Goal: Book appointment/travel/reservation

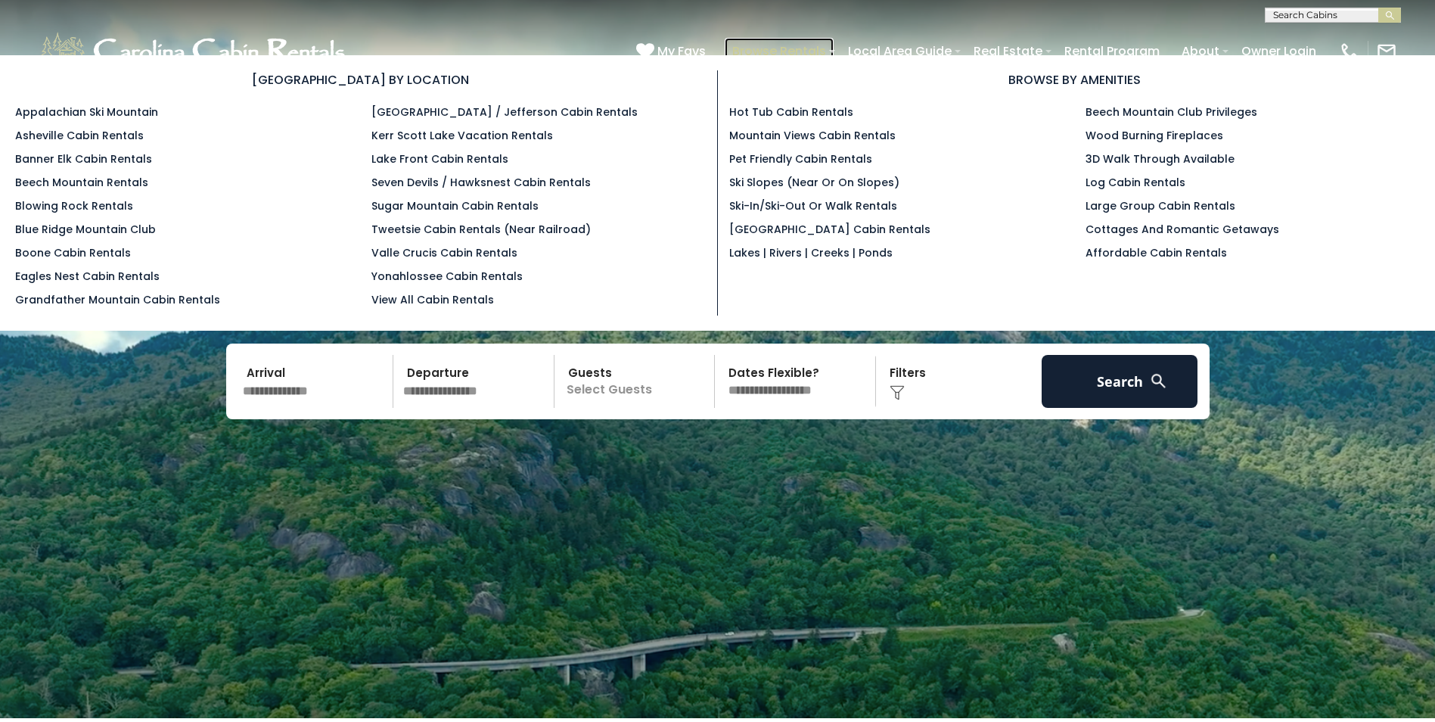
click at [783, 45] on link "Browse Rentals" at bounding box center [779, 51] width 109 height 26
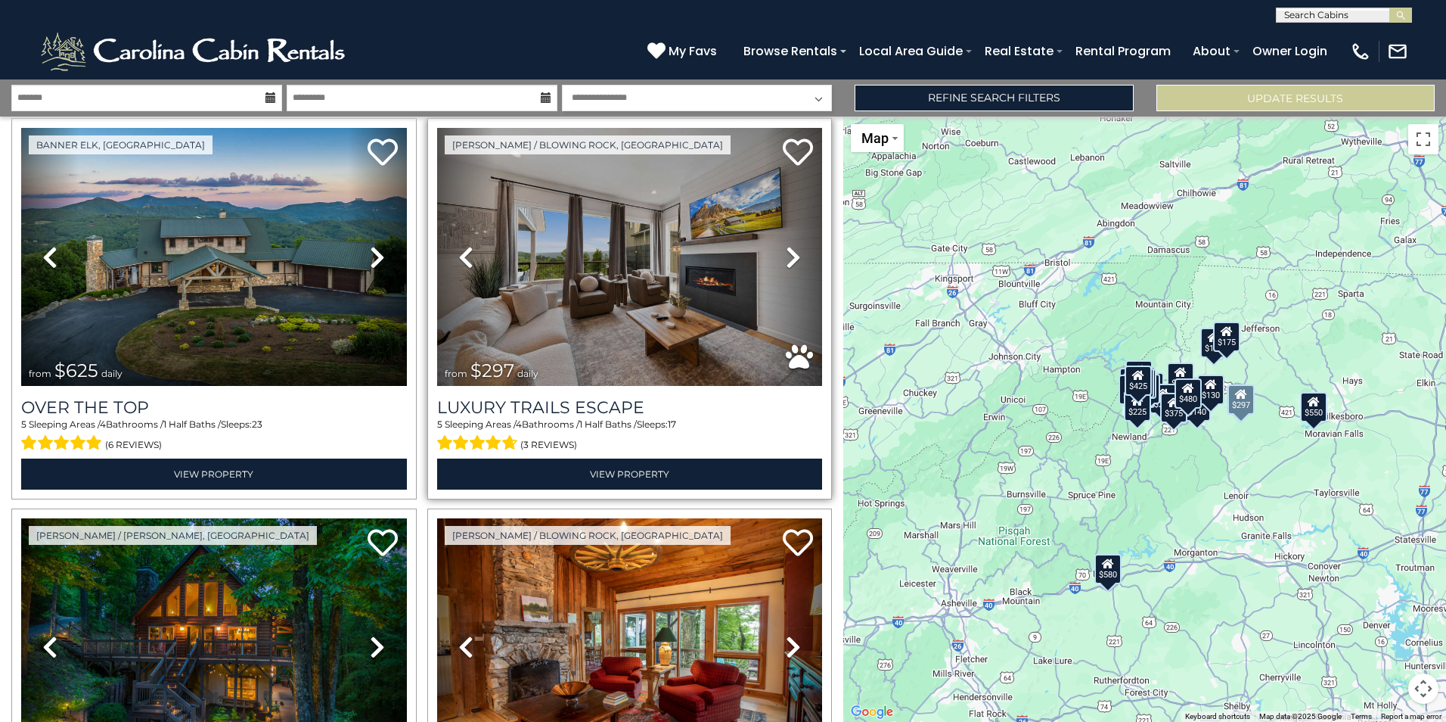
scroll to position [76, 0]
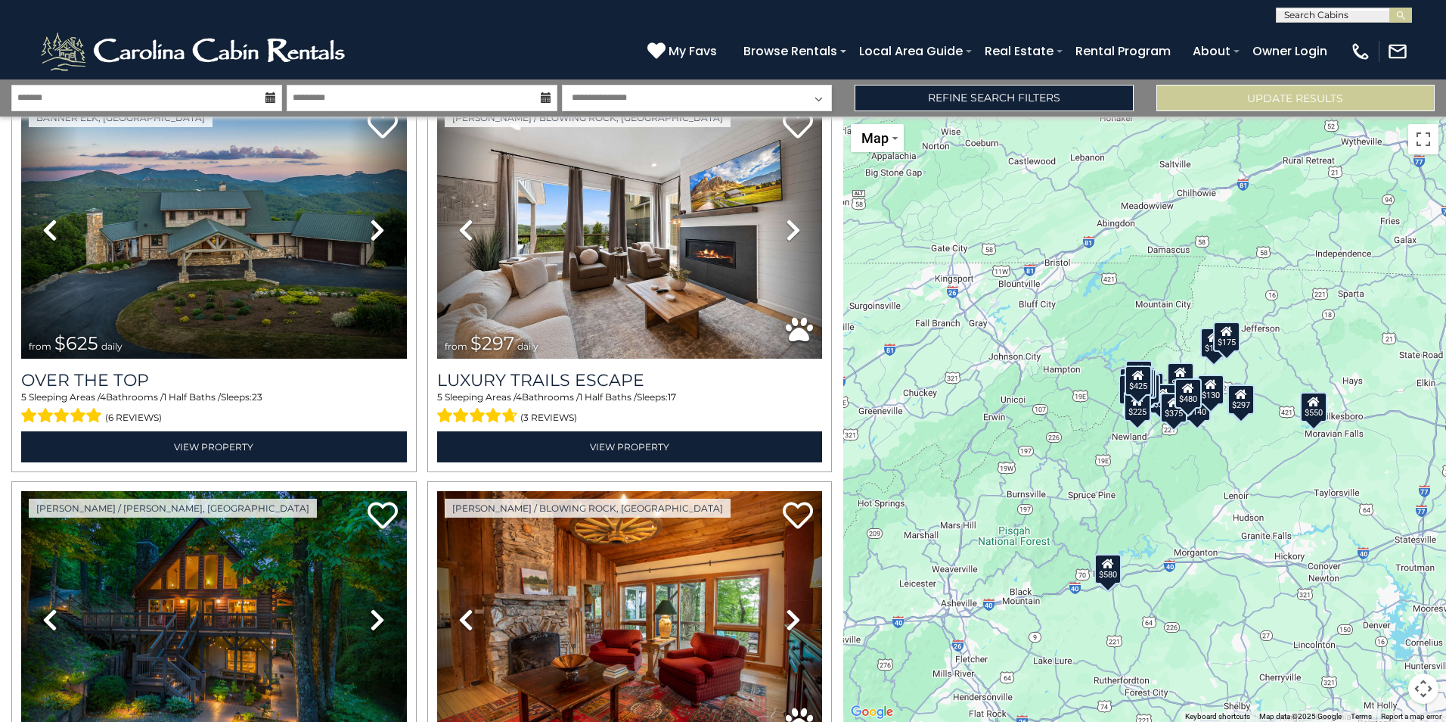
click at [991, 436] on div "$625 $297 $175 $165 $300 $580 $290 $424 $395 $270 $185 $265 $230 $550 $349 $230…" at bounding box center [1145, 419] width 603 height 605
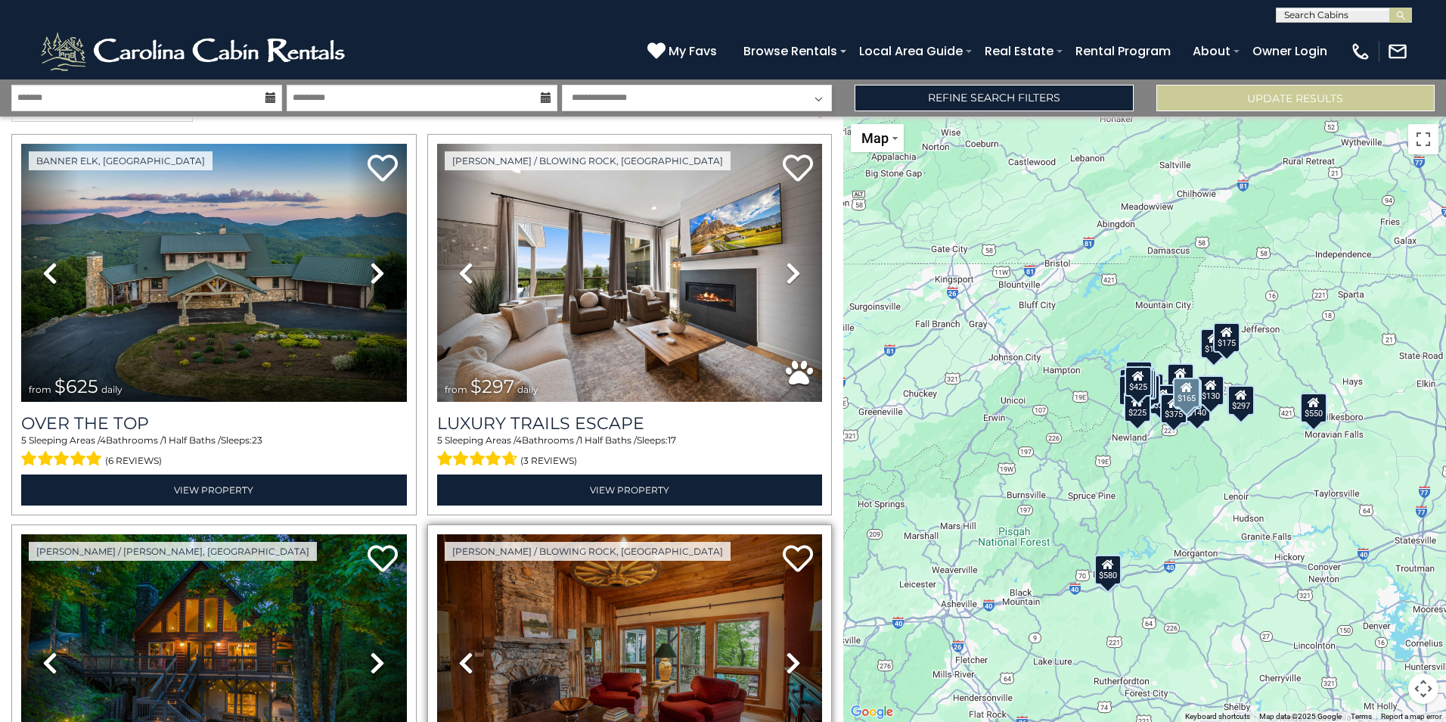
scroll to position [0, 0]
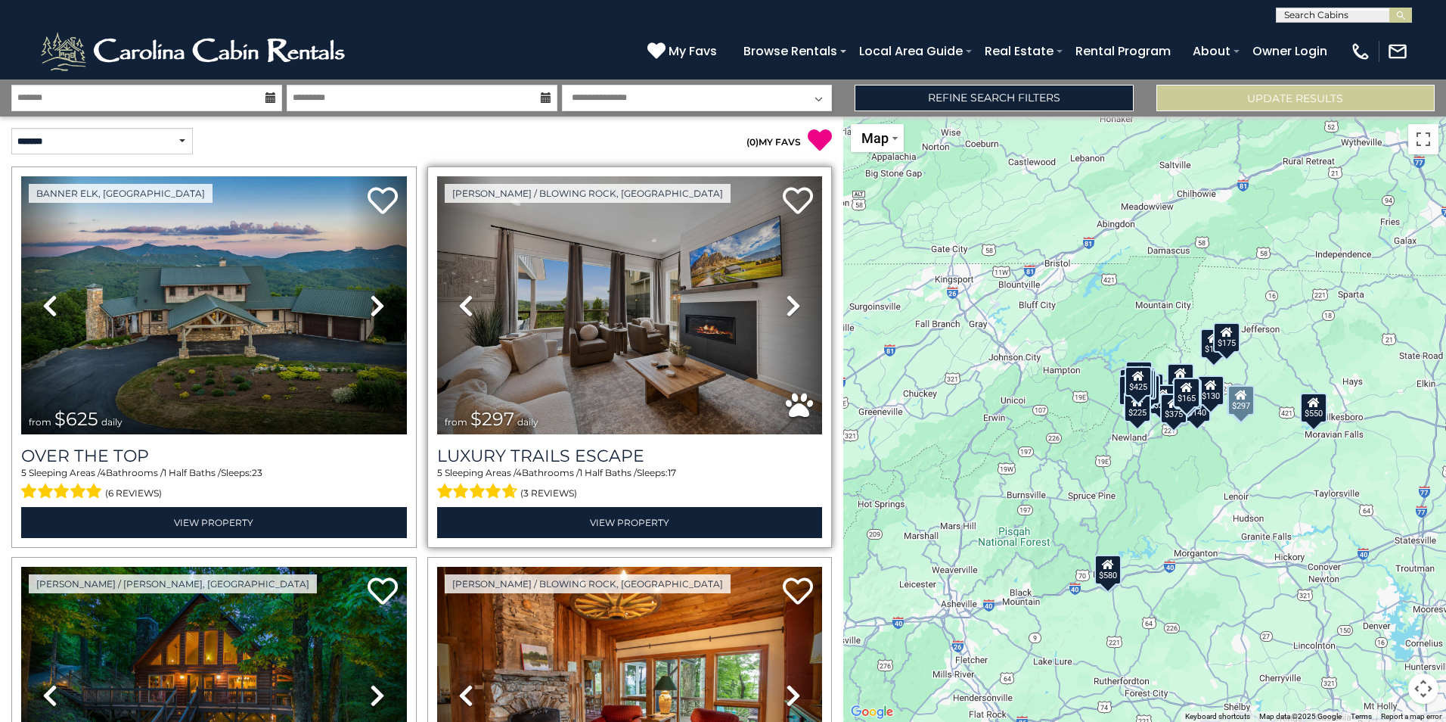
click at [786, 303] on icon at bounding box center [793, 306] width 15 height 24
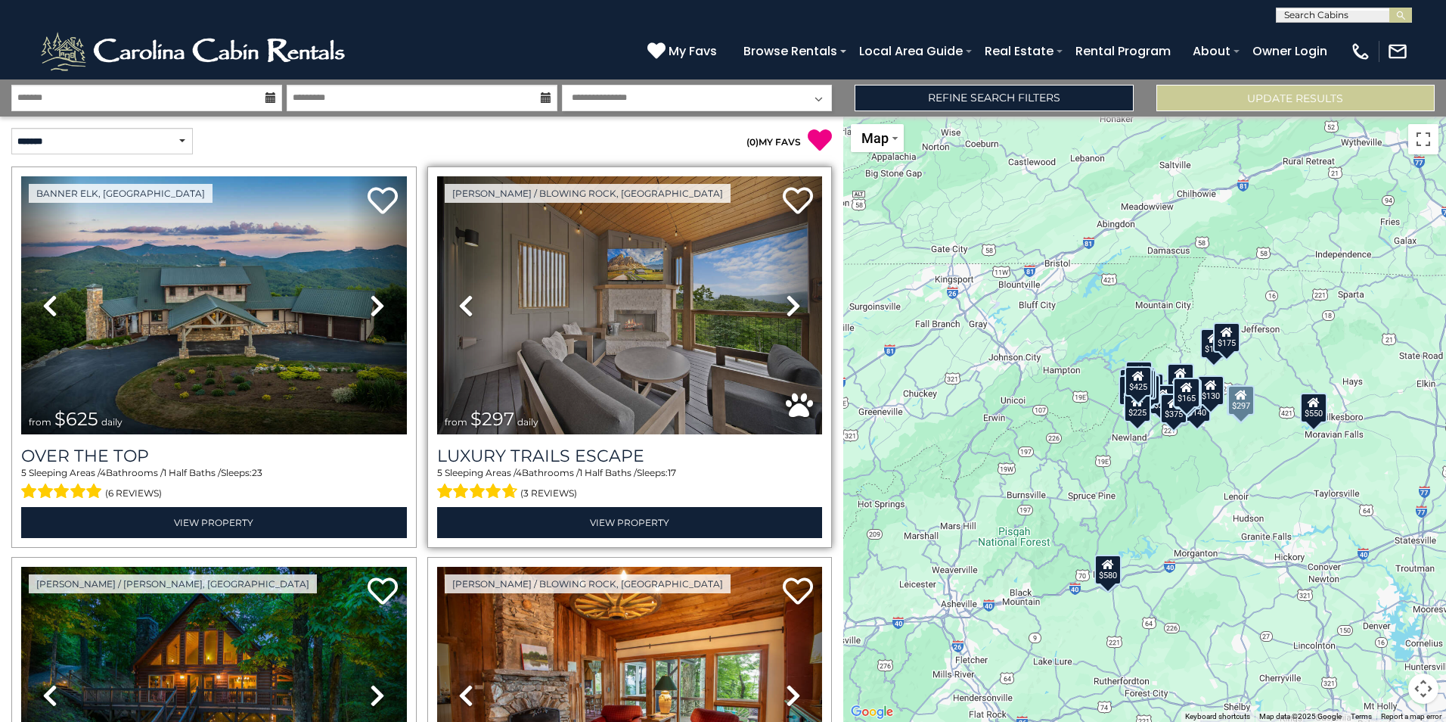
click at [786, 303] on icon at bounding box center [793, 306] width 15 height 24
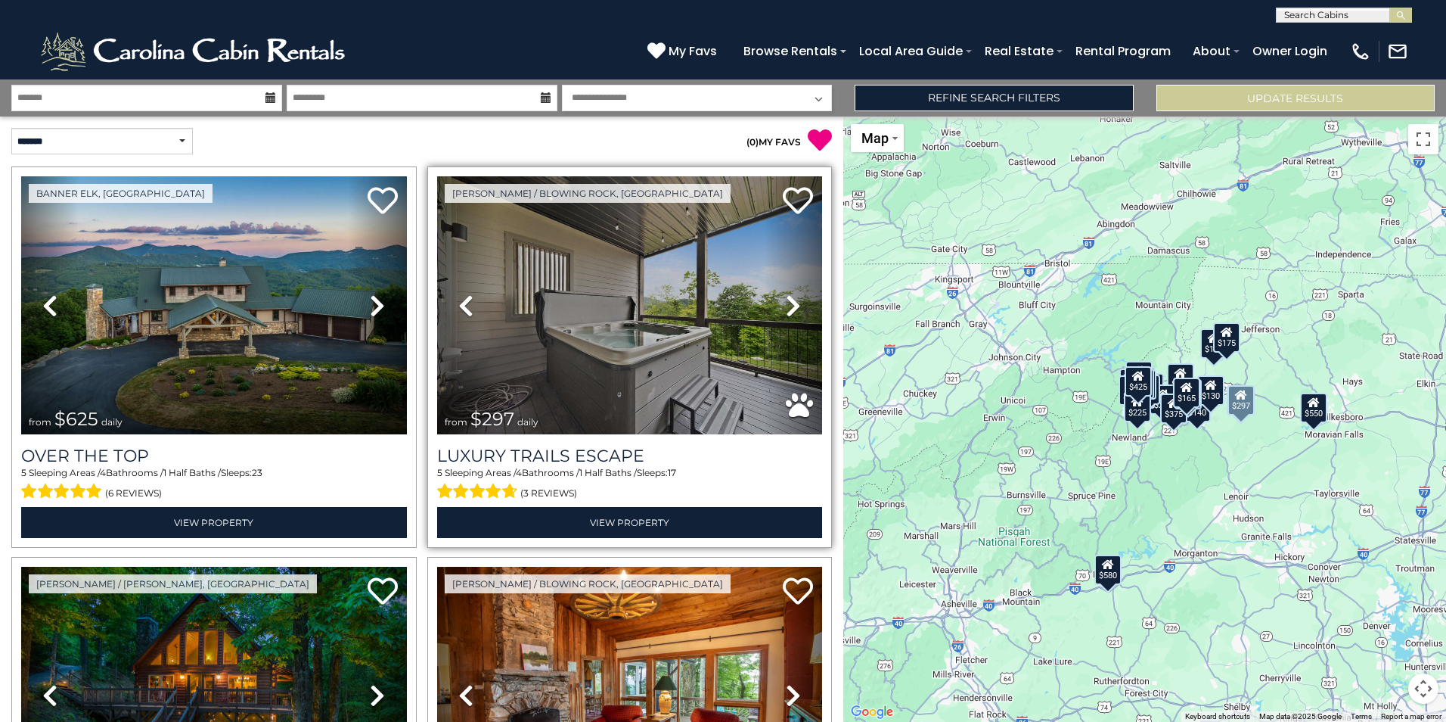
click at [786, 303] on icon at bounding box center [793, 306] width 15 height 24
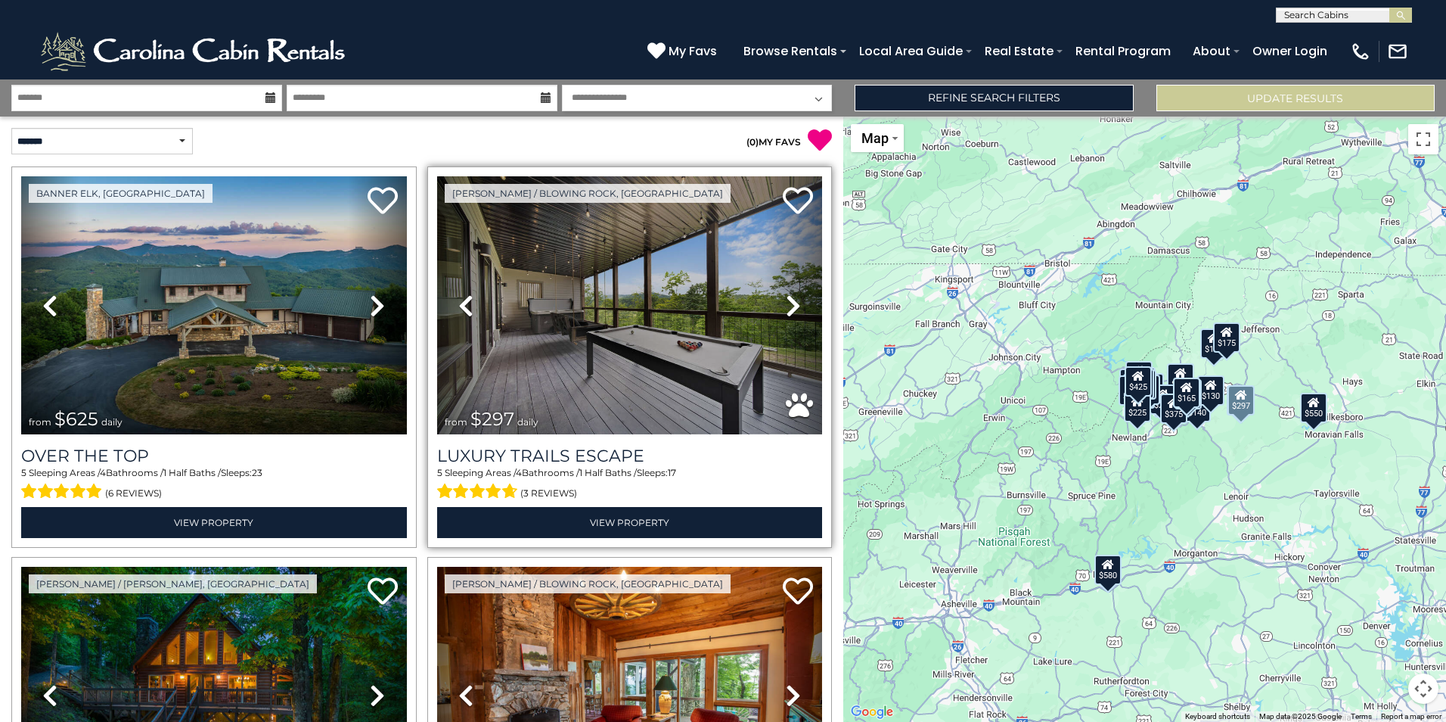
click at [786, 303] on icon at bounding box center [793, 306] width 15 height 24
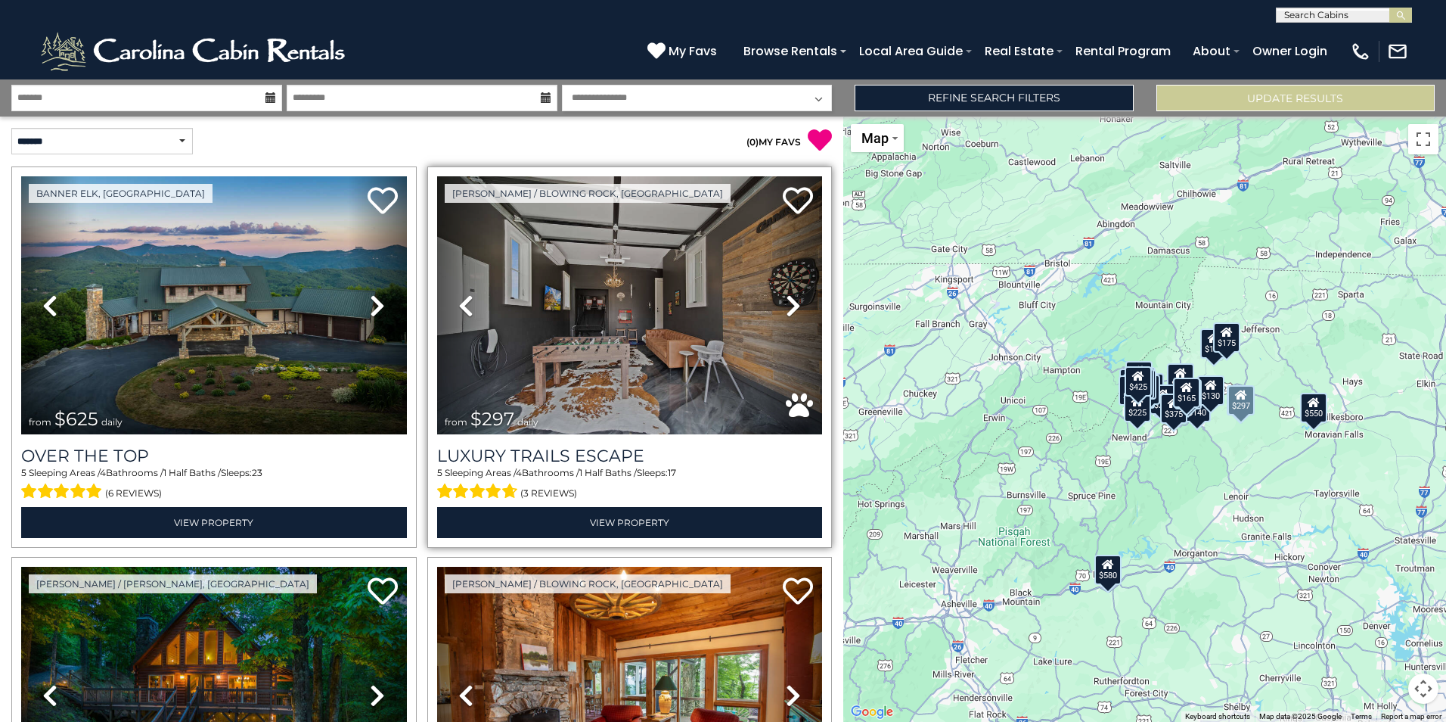
click at [786, 303] on icon at bounding box center [793, 306] width 15 height 24
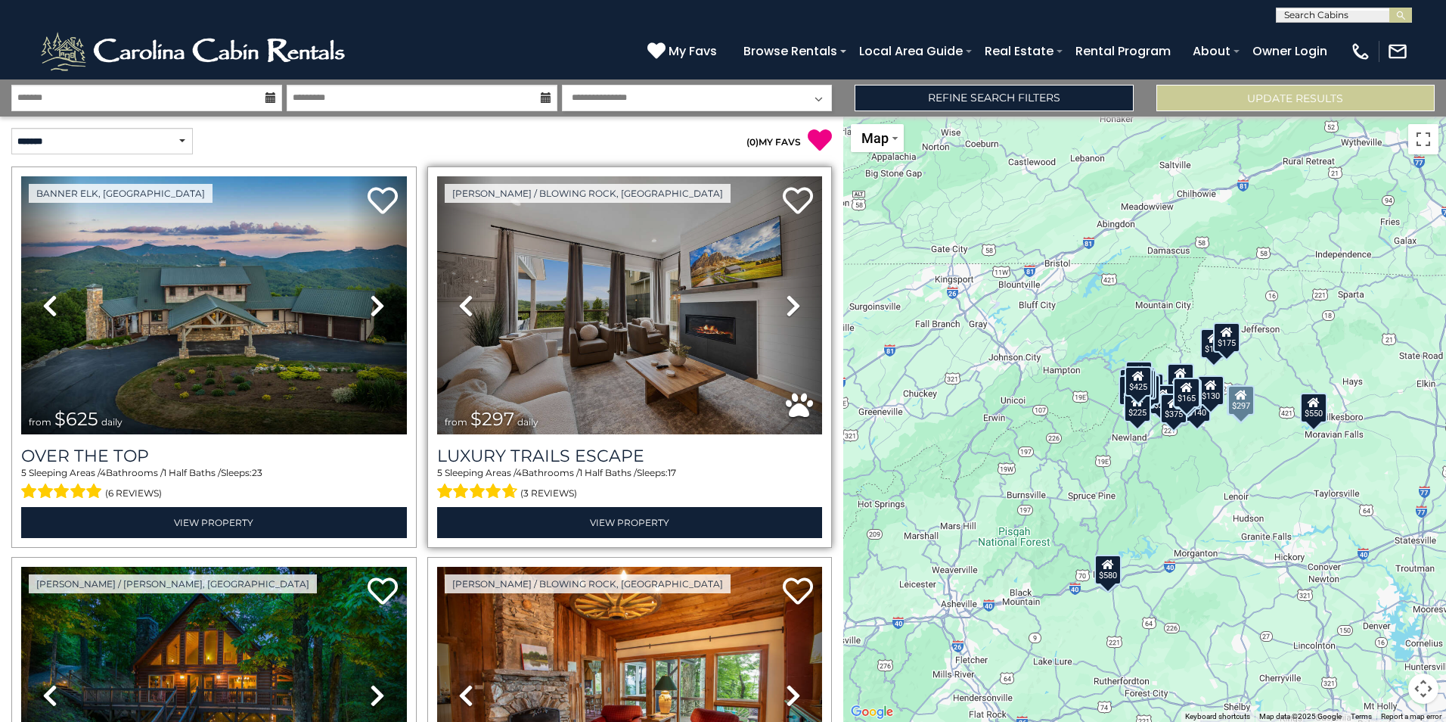
click at [786, 303] on icon at bounding box center [793, 306] width 15 height 24
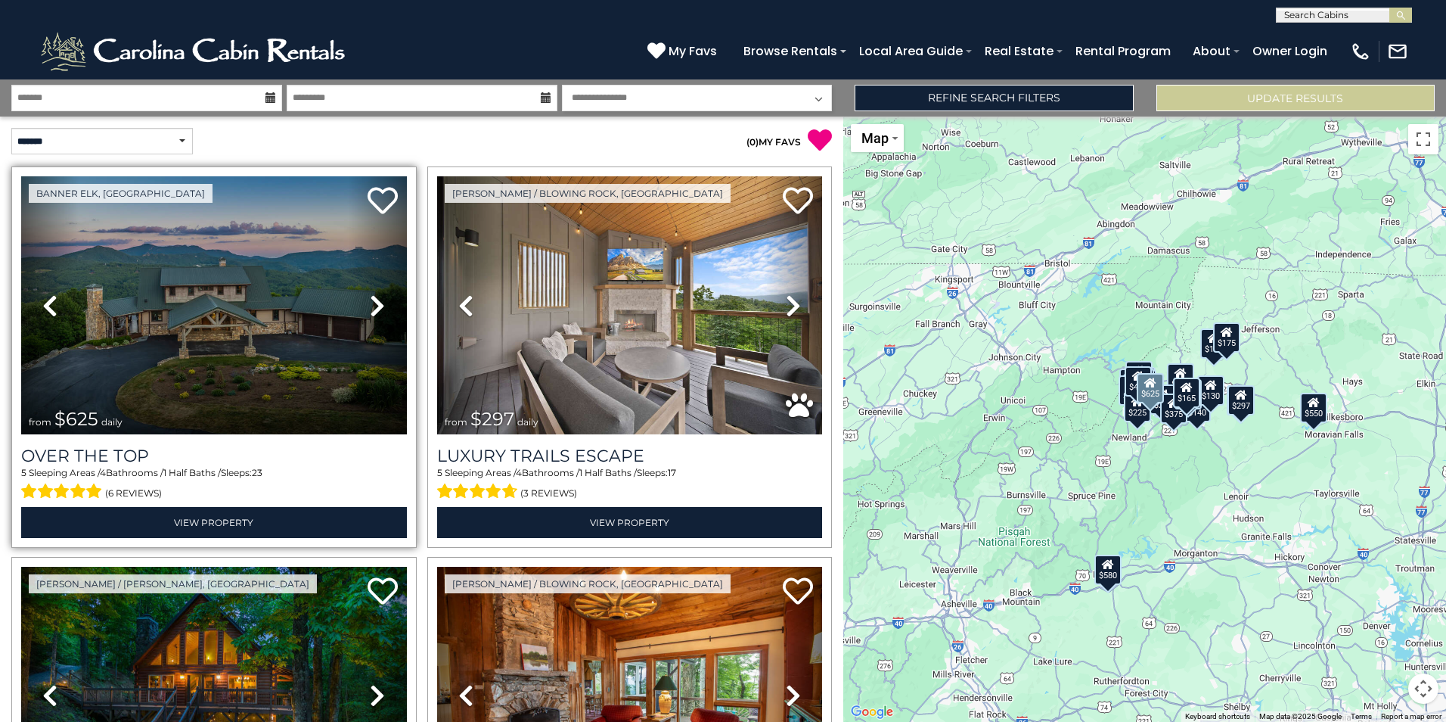
click at [370, 304] on icon at bounding box center [377, 306] width 15 height 24
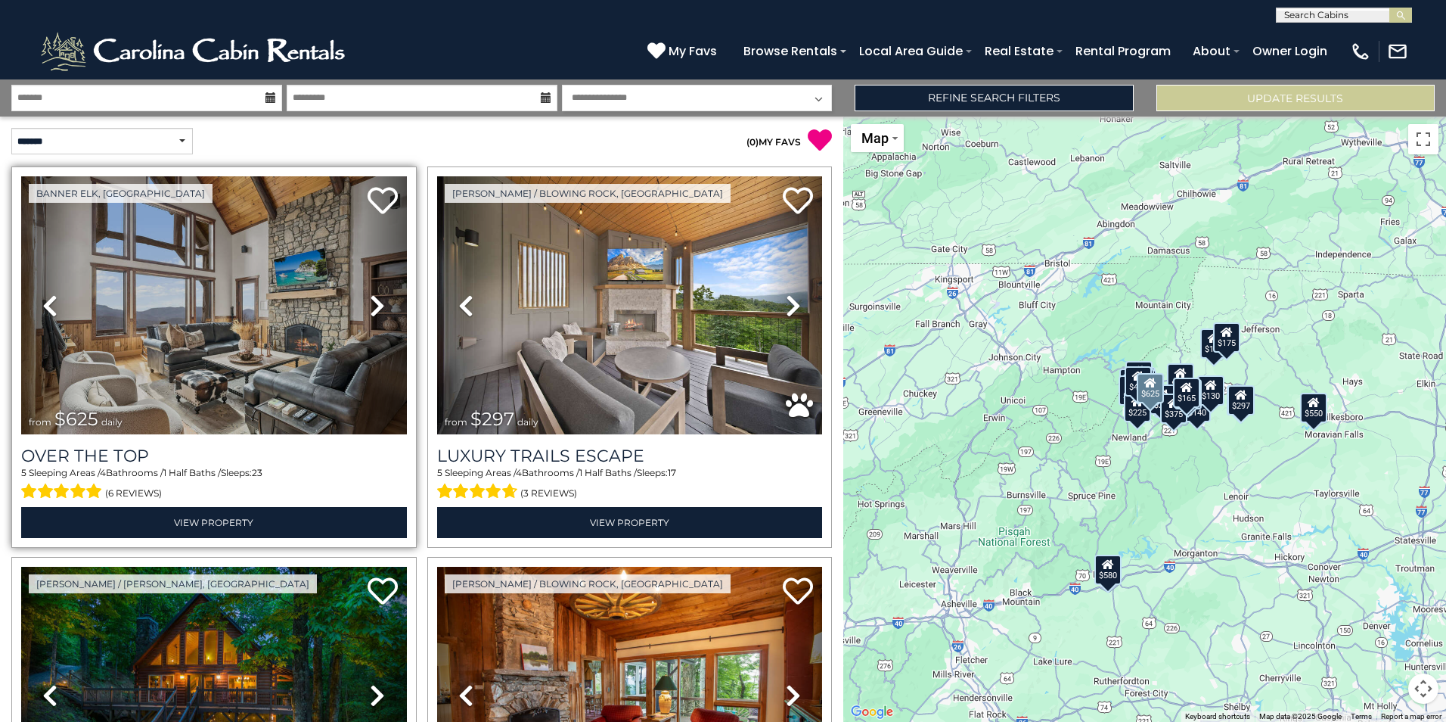
click at [370, 304] on icon at bounding box center [377, 306] width 15 height 24
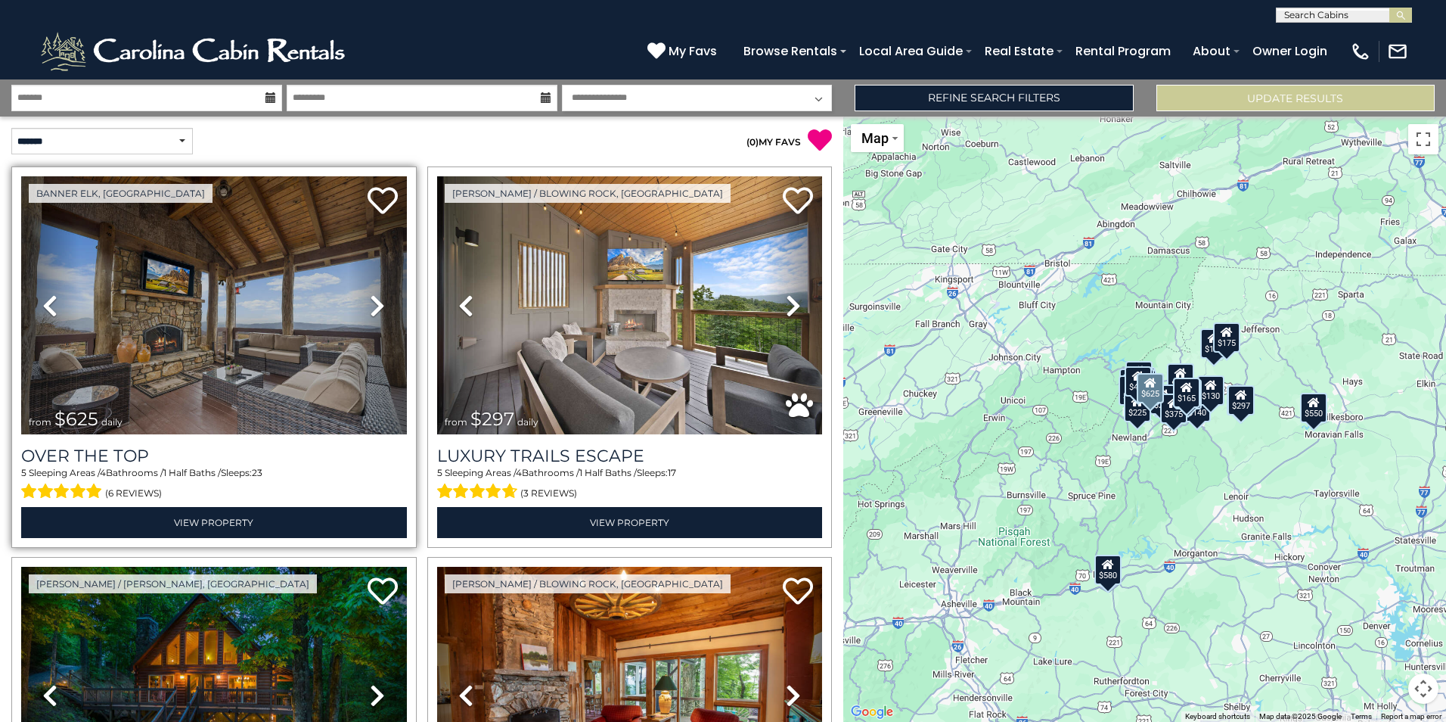
click at [370, 304] on icon at bounding box center [377, 306] width 15 height 24
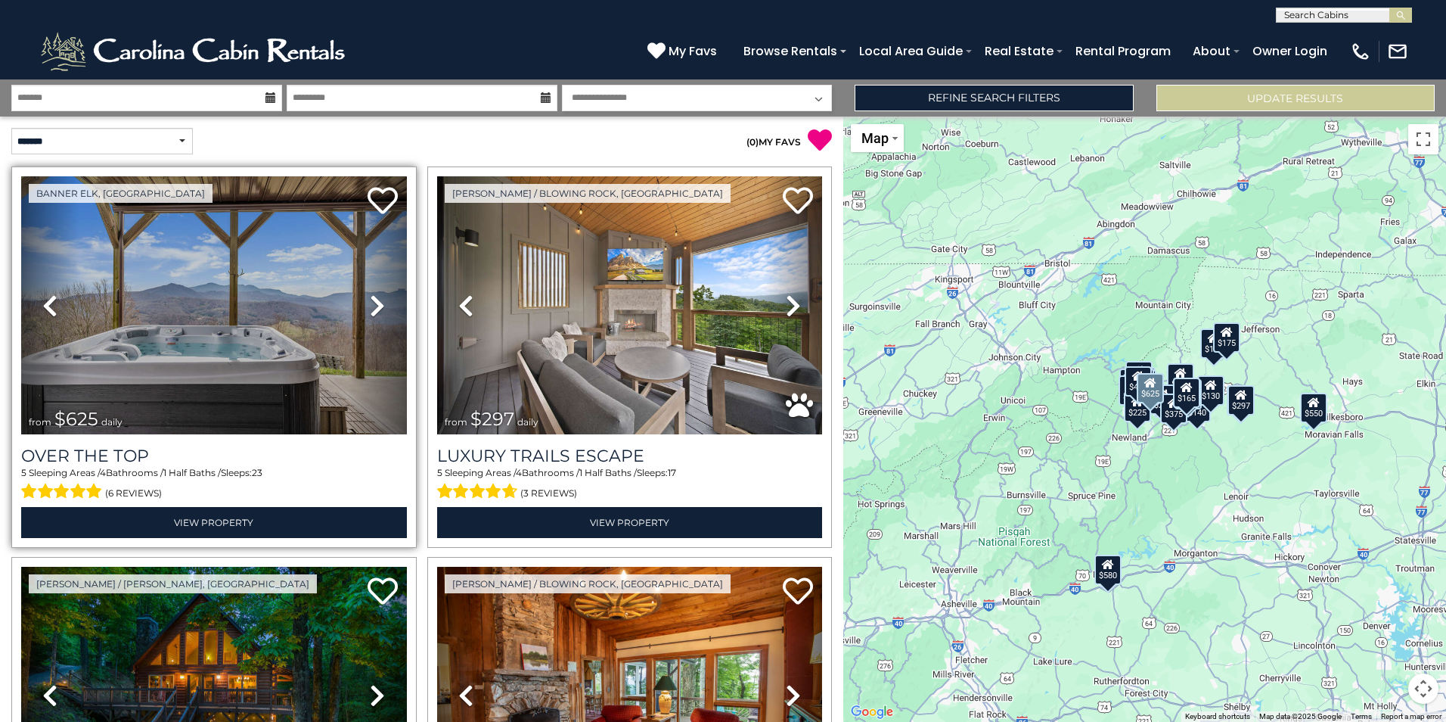
click at [370, 304] on icon at bounding box center [377, 306] width 15 height 24
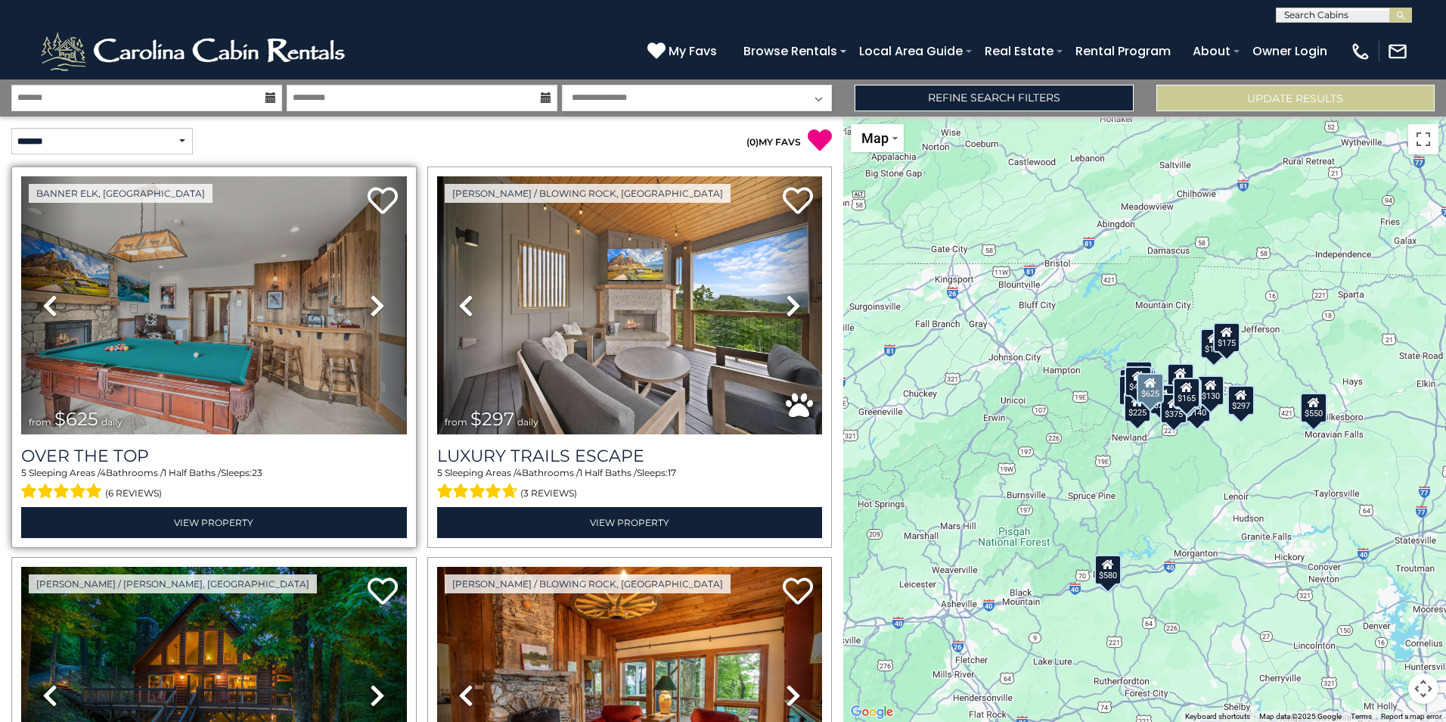
click at [370, 304] on icon at bounding box center [377, 306] width 15 height 24
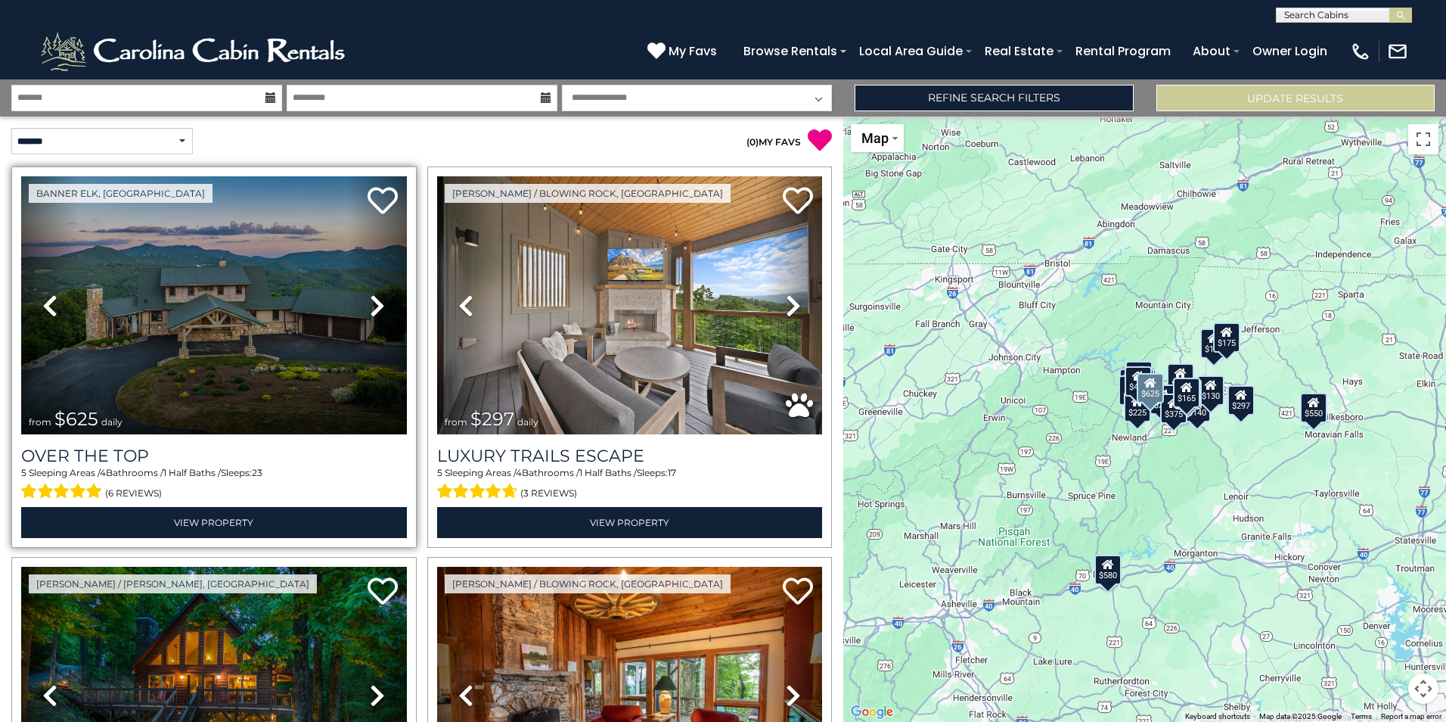
click at [370, 304] on icon at bounding box center [377, 306] width 15 height 24
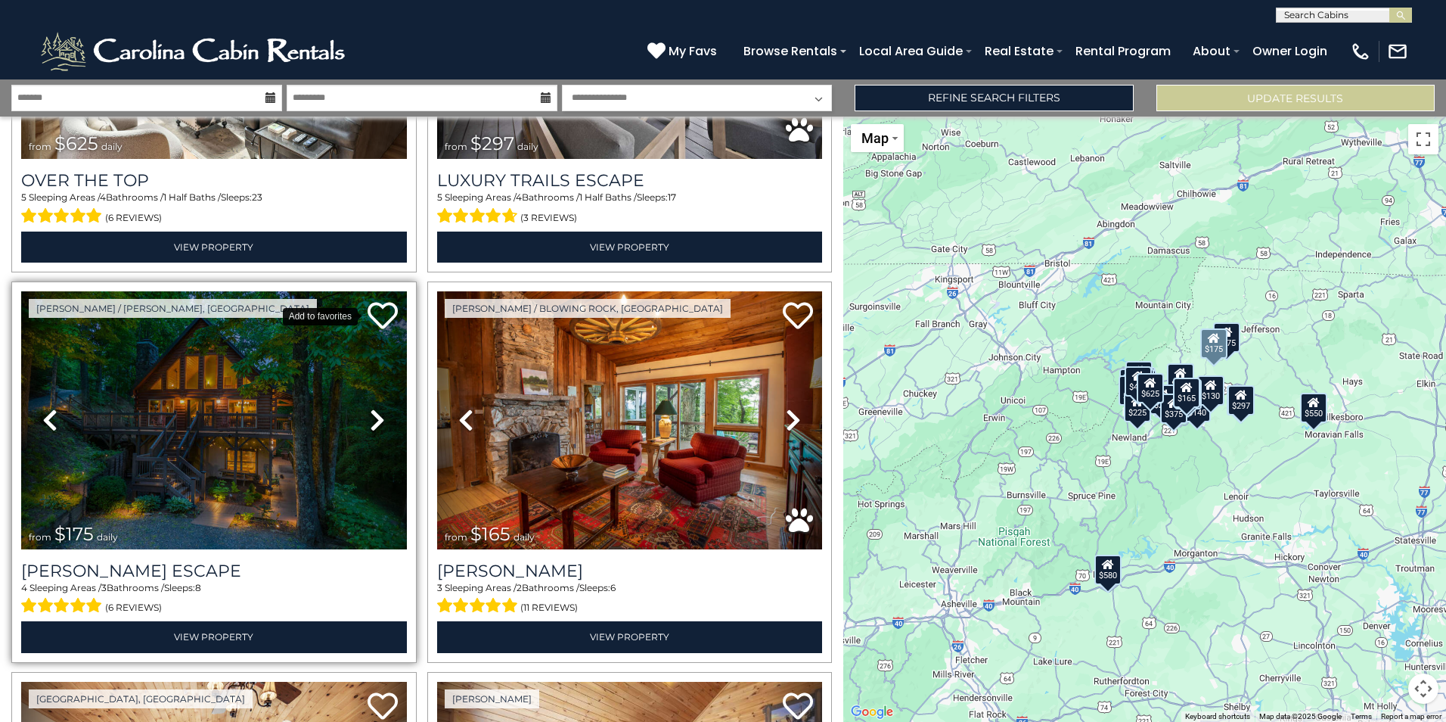
scroll to position [303, 0]
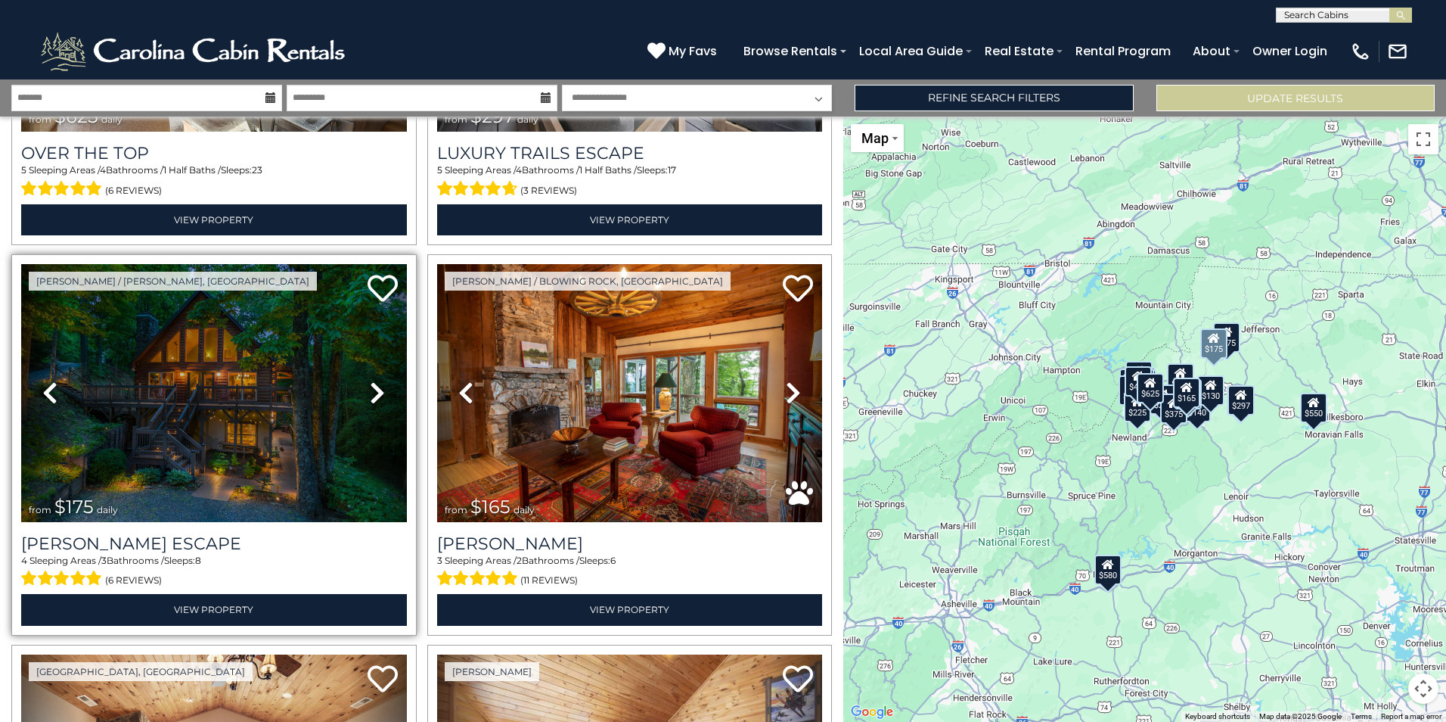
click at [370, 387] on icon at bounding box center [377, 393] width 15 height 24
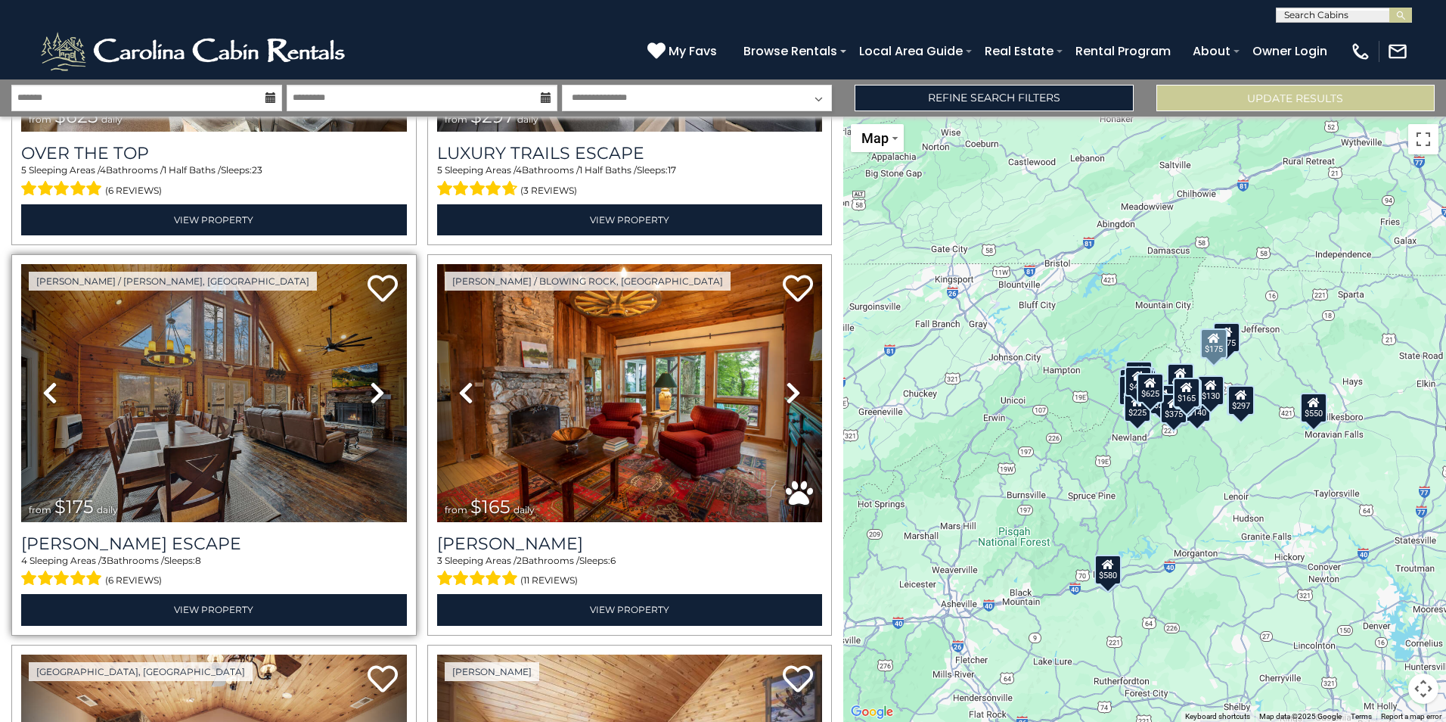
click at [375, 385] on icon at bounding box center [377, 393] width 15 height 24
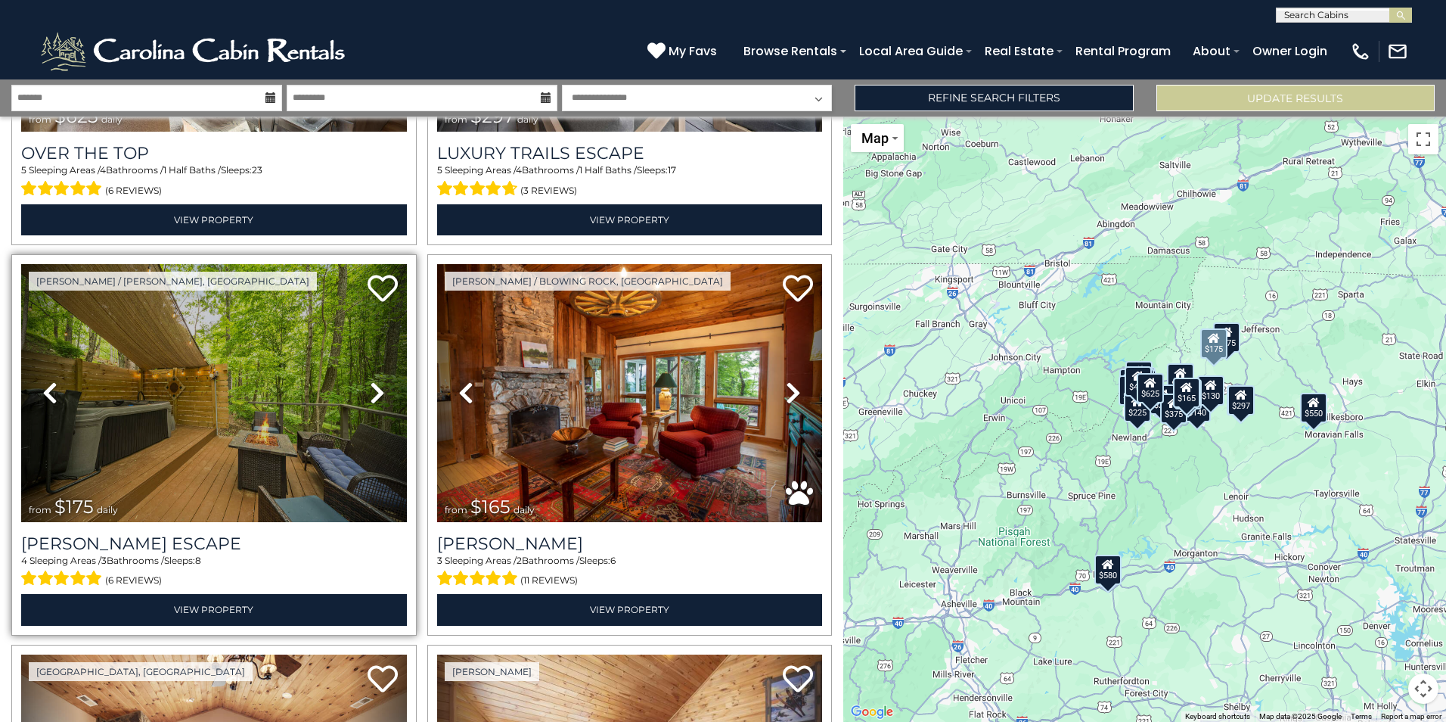
click at [375, 385] on icon at bounding box center [377, 393] width 15 height 24
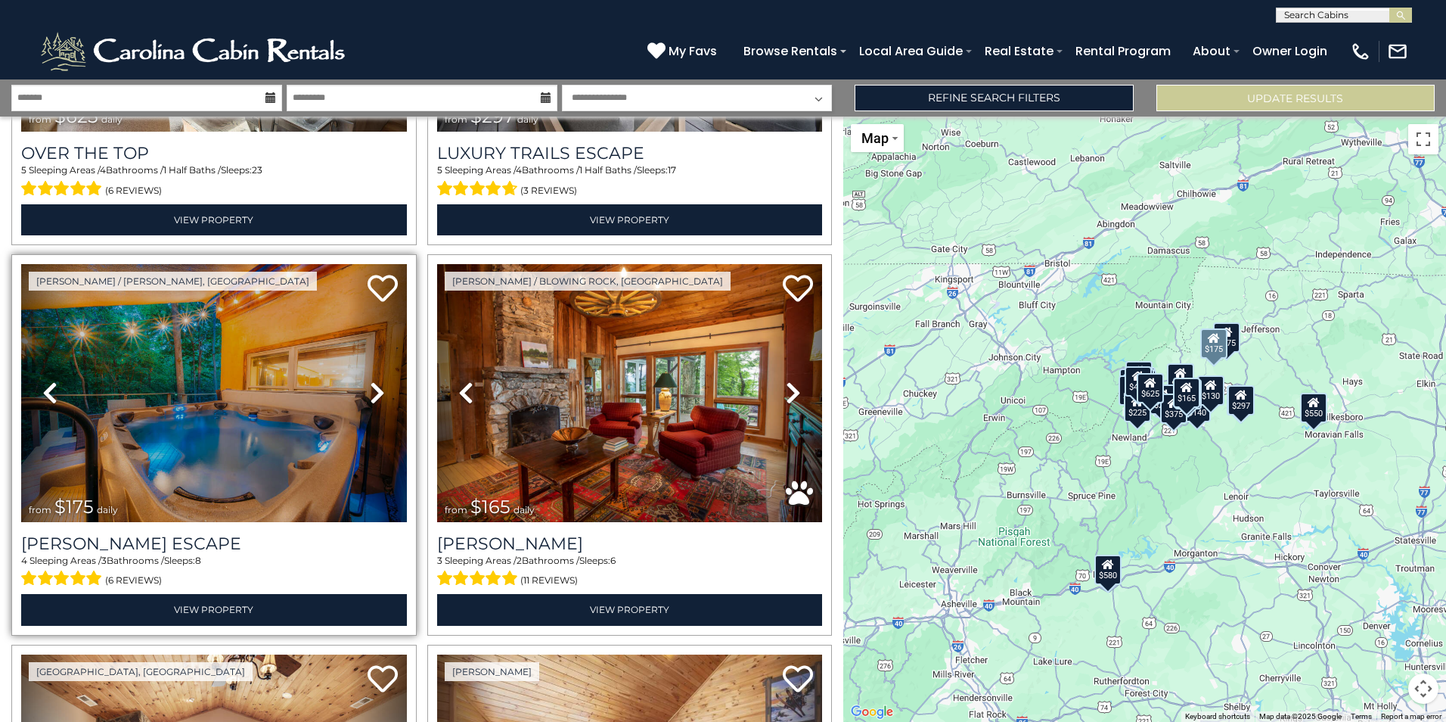
click at [374, 386] on icon at bounding box center [377, 393] width 15 height 24
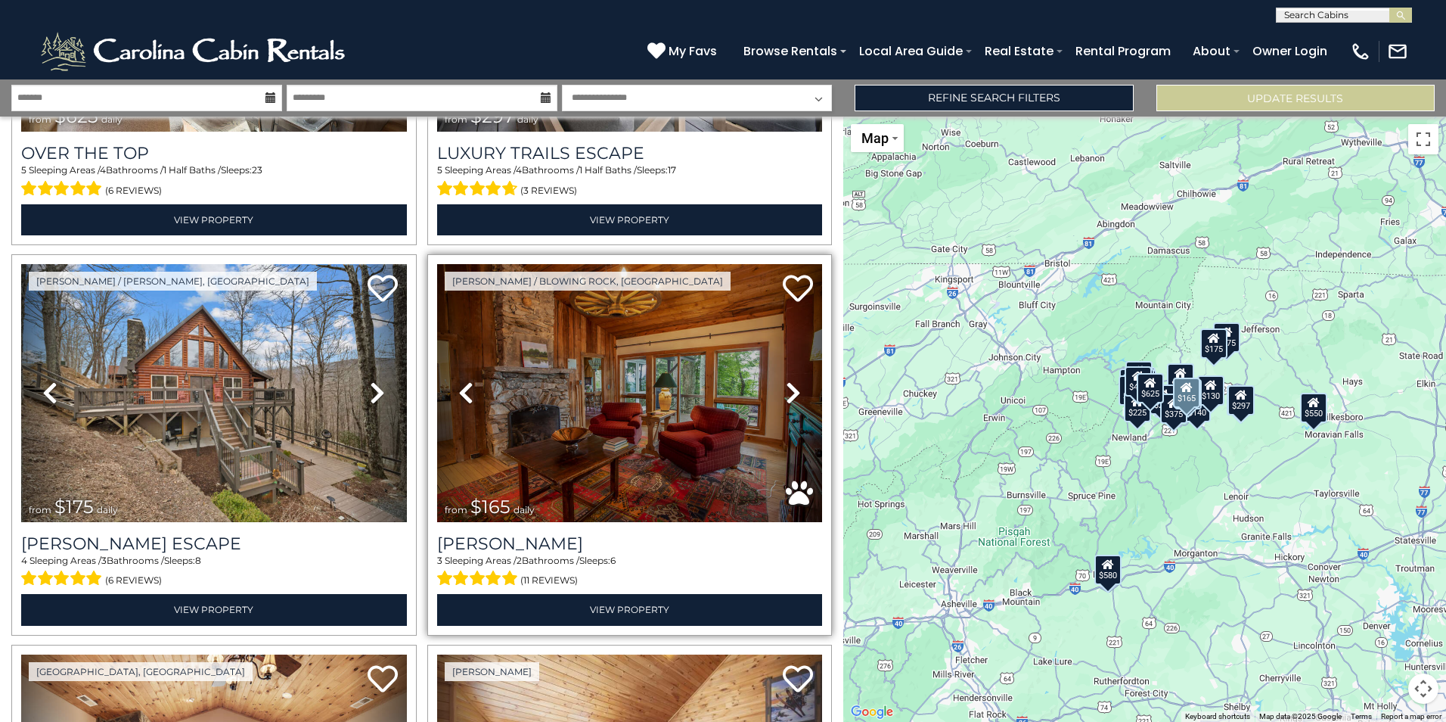
click at [786, 389] on icon at bounding box center [793, 393] width 15 height 24
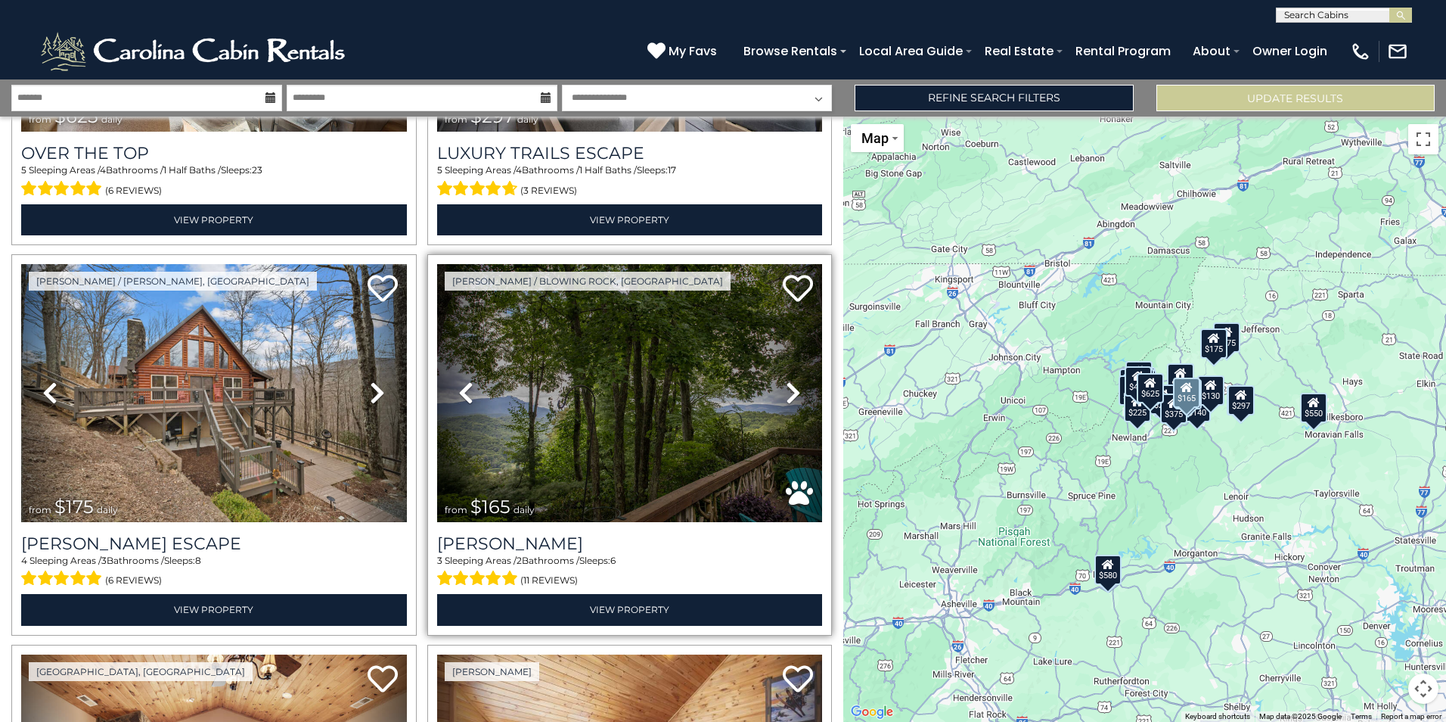
click at [786, 389] on icon at bounding box center [793, 393] width 15 height 24
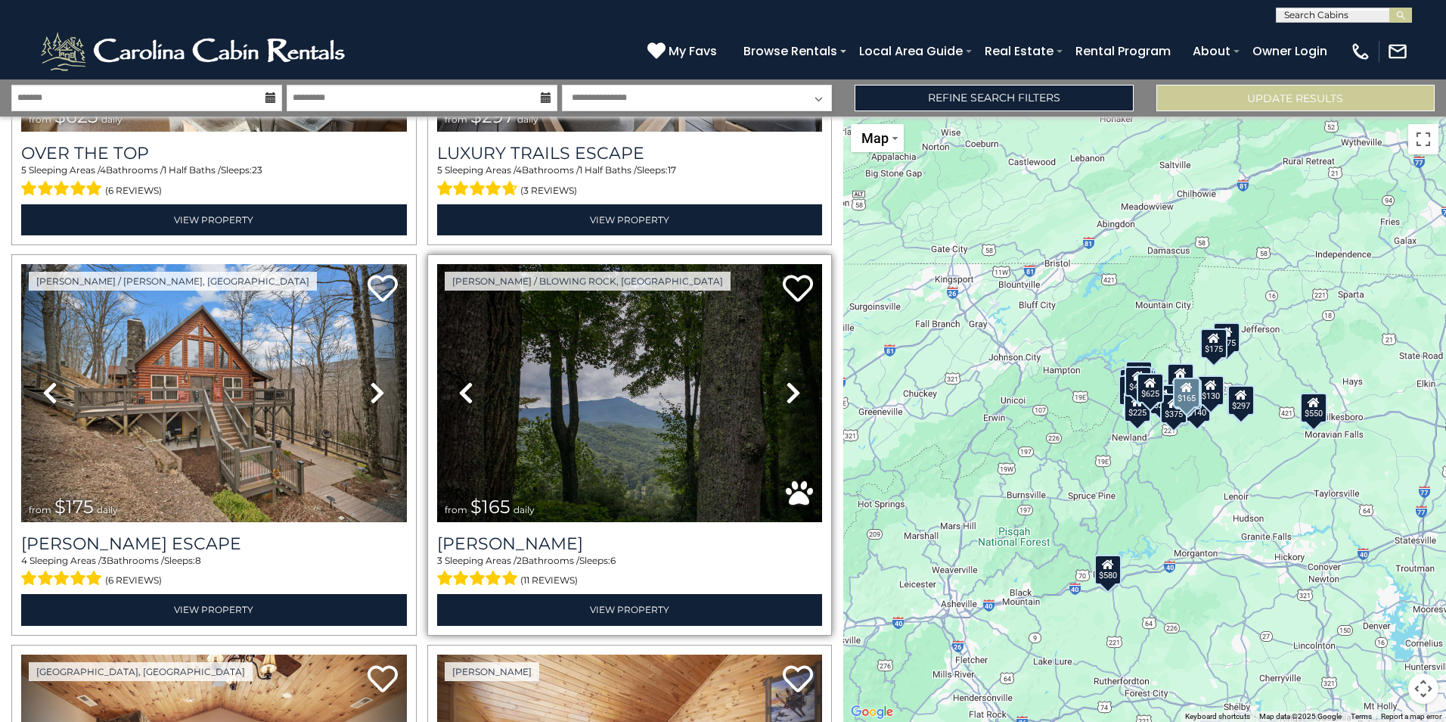
click at [786, 389] on icon at bounding box center [793, 393] width 15 height 24
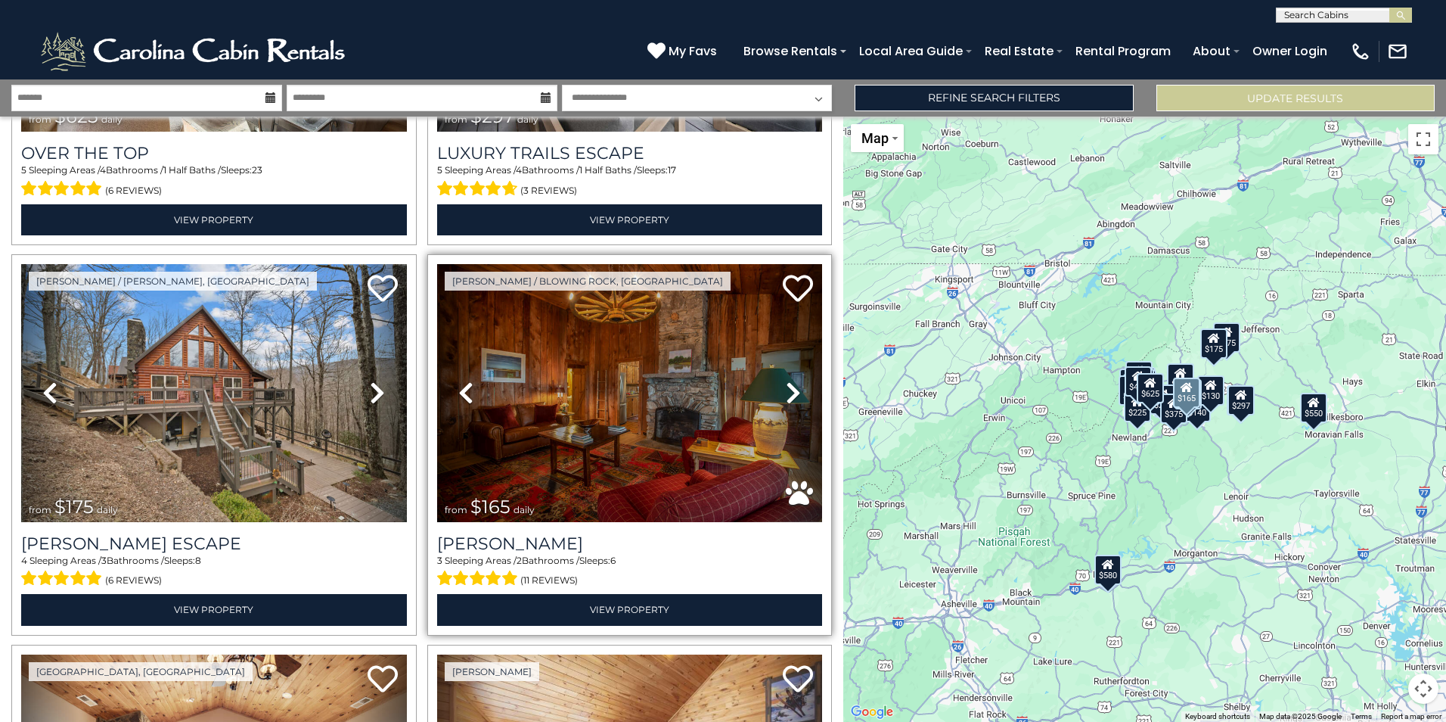
click at [786, 388] on icon at bounding box center [793, 393] width 15 height 24
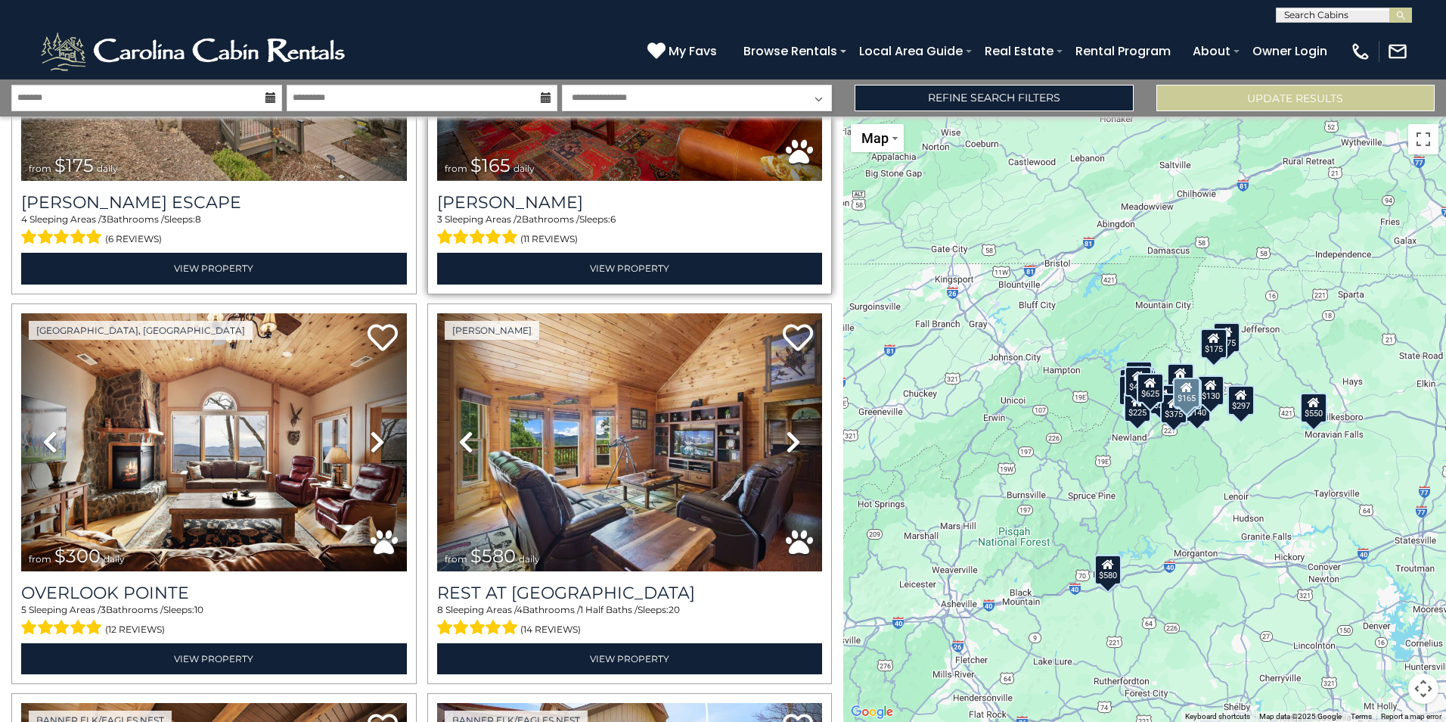
scroll to position [681, 0]
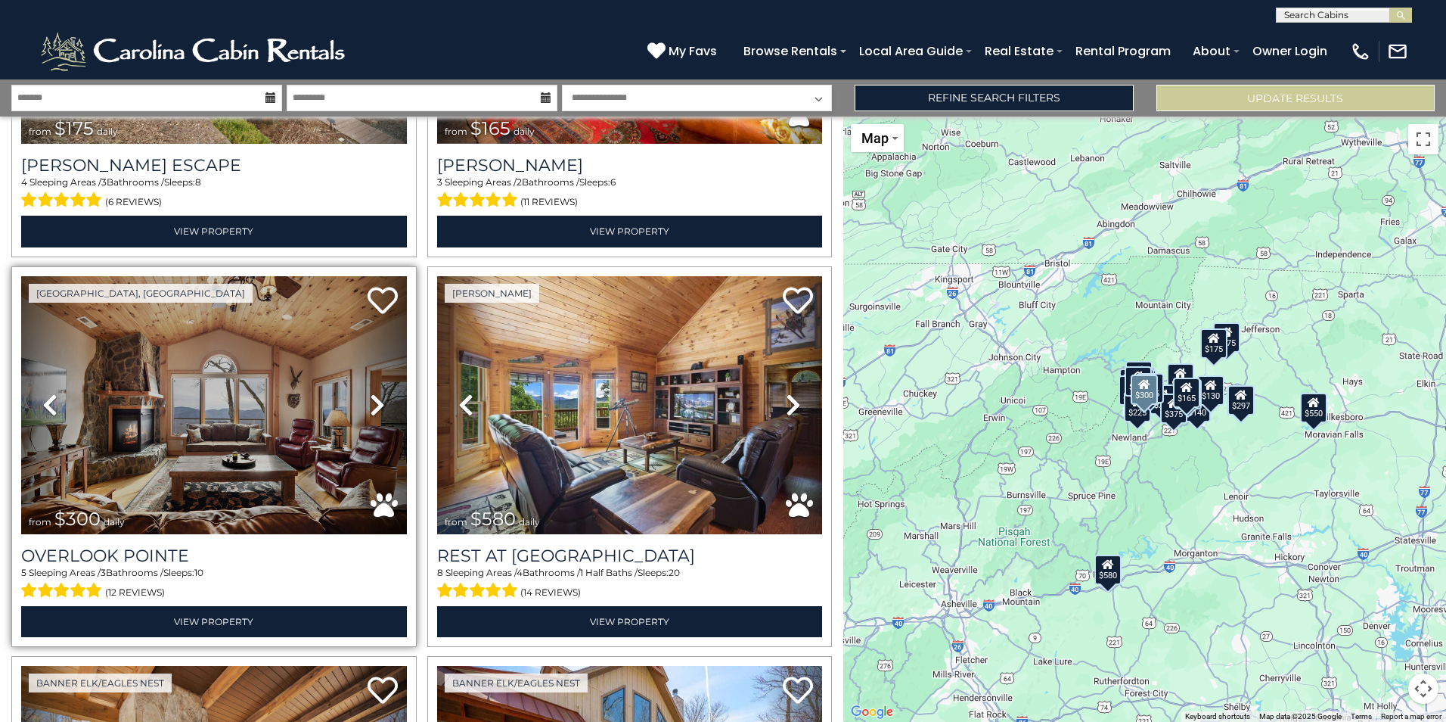
click at [373, 399] on icon at bounding box center [377, 405] width 15 height 24
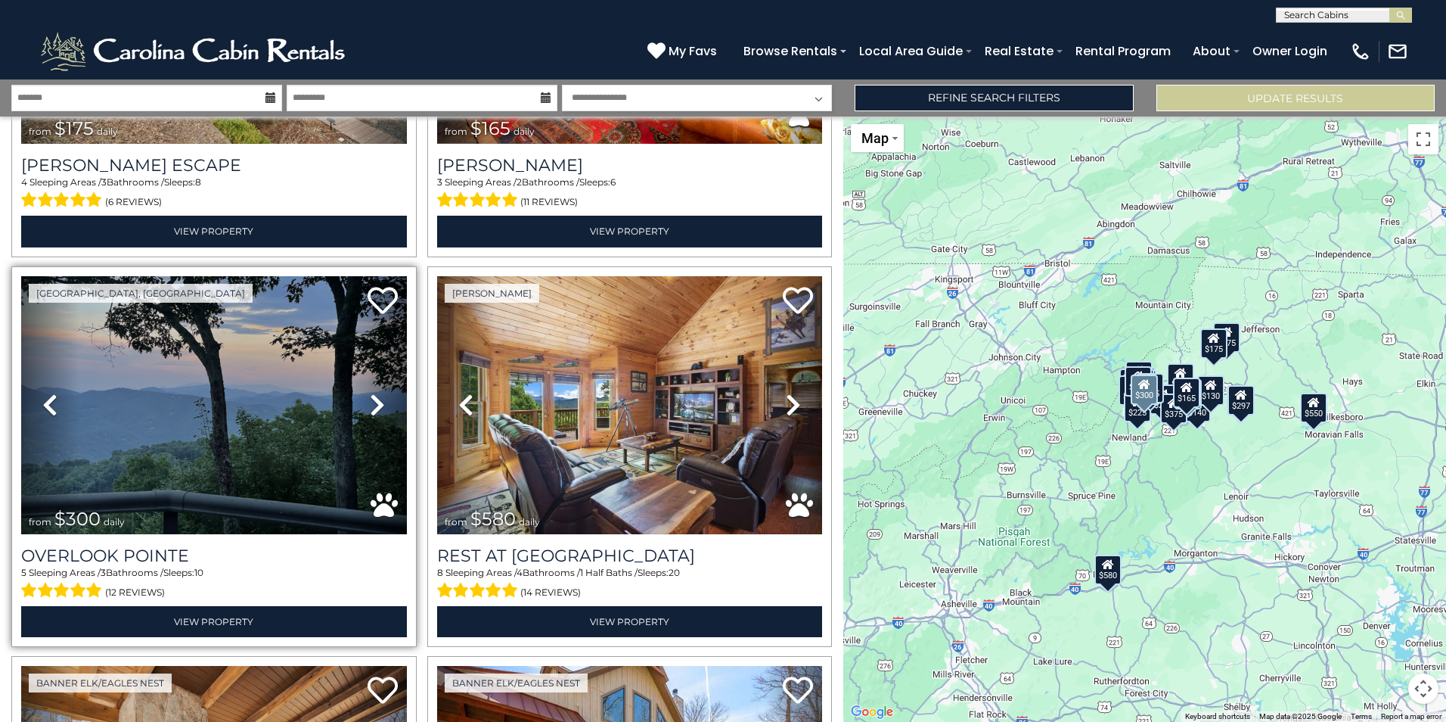
click at [373, 399] on icon at bounding box center [377, 405] width 15 height 24
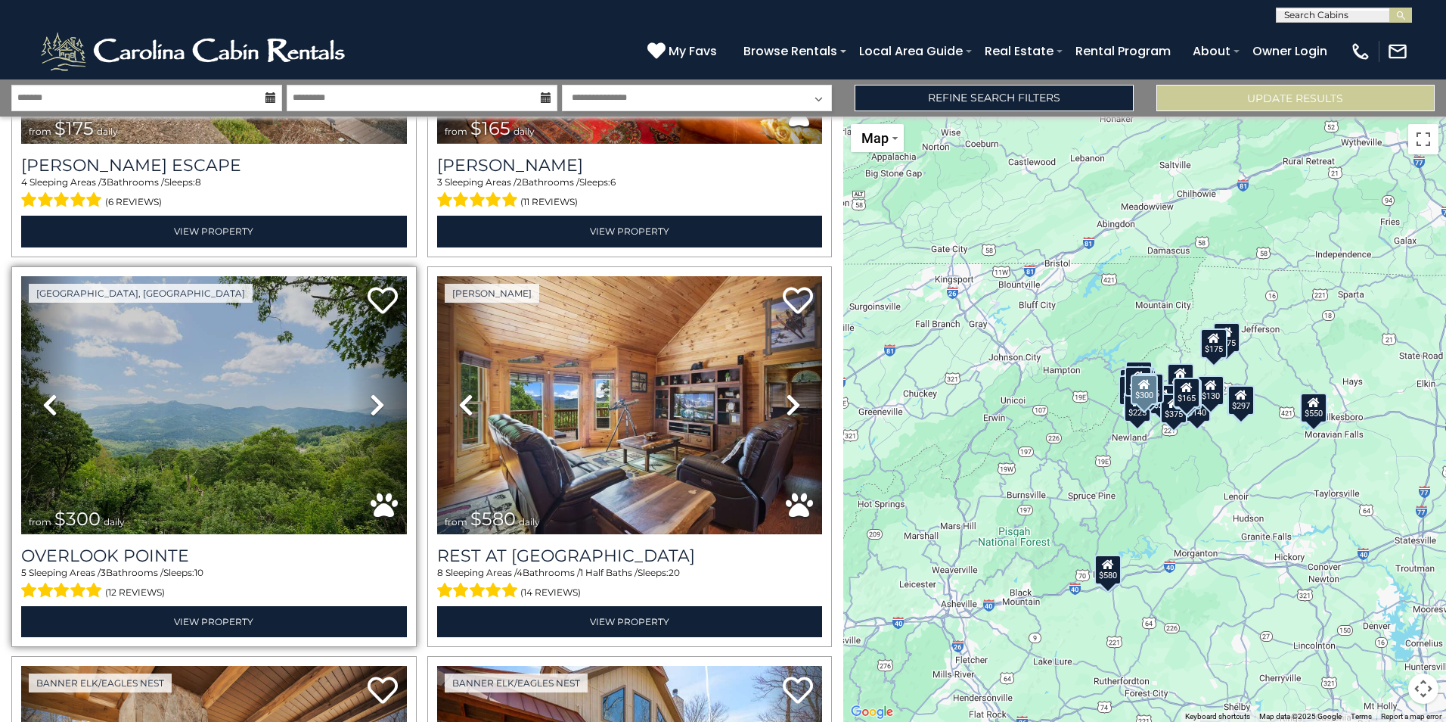
click at [373, 399] on icon at bounding box center [377, 405] width 15 height 24
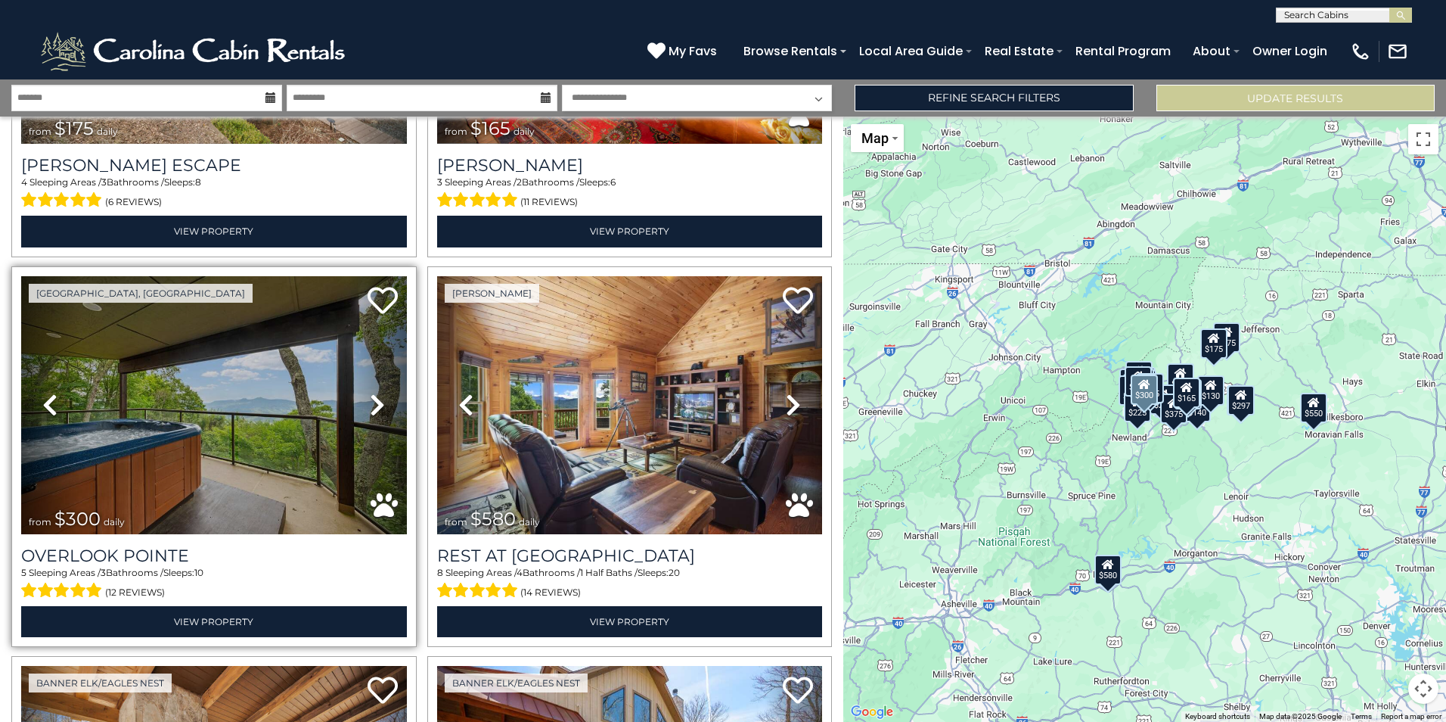
click at [373, 399] on icon at bounding box center [377, 405] width 15 height 24
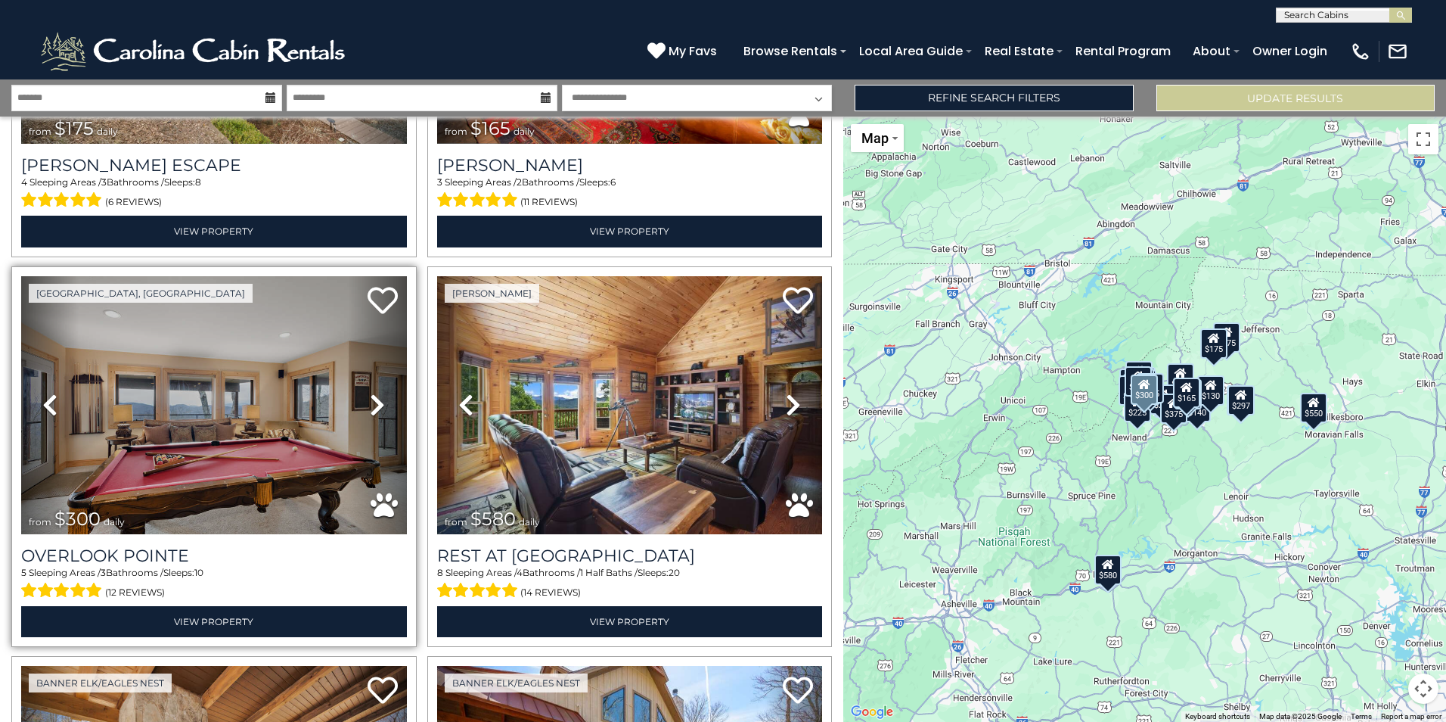
click at [373, 399] on icon at bounding box center [377, 405] width 15 height 24
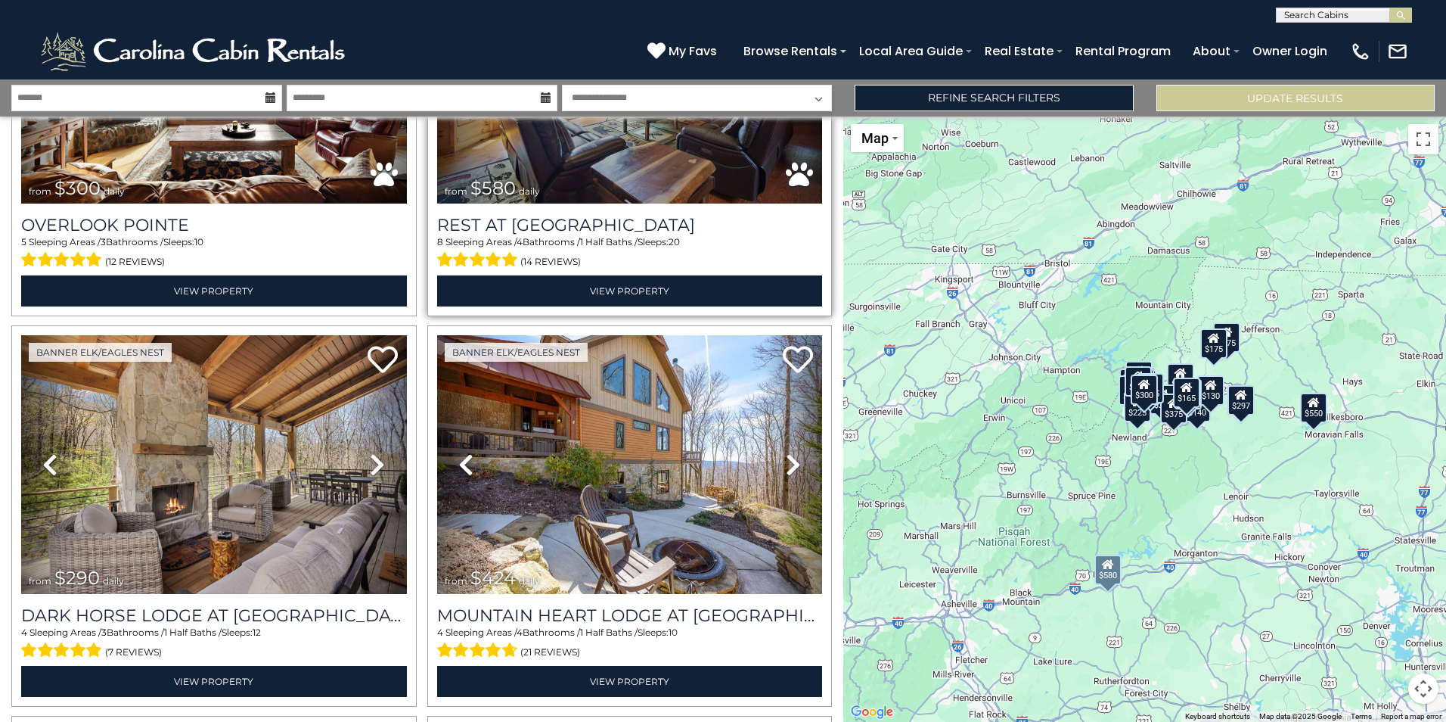
scroll to position [1059, 0]
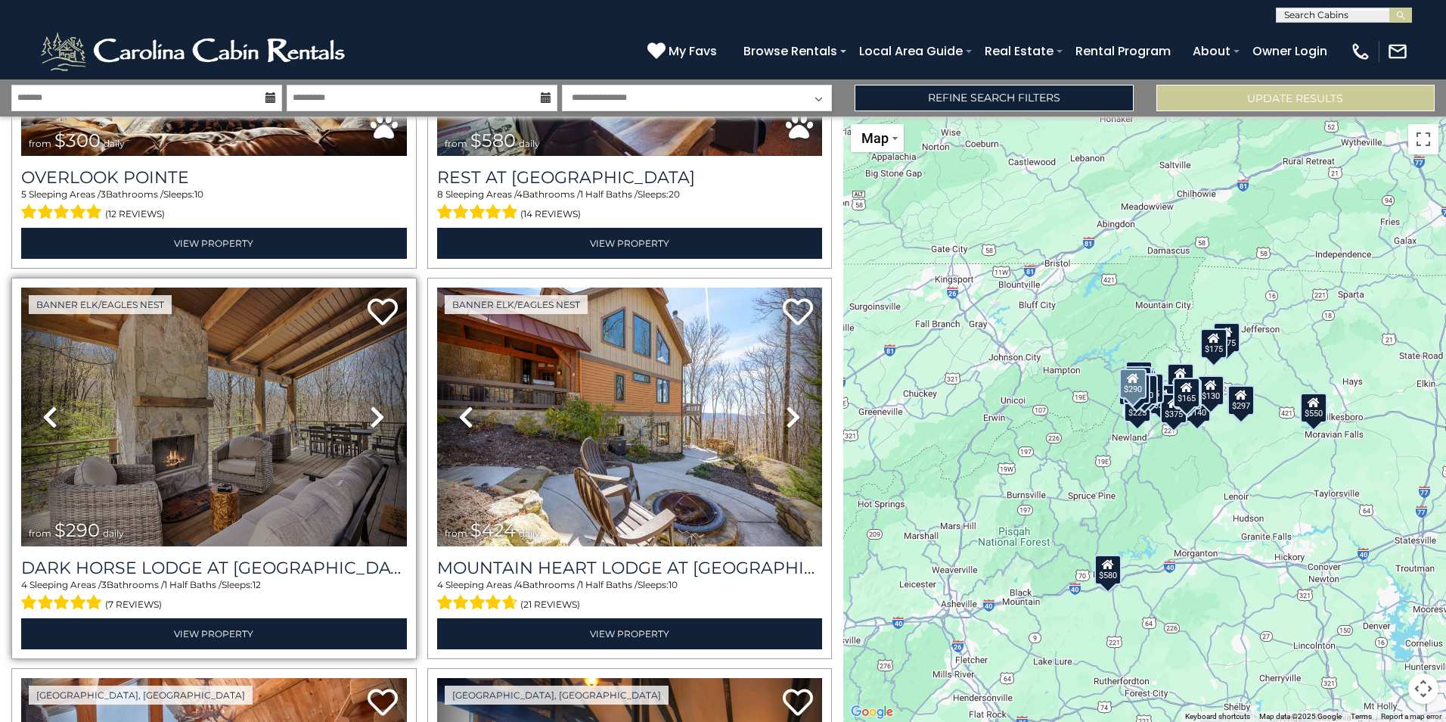
click at [377, 411] on icon at bounding box center [377, 417] width 15 height 24
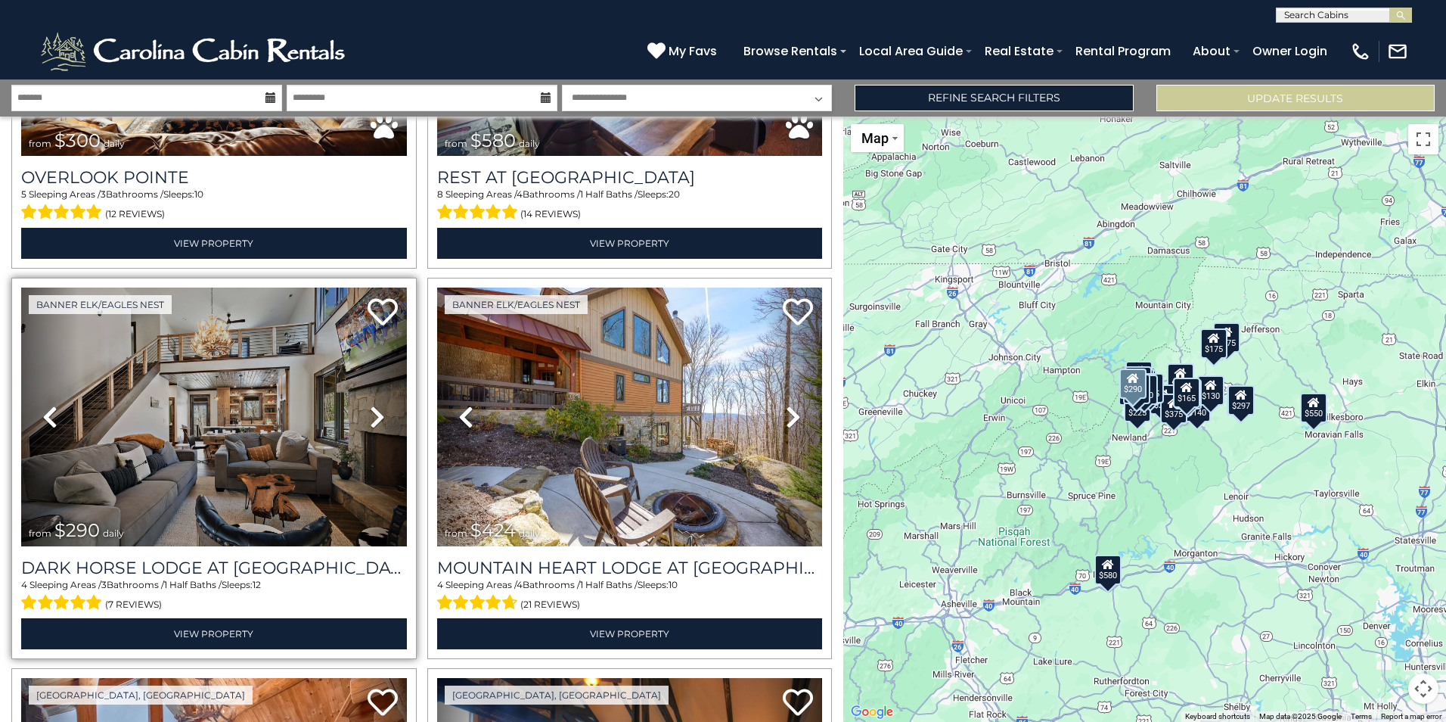
click at [377, 411] on icon at bounding box center [377, 417] width 15 height 24
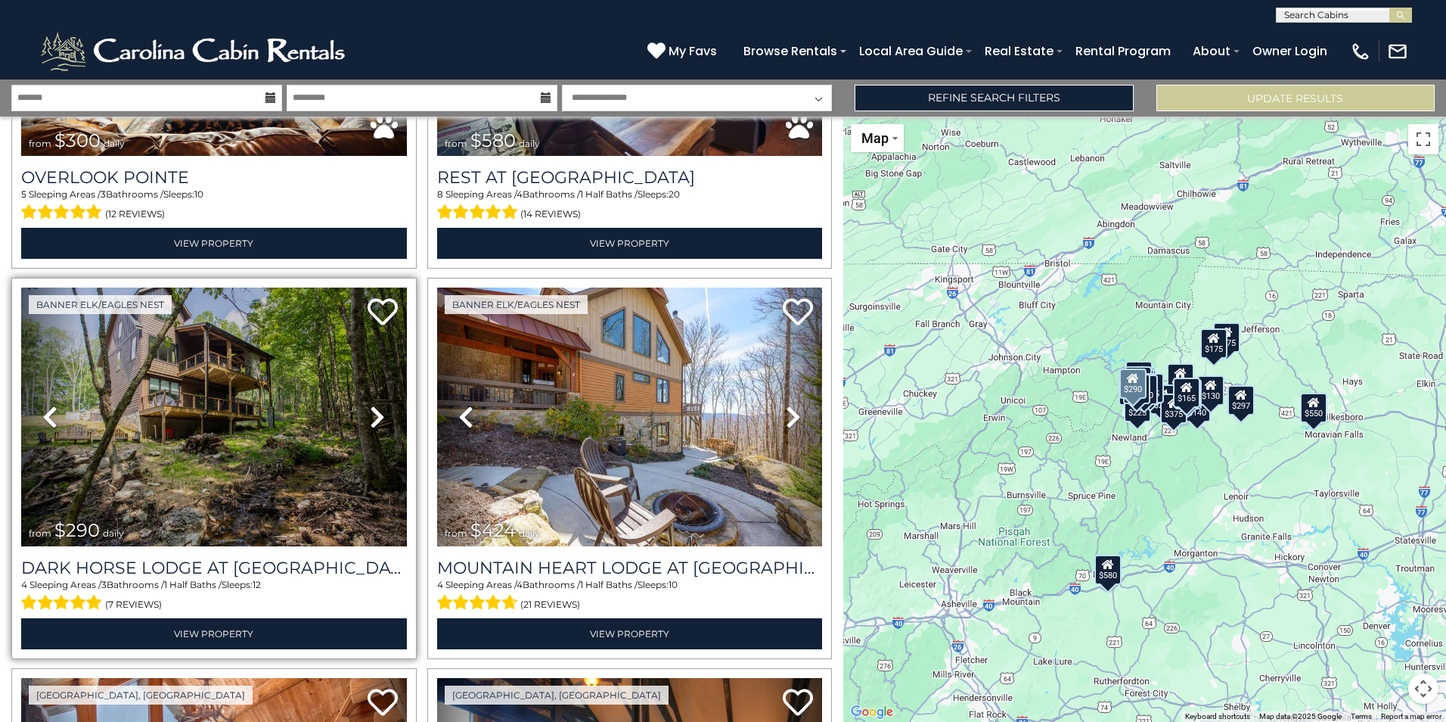
click at [377, 411] on icon at bounding box center [377, 417] width 15 height 24
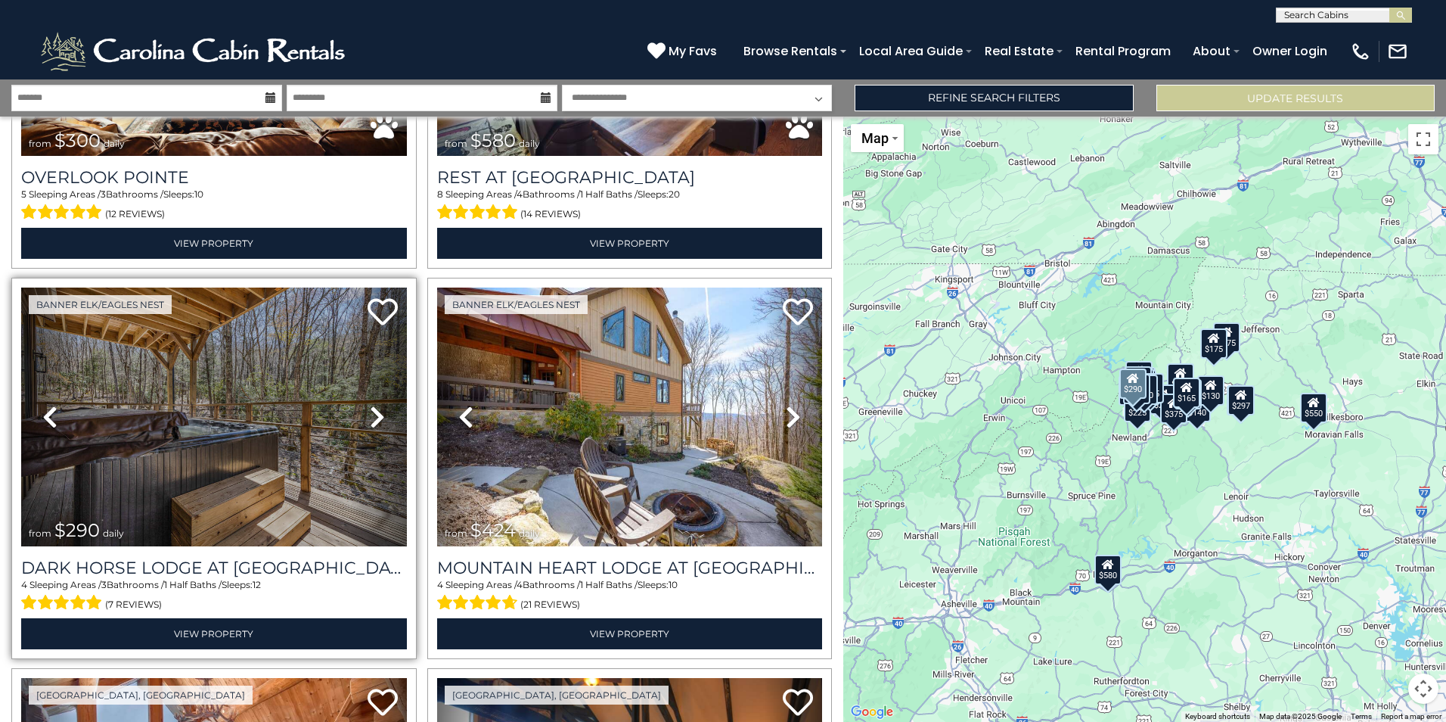
click at [377, 411] on icon at bounding box center [377, 417] width 15 height 24
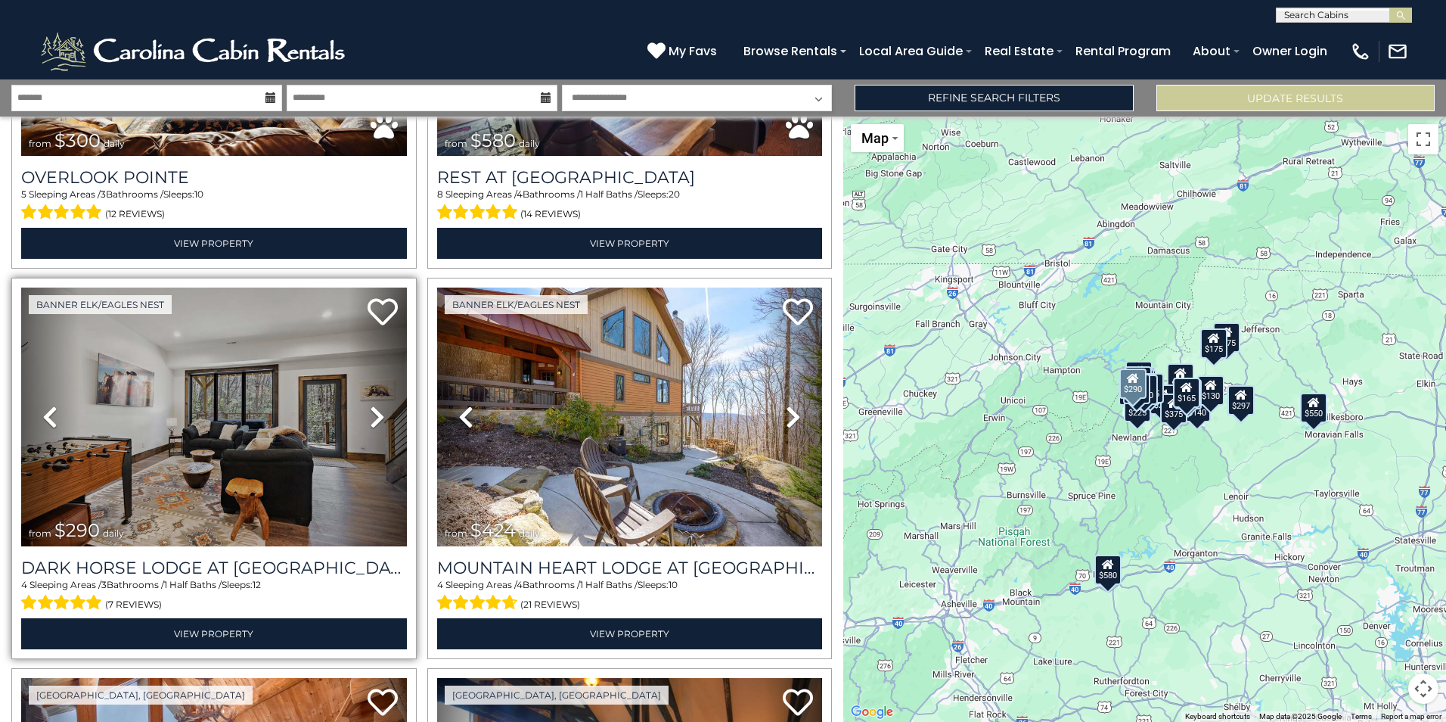
click at [377, 411] on icon at bounding box center [377, 417] width 15 height 24
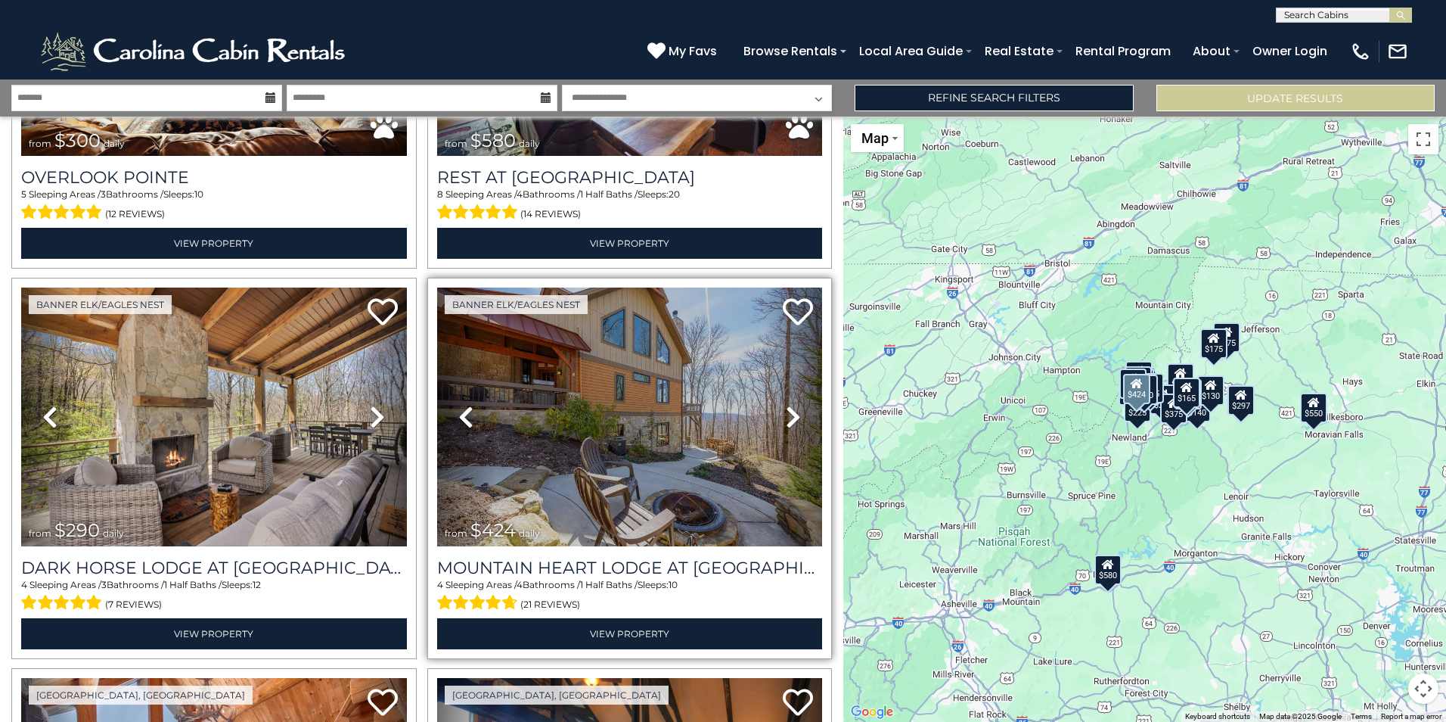
click at [786, 411] on icon at bounding box center [793, 417] width 15 height 24
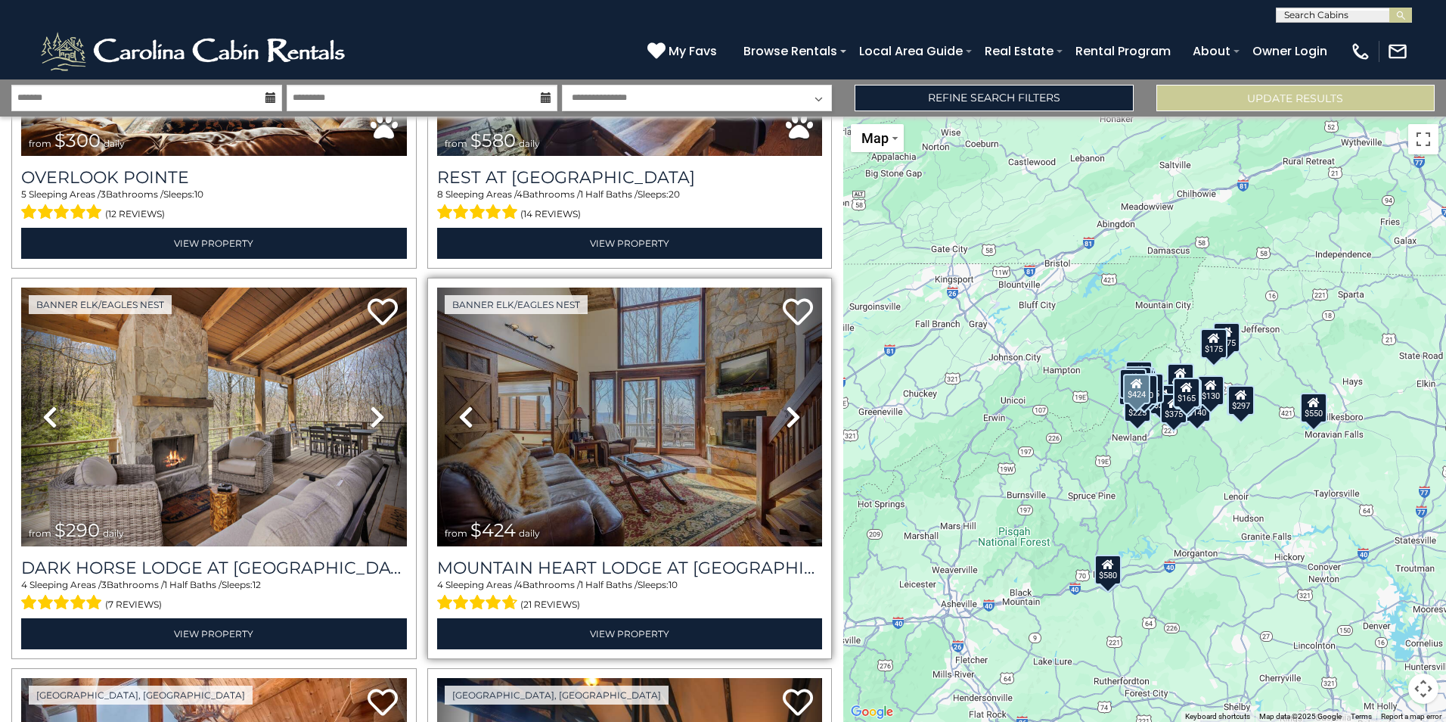
click at [786, 411] on icon at bounding box center [793, 417] width 15 height 24
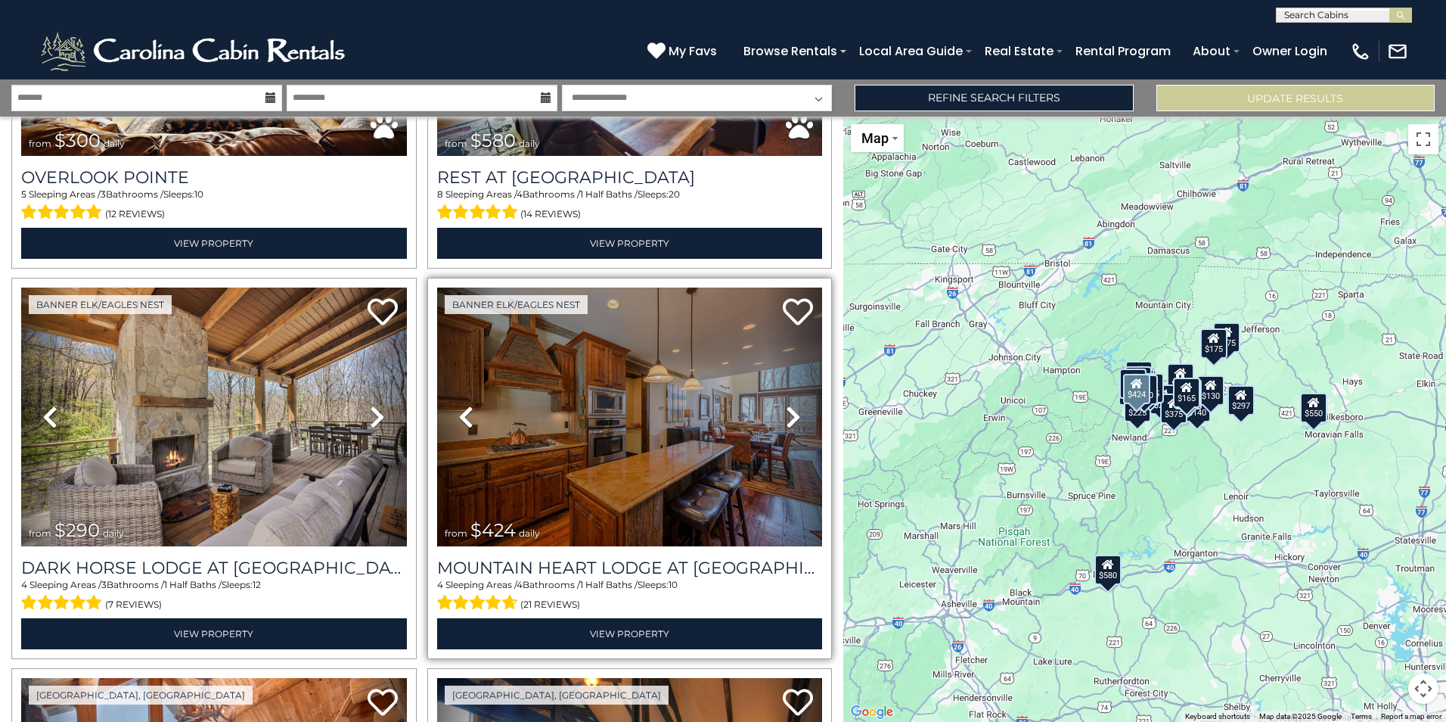
click at [786, 411] on icon at bounding box center [793, 417] width 15 height 24
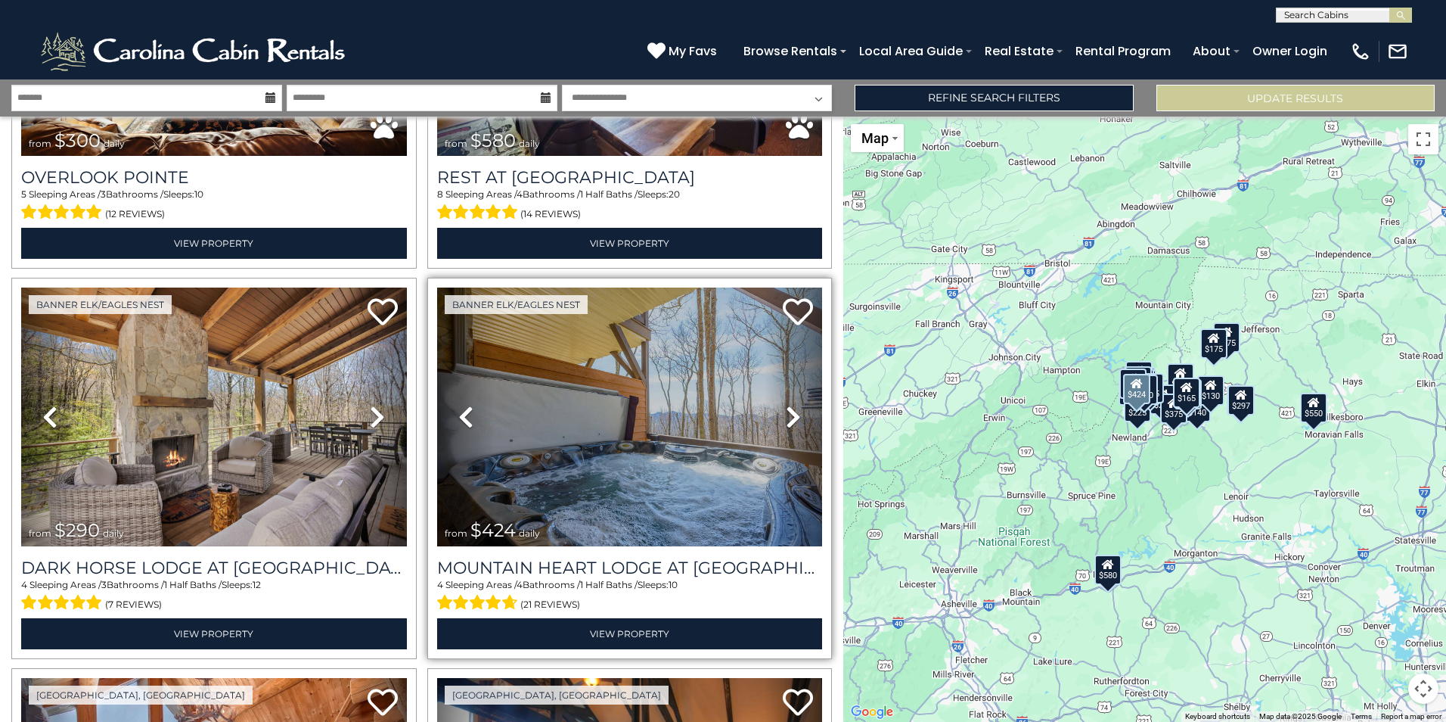
click at [786, 411] on icon at bounding box center [793, 417] width 15 height 24
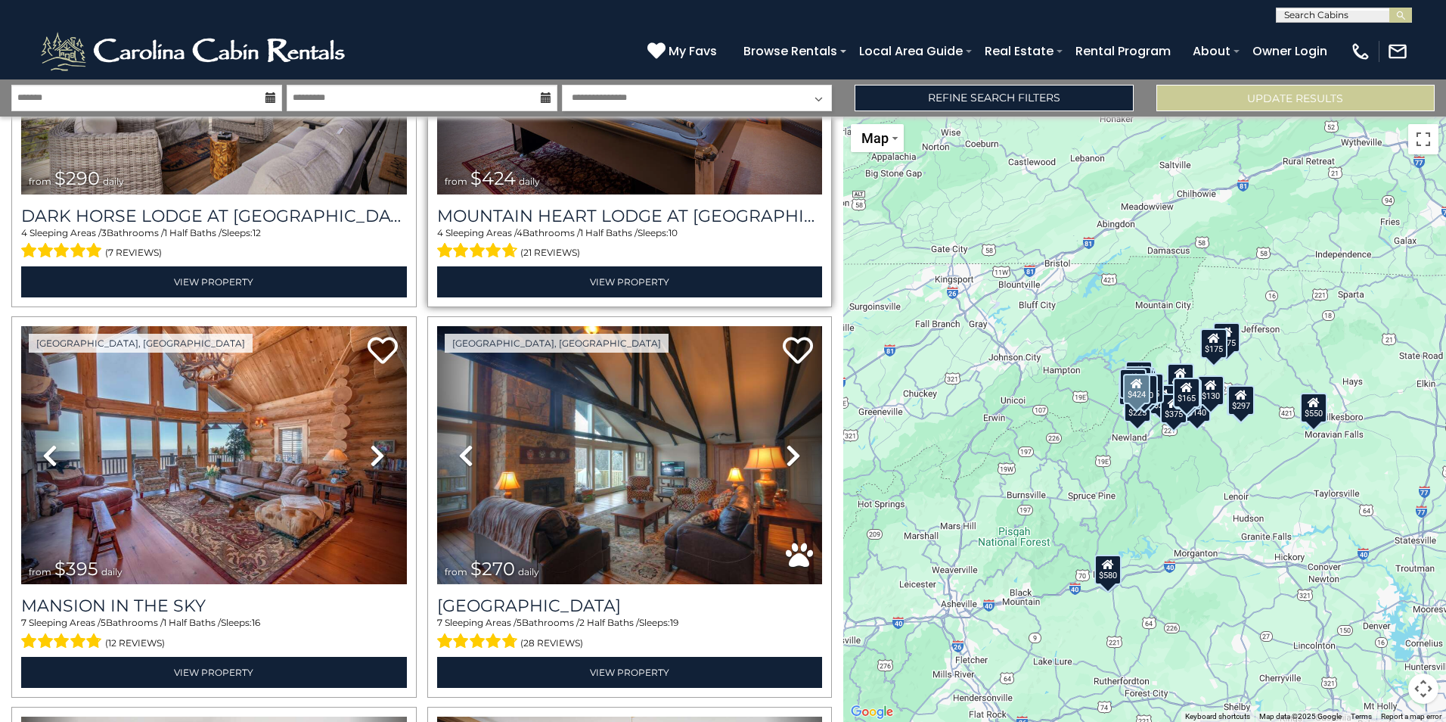
scroll to position [1437, 0]
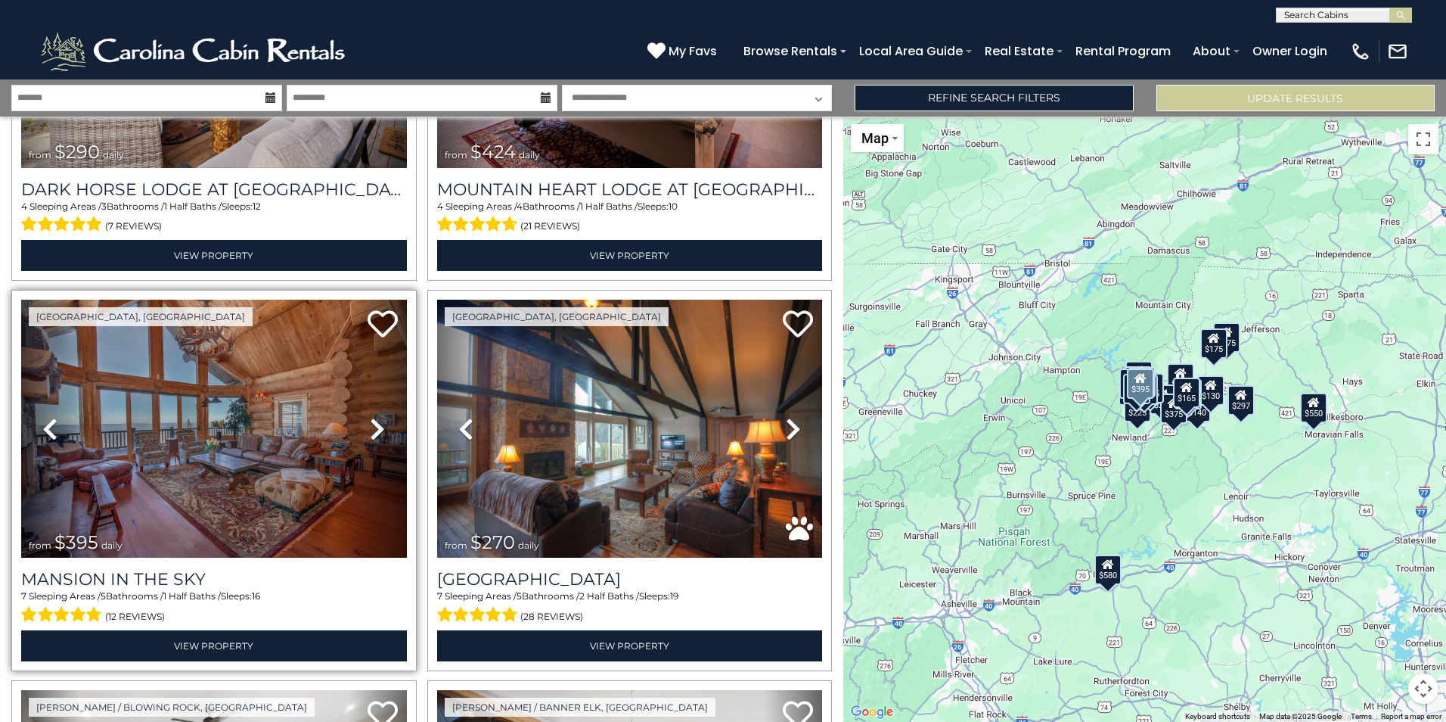
click at [370, 417] on icon at bounding box center [377, 429] width 15 height 24
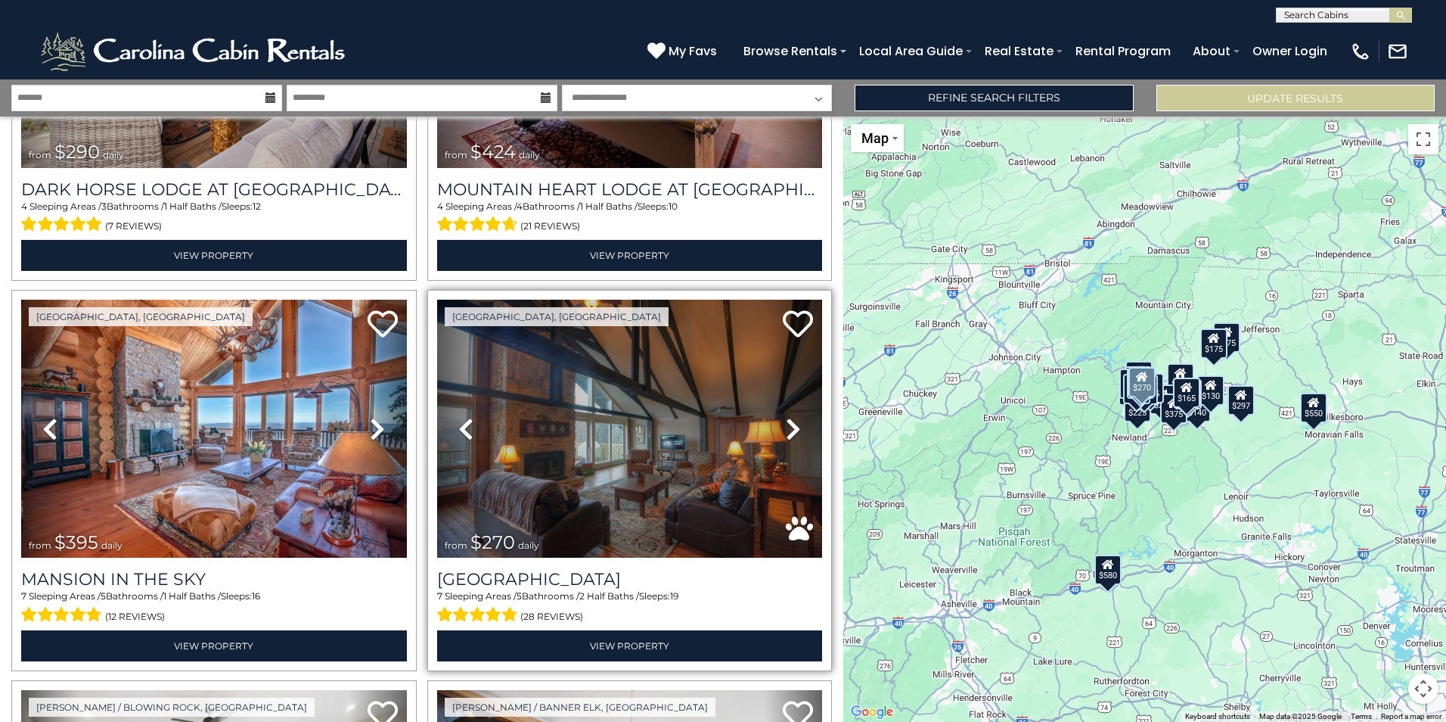
click at [786, 421] on icon at bounding box center [793, 429] width 15 height 24
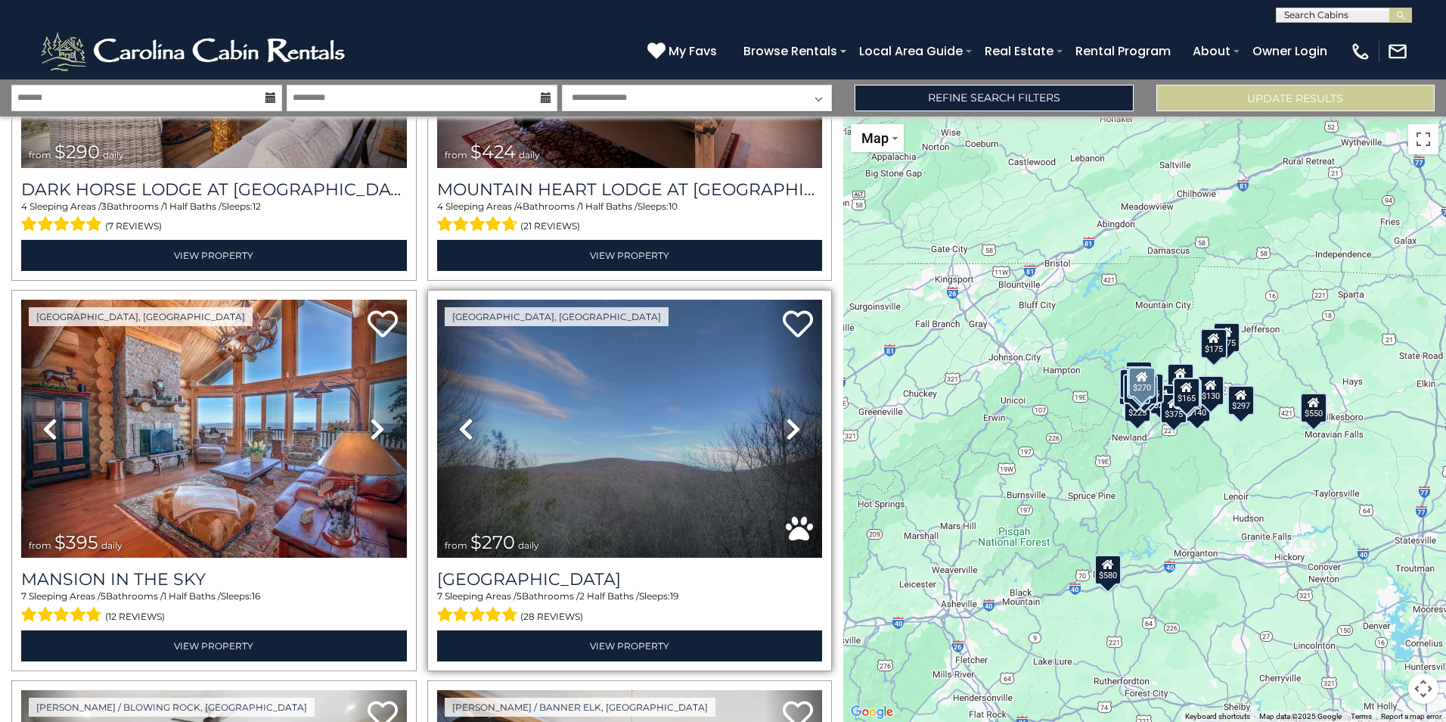
click at [786, 421] on icon at bounding box center [793, 429] width 15 height 24
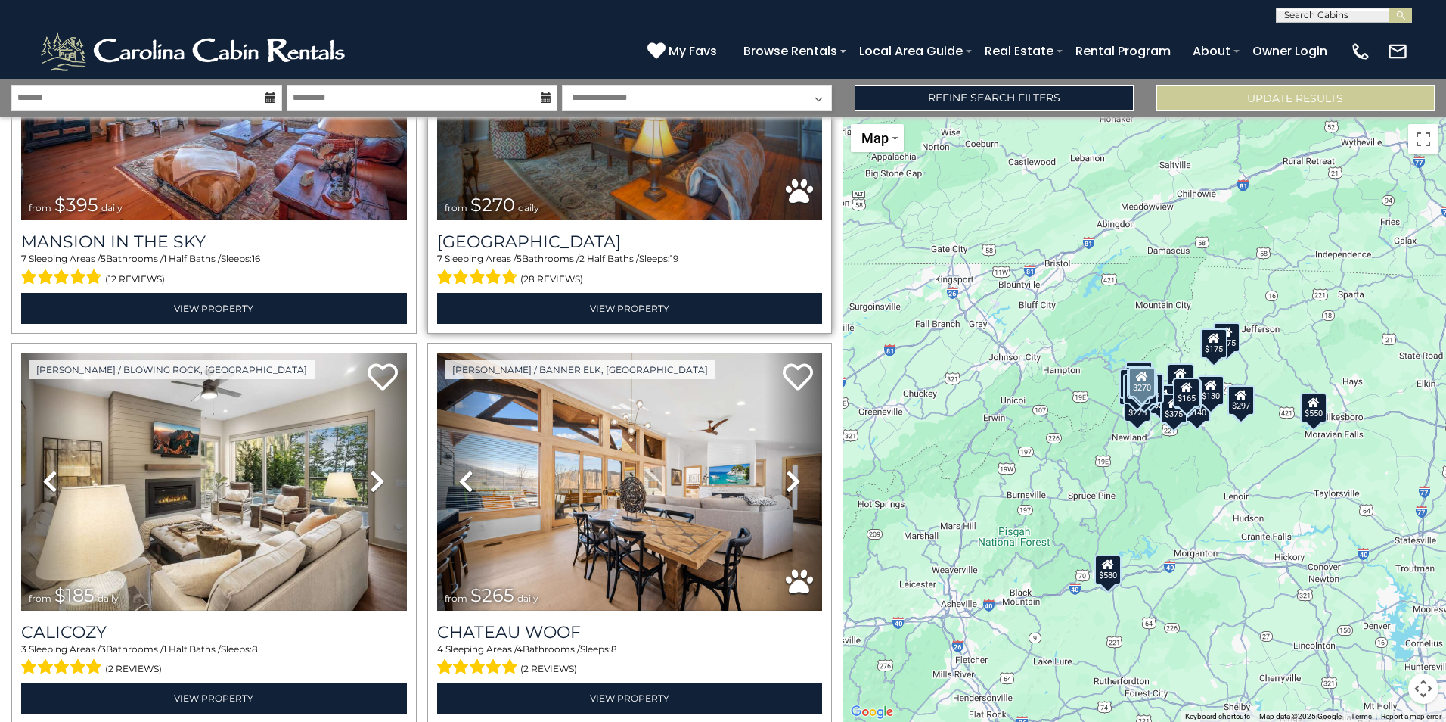
scroll to position [1816, 0]
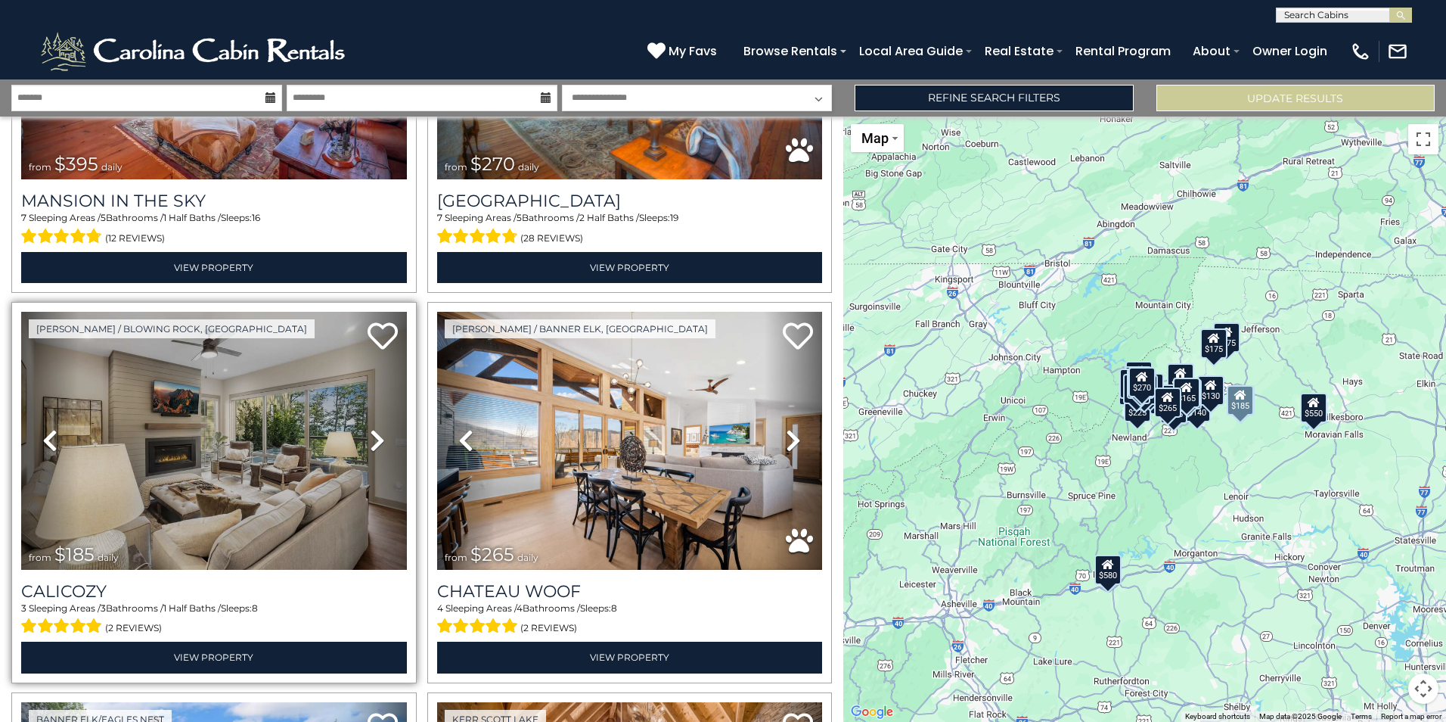
click at [370, 433] on icon at bounding box center [377, 440] width 15 height 24
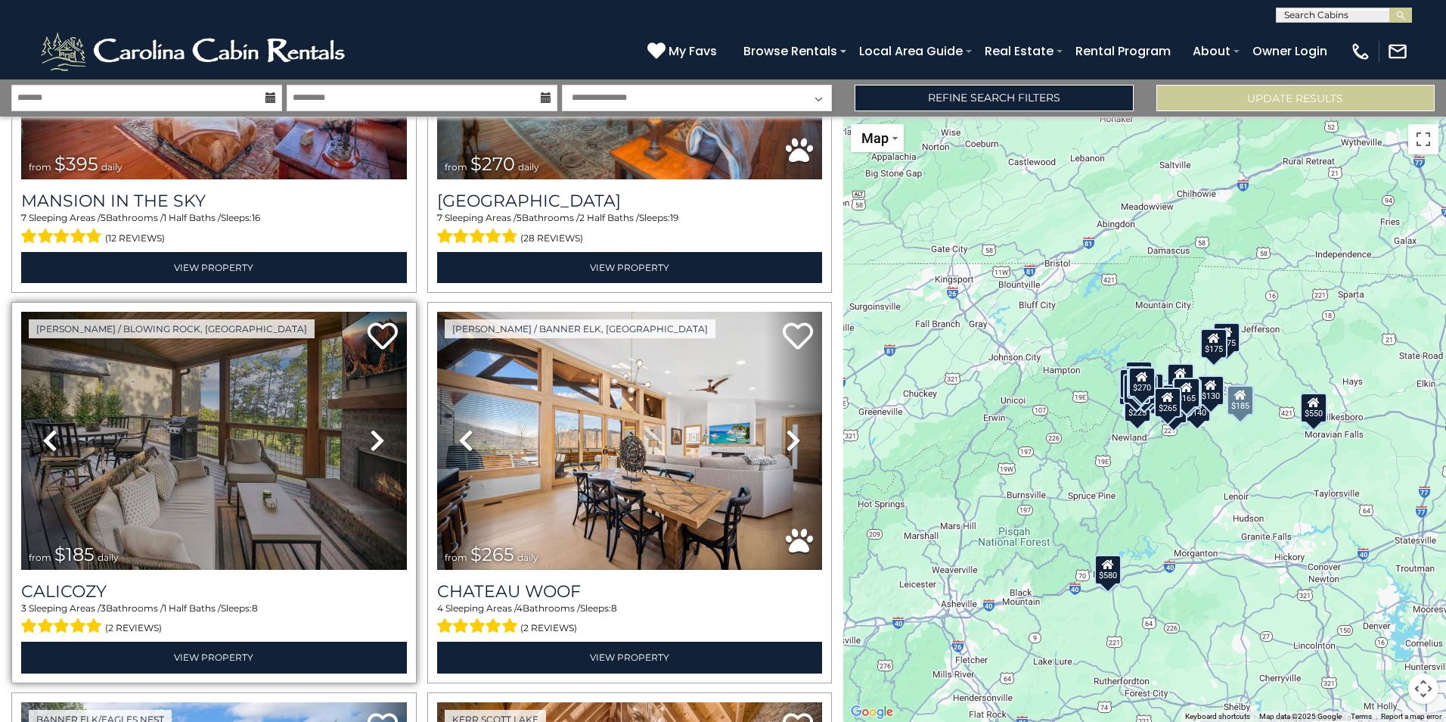
click at [370, 432] on icon at bounding box center [377, 440] width 15 height 24
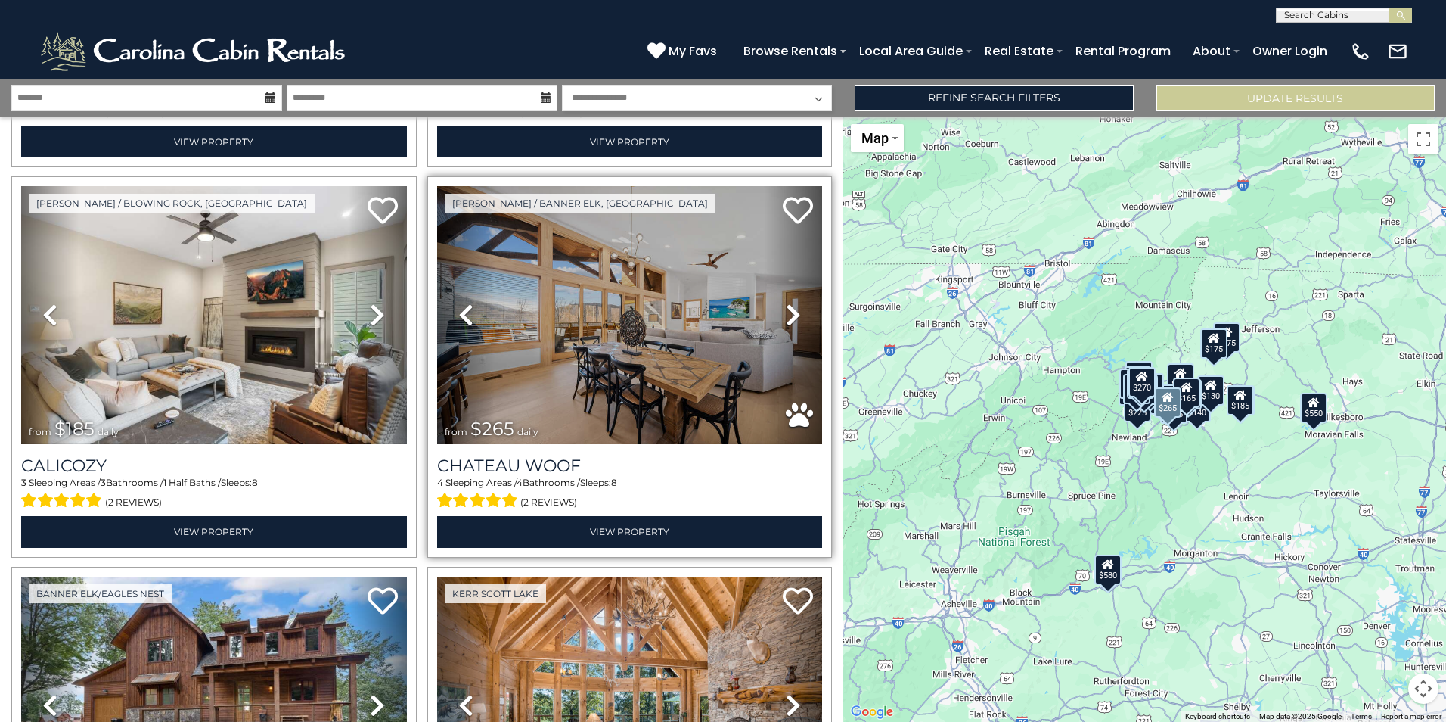
scroll to position [1967, 0]
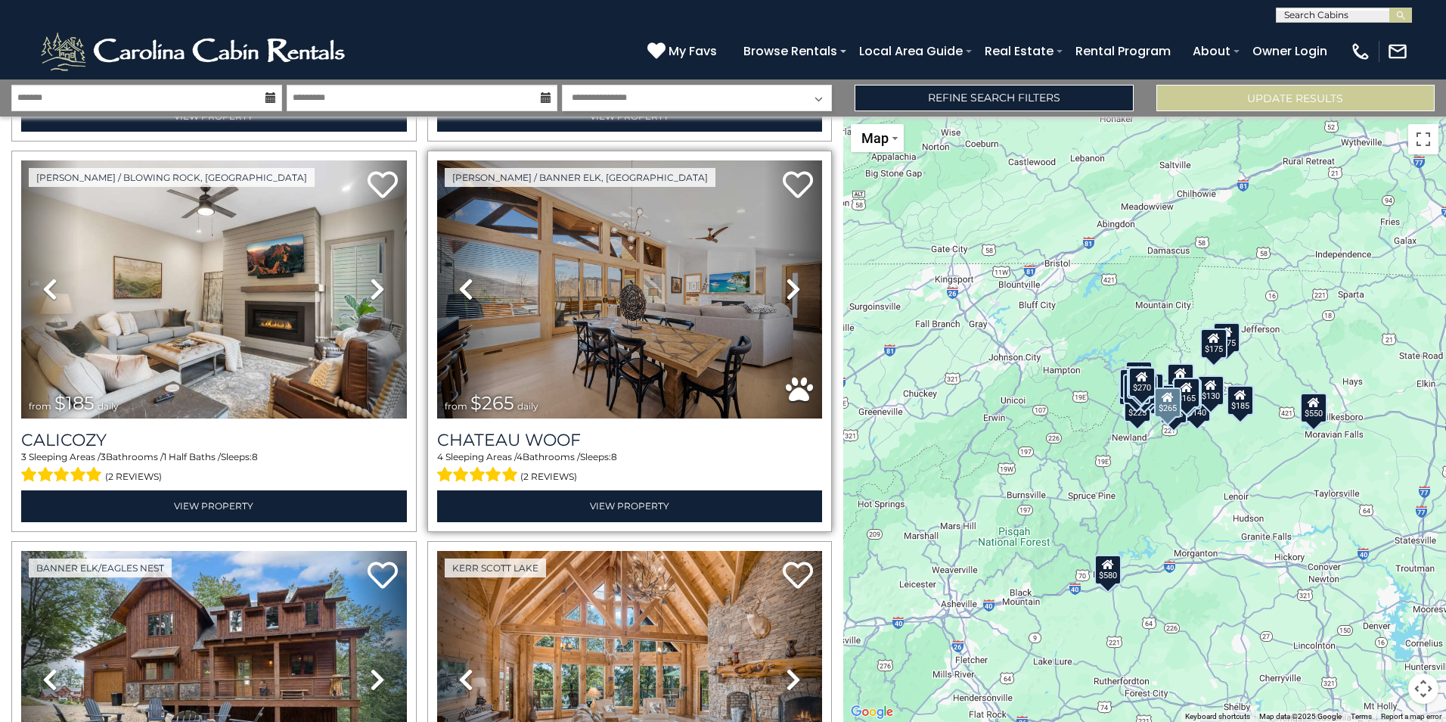
click at [788, 277] on icon at bounding box center [793, 289] width 15 height 24
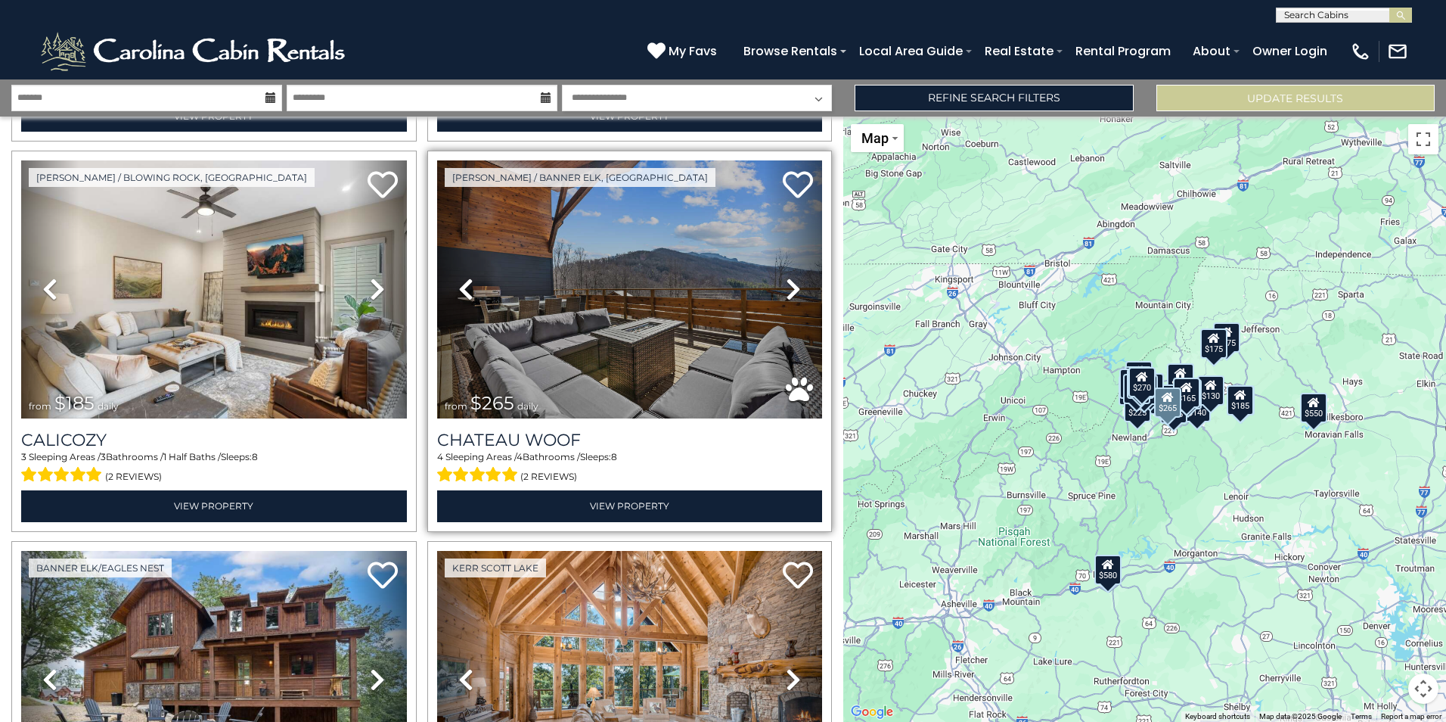
click at [788, 277] on icon at bounding box center [793, 289] width 15 height 24
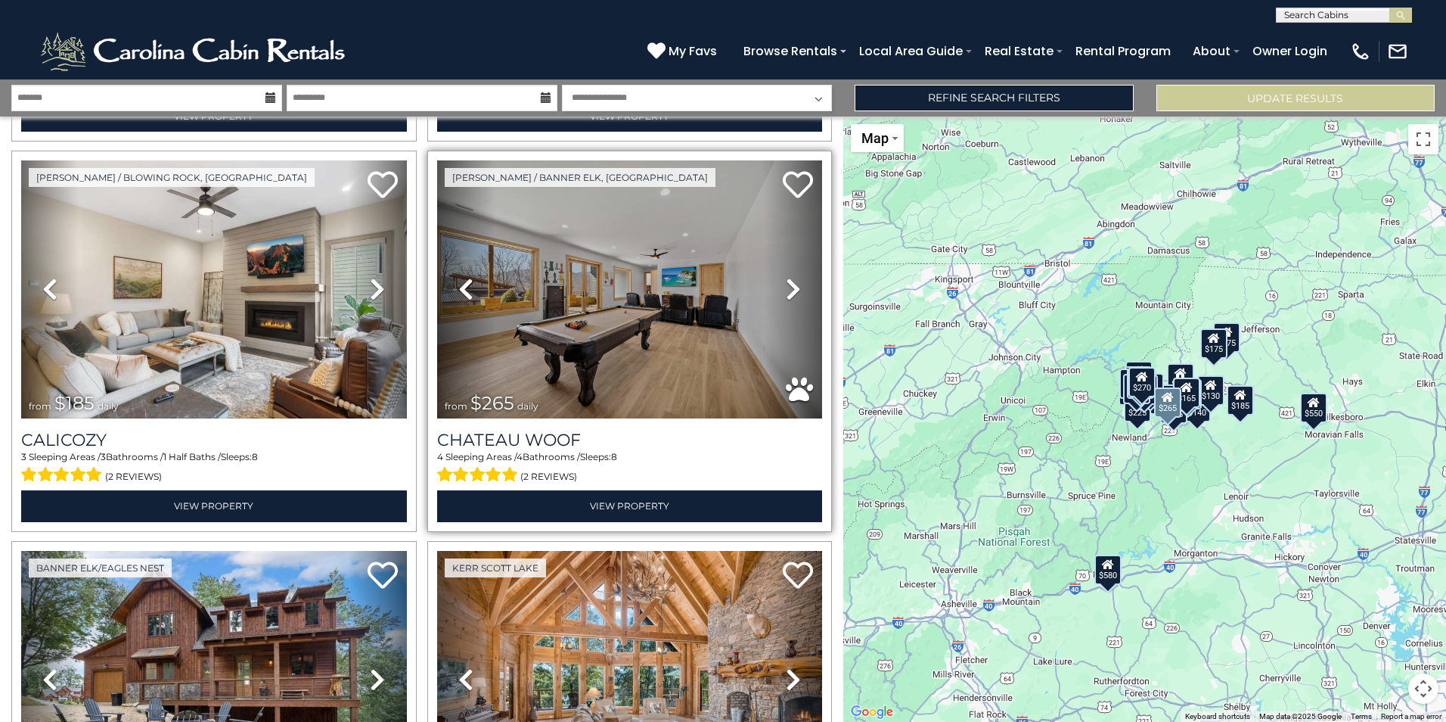
click at [788, 277] on icon at bounding box center [793, 289] width 15 height 24
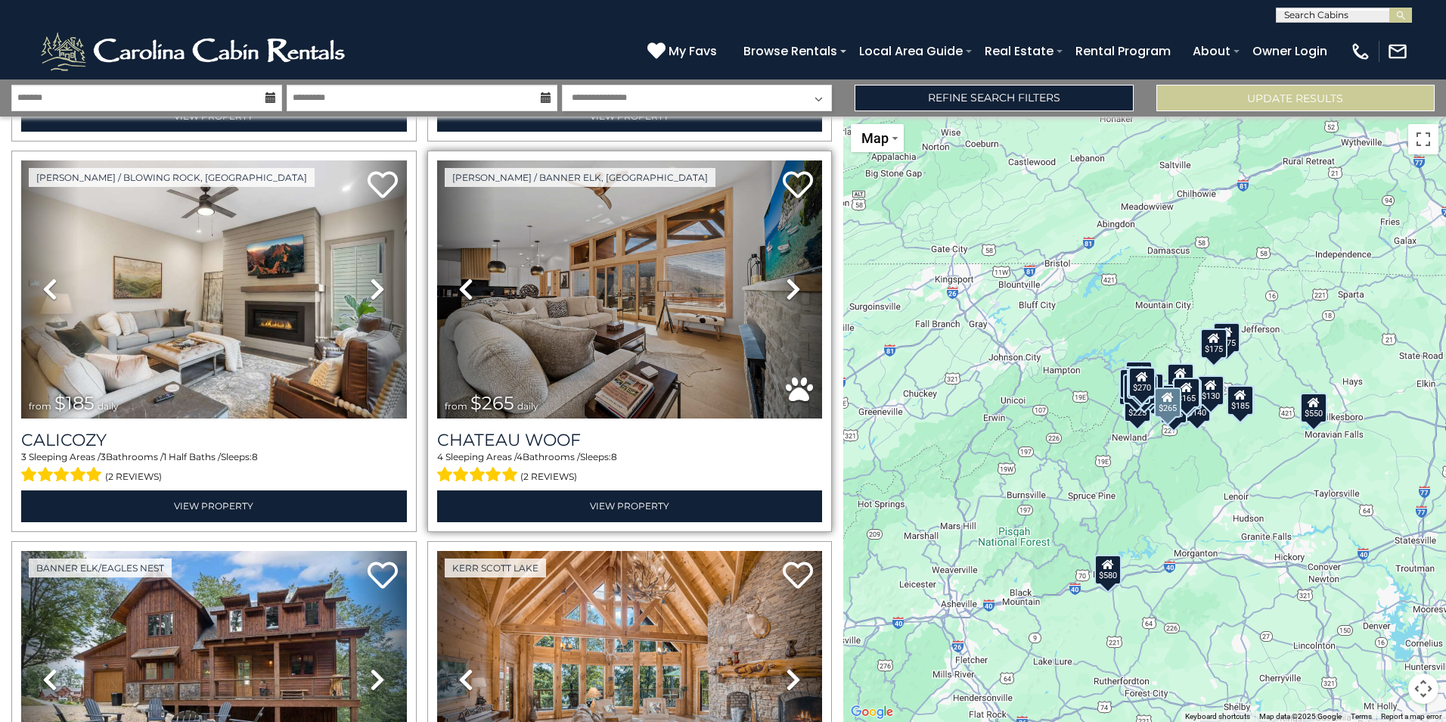
click at [788, 277] on icon at bounding box center [793, 289] width 15 height 24
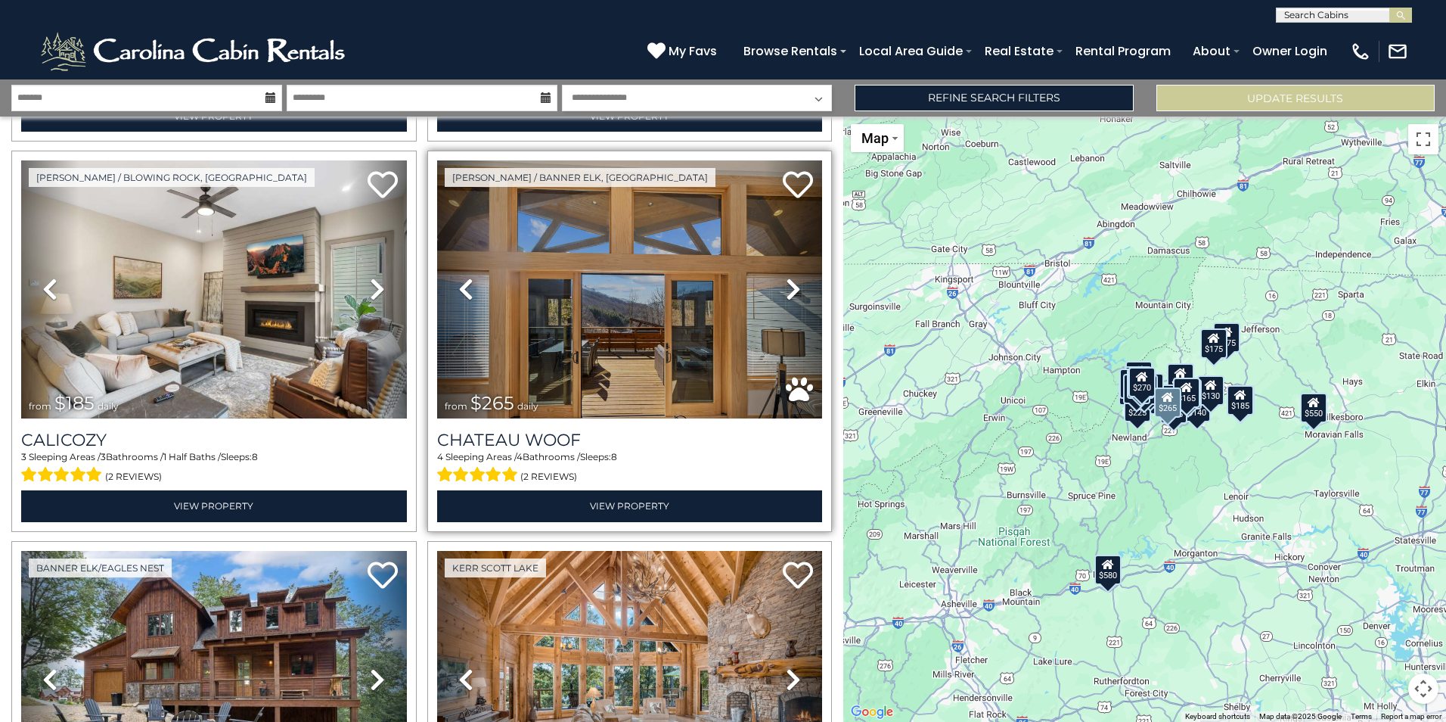
click at [788, 277] on icon at bounding box center [793, 289] width 15 height 24
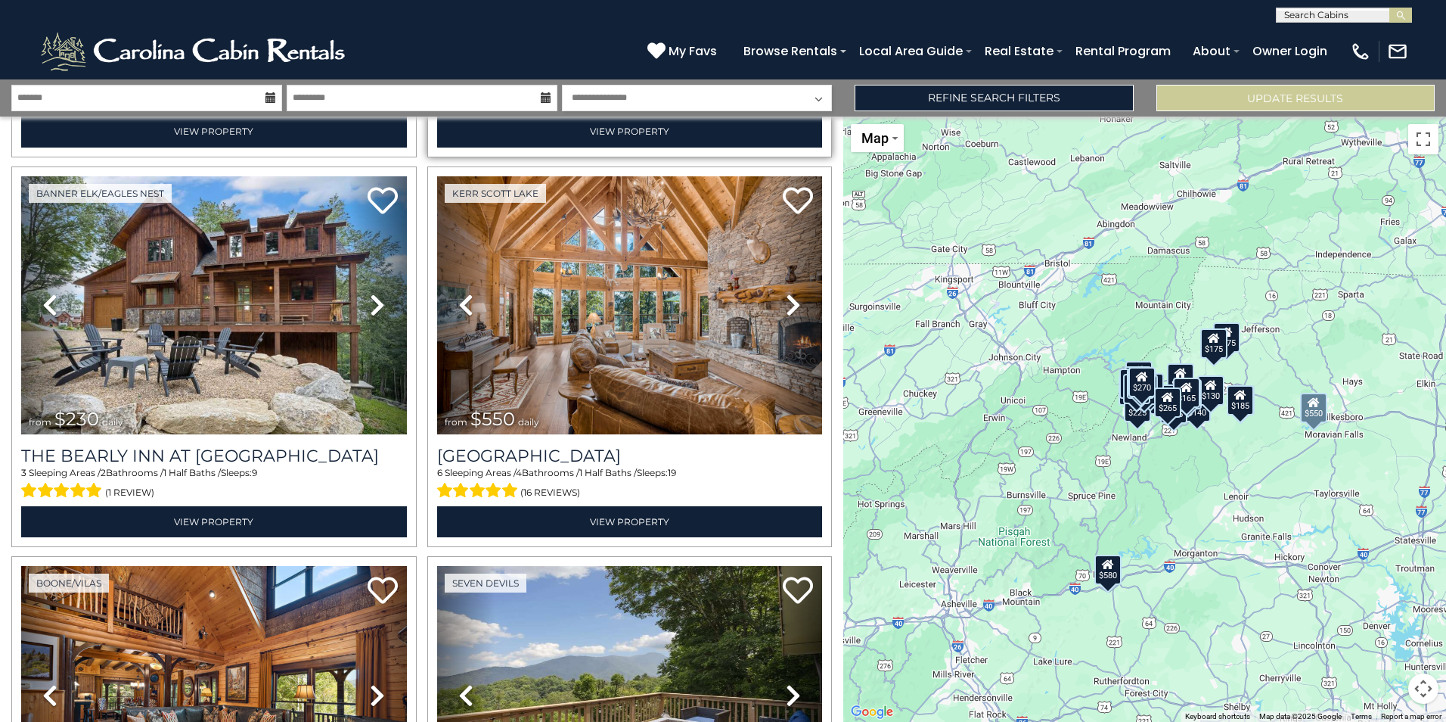
scroll to position [2345, 0]
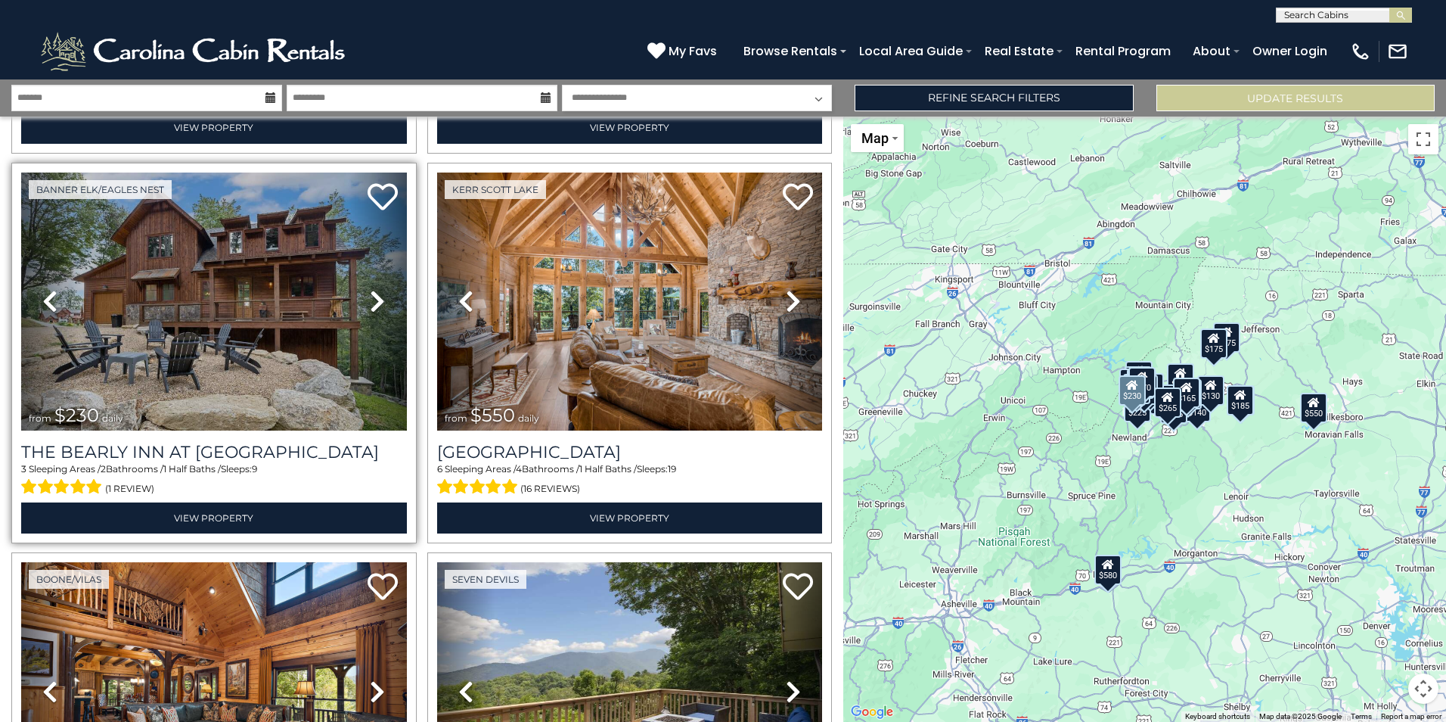
click at [376, 290] on icon at bounding box center [377, 301] width 15 height 24
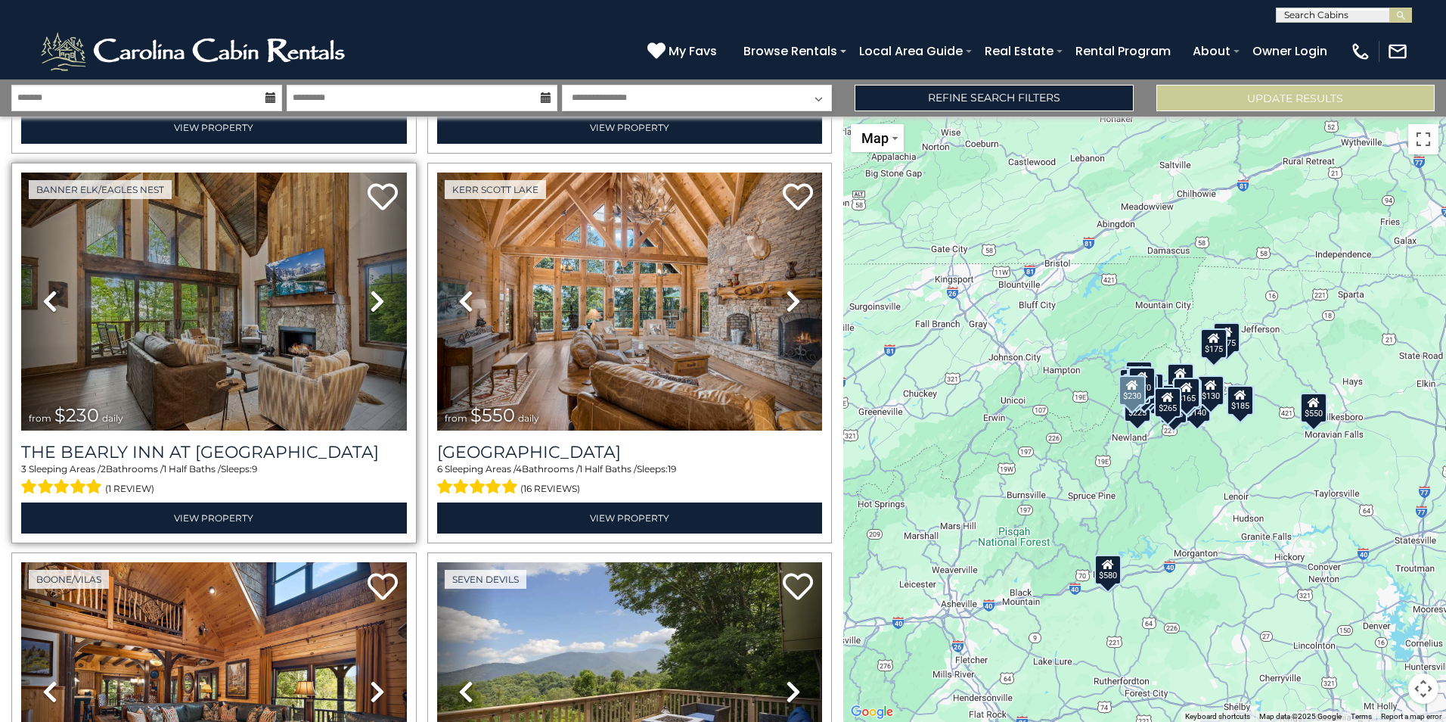
click at [370, 289] on icon at bounding box center [377, 301] width 15 height 24
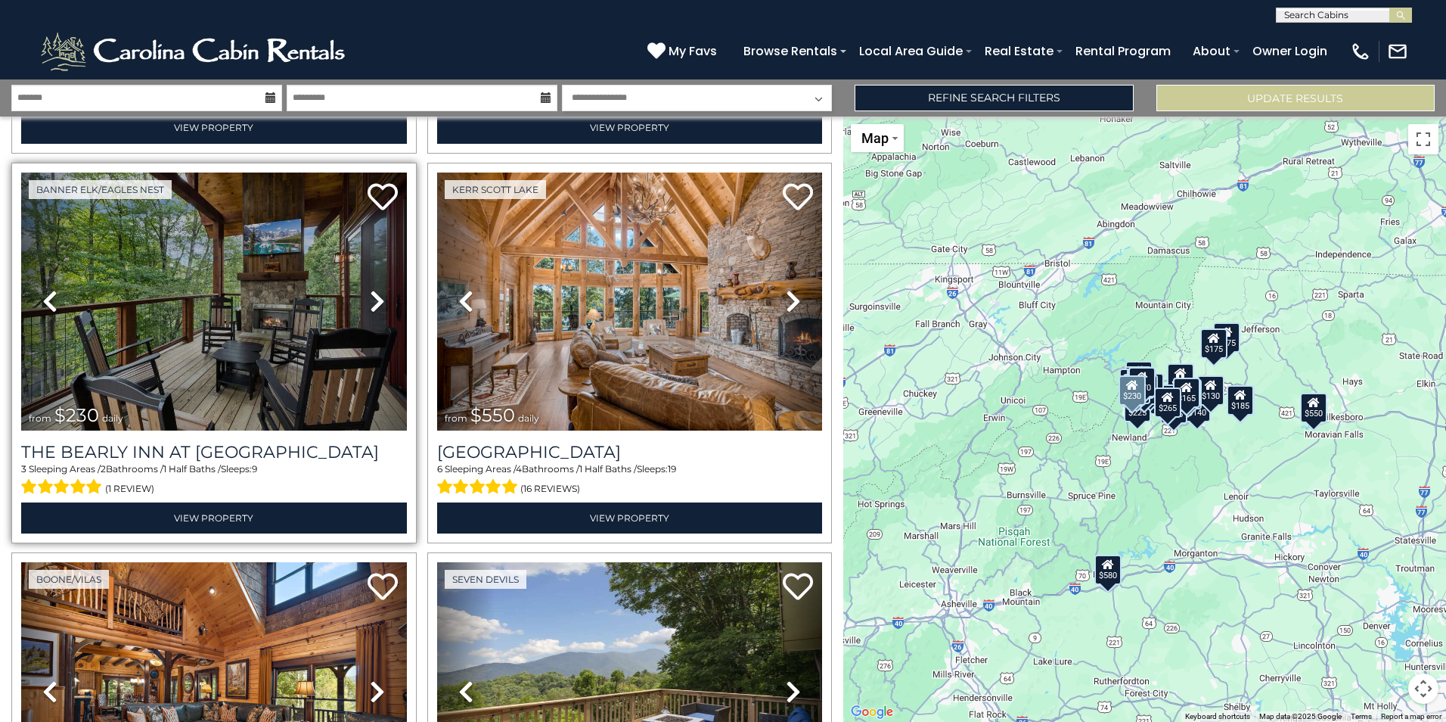
click at [371, 289] on icon at bounding box center [377, 301] width 15 height 24
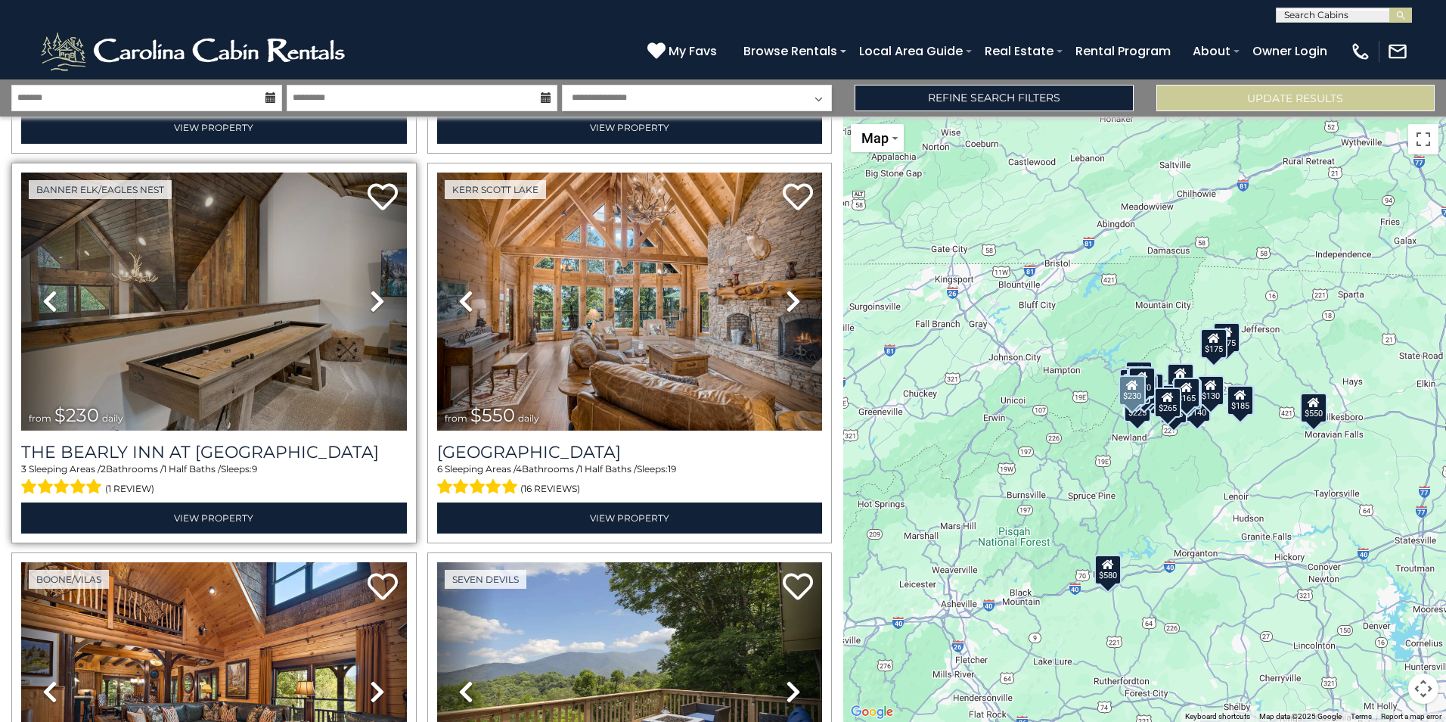
click at [373, 289] on icon at bounding box center [377, 301] width 15 height 24
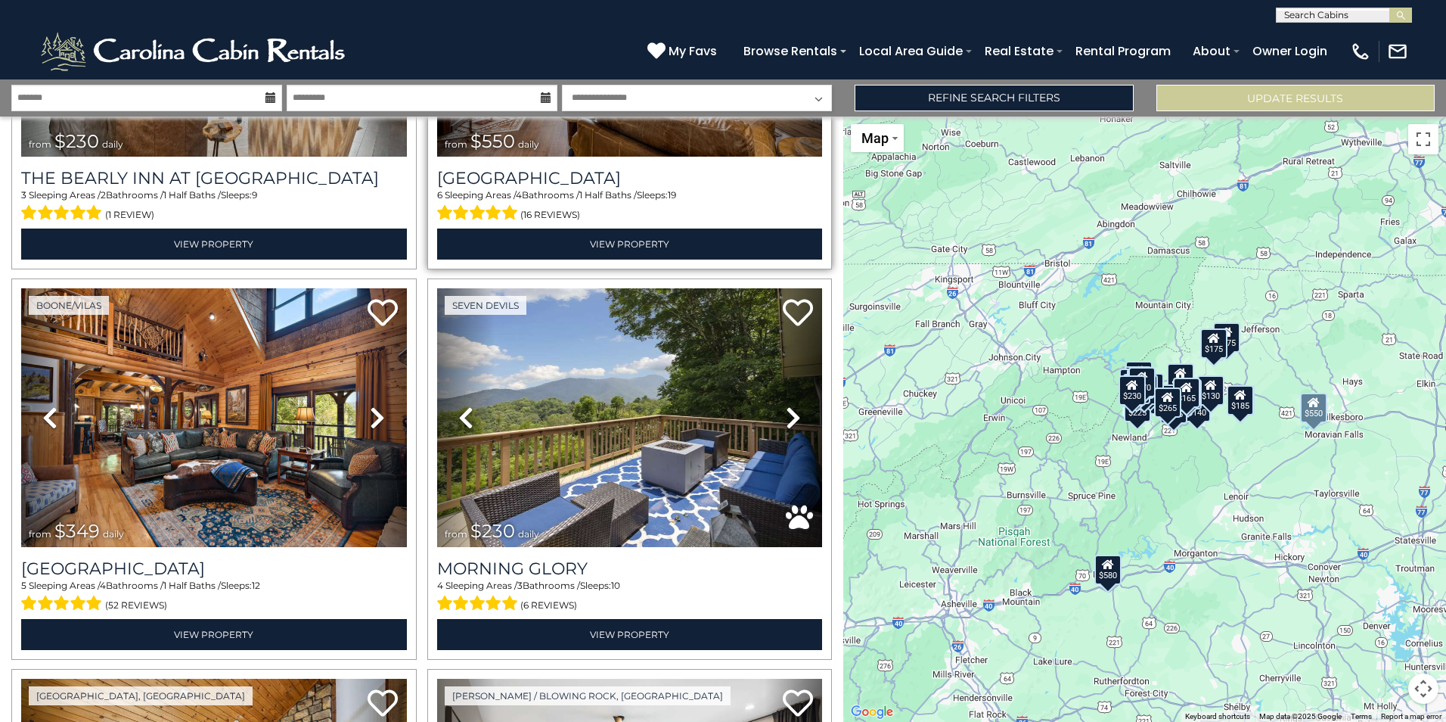
scroll to position [2648, 0]
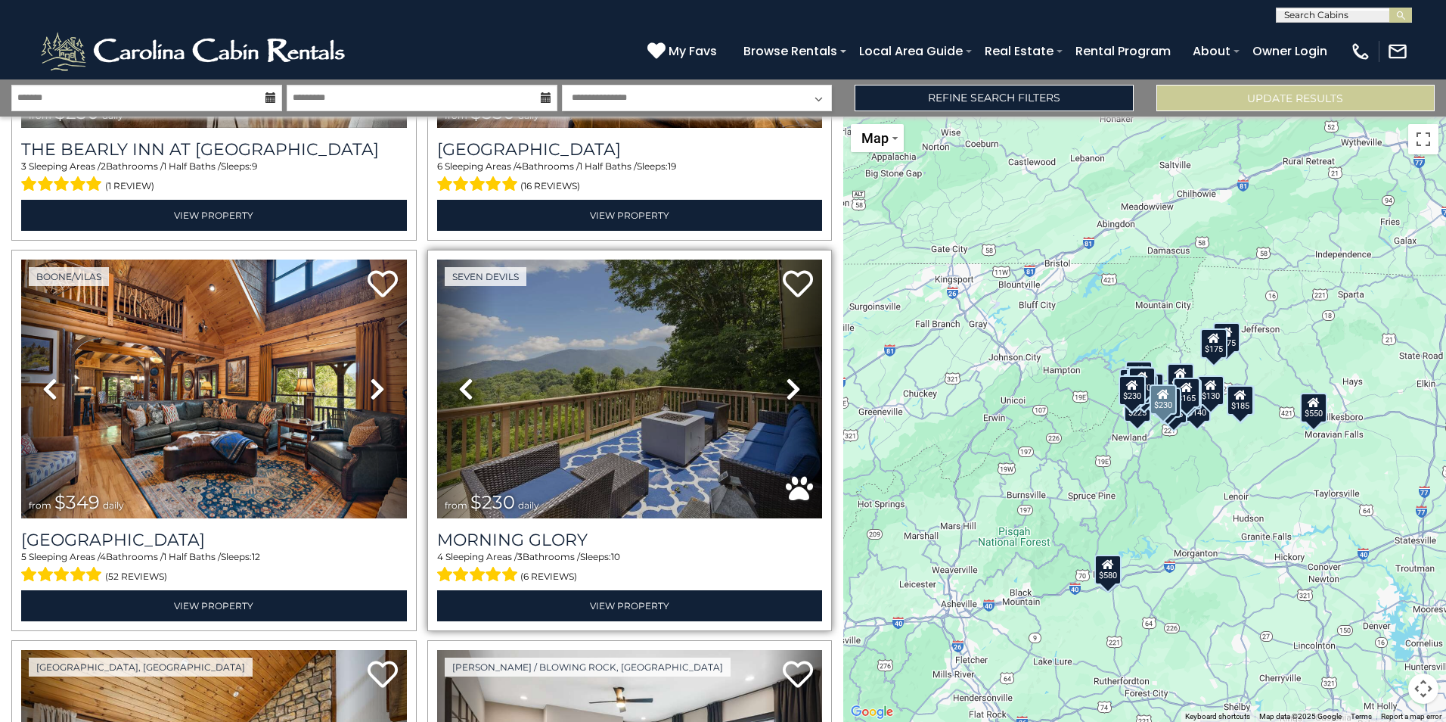
click at [792, 377] on icon at bounding box center [793, 389] width 15 height 24
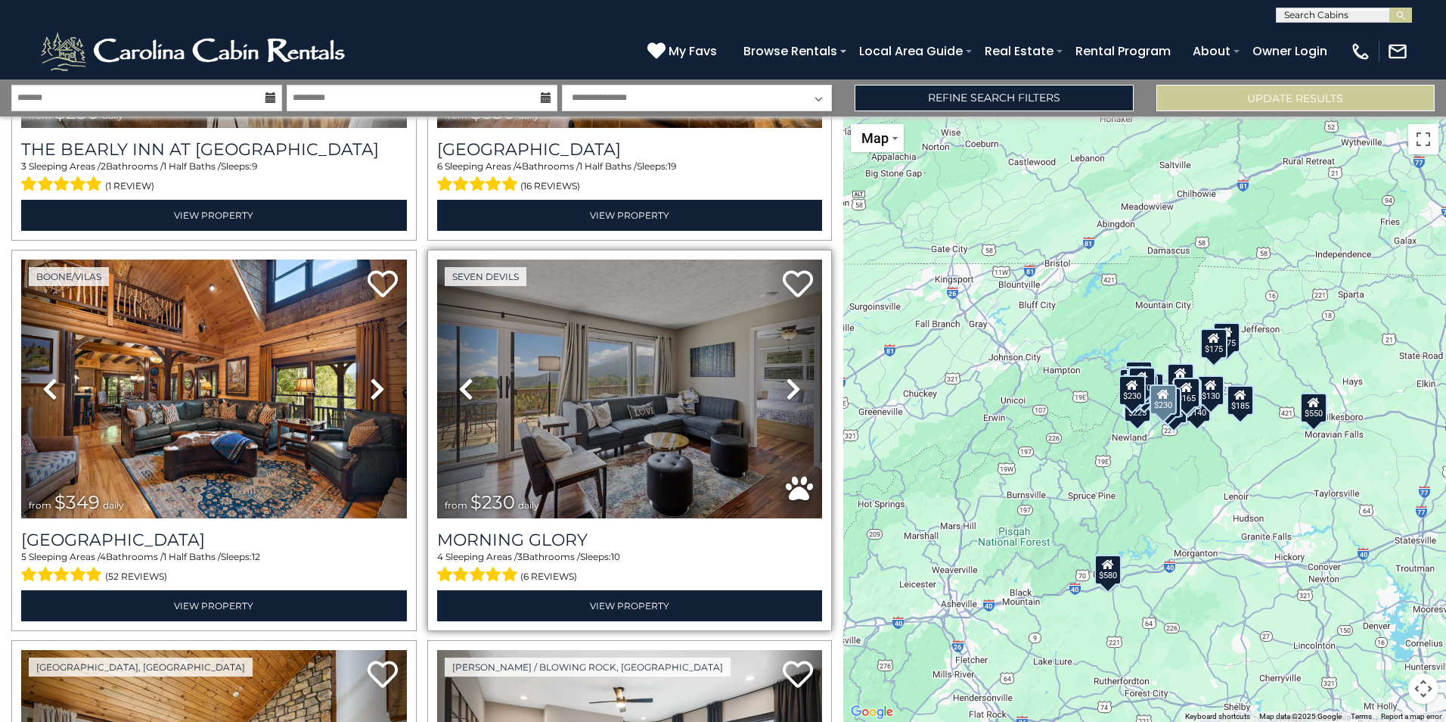
click at [786, 377] on icon at bounding box center [793, 389] width 15 height 24
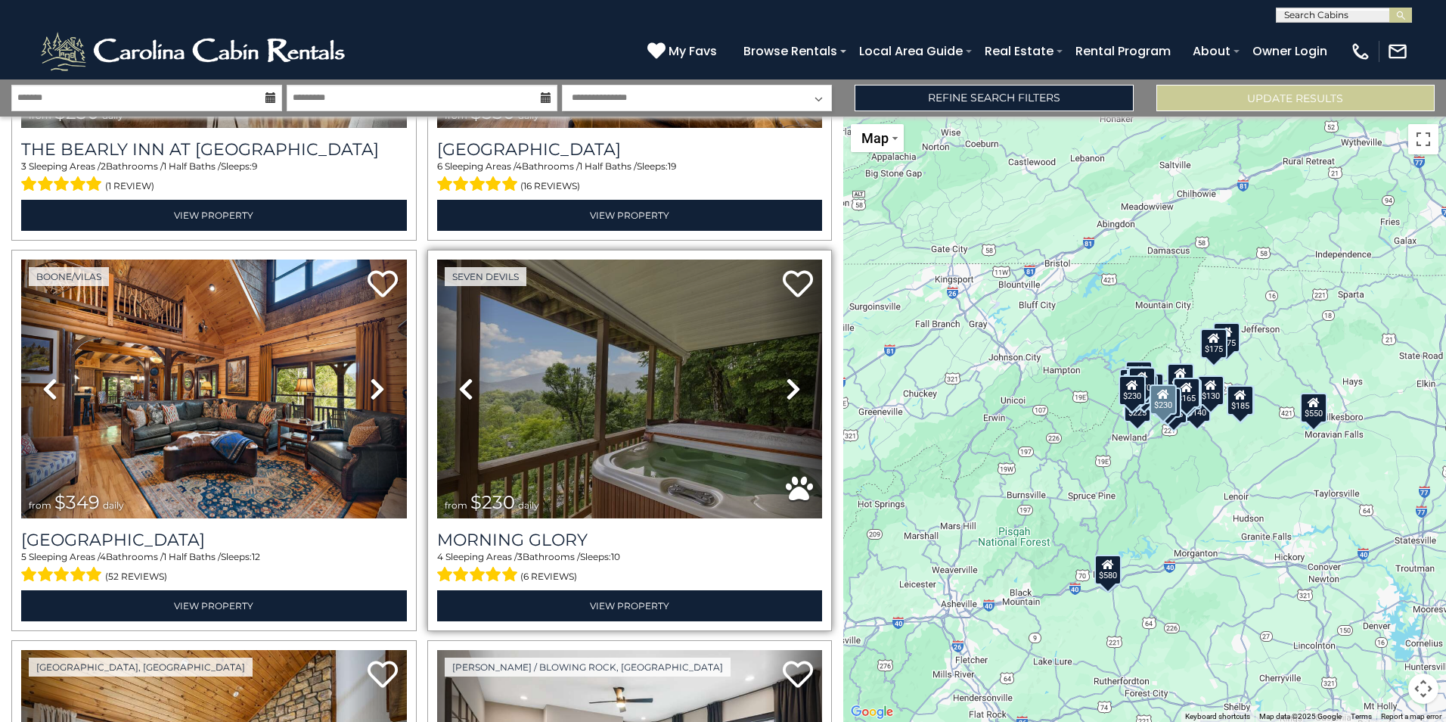
click at [775, 369] on link "Next" at bounding box center [793, 388] width 57 height 258
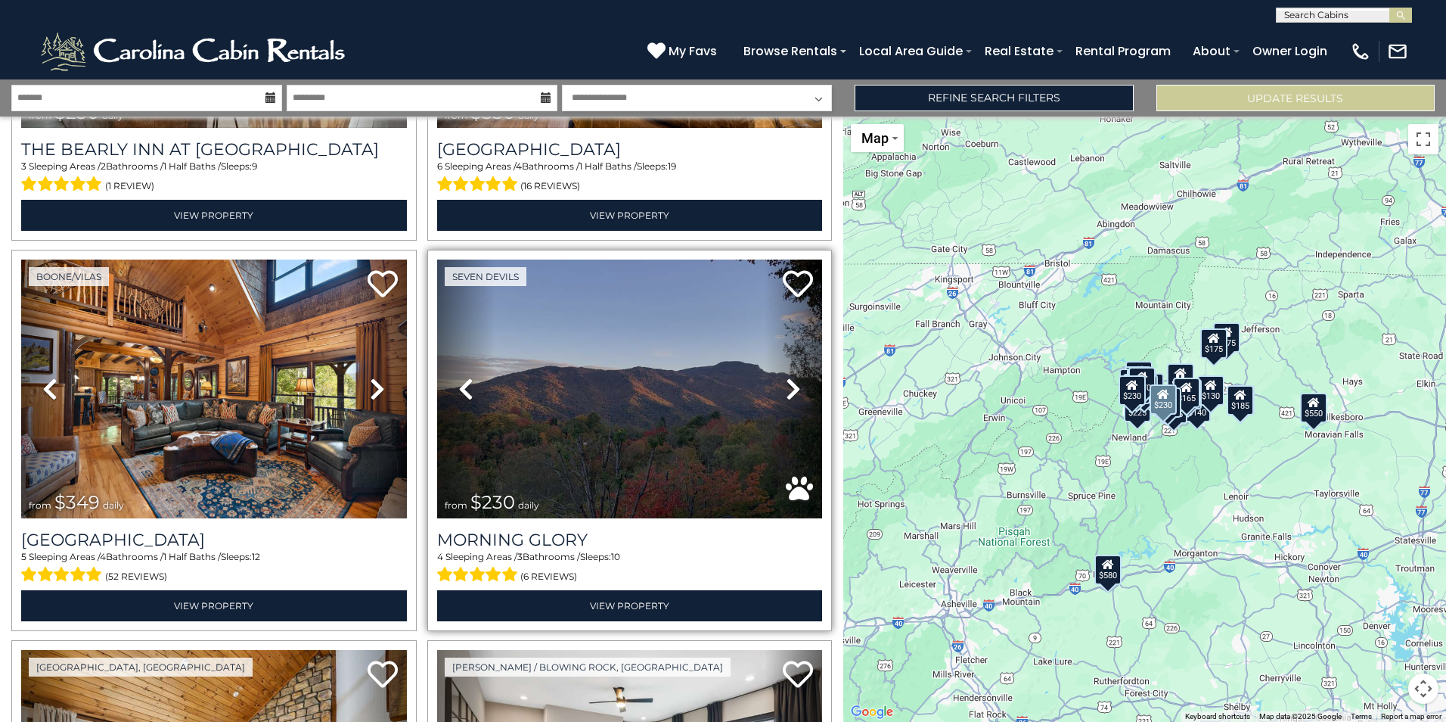
click at [775, 369] on link "Next" at bounding box center [793, 388] width 57 height 258
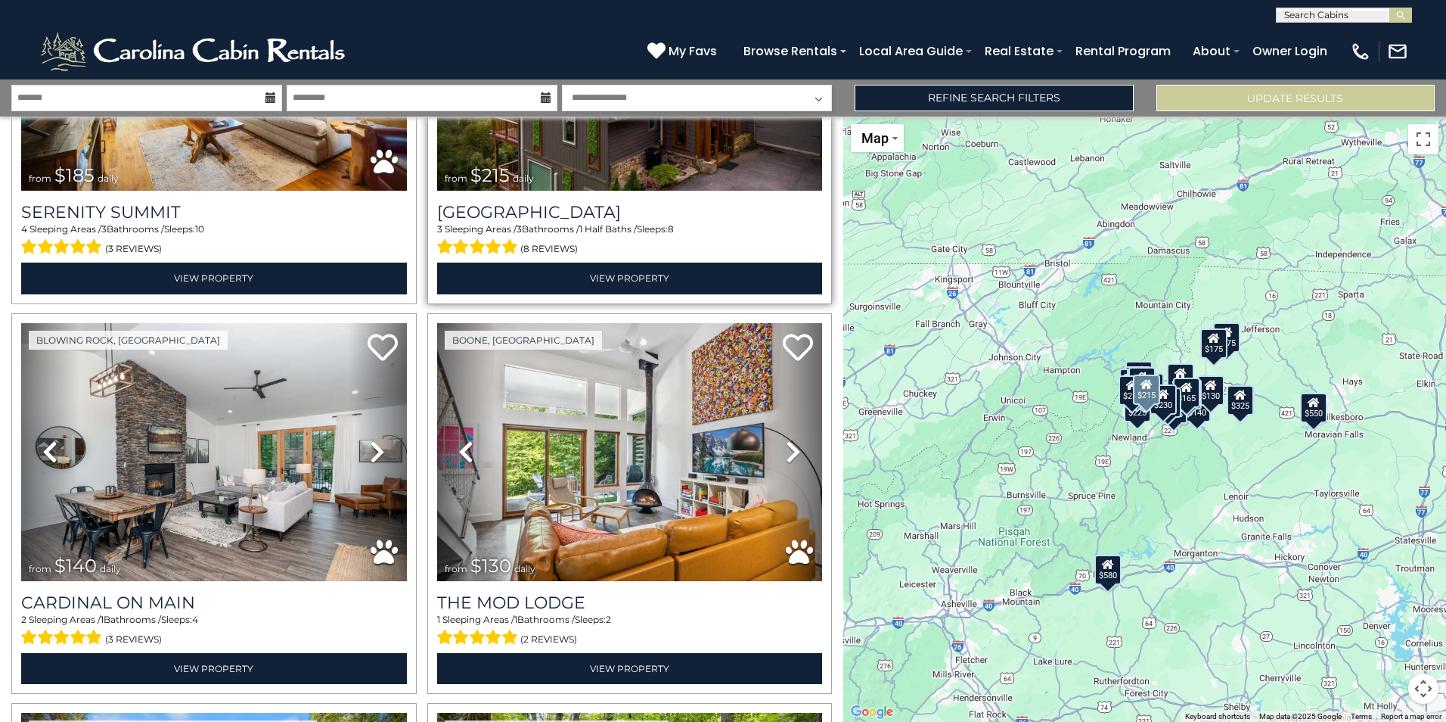
scroll to position [3783, 0]
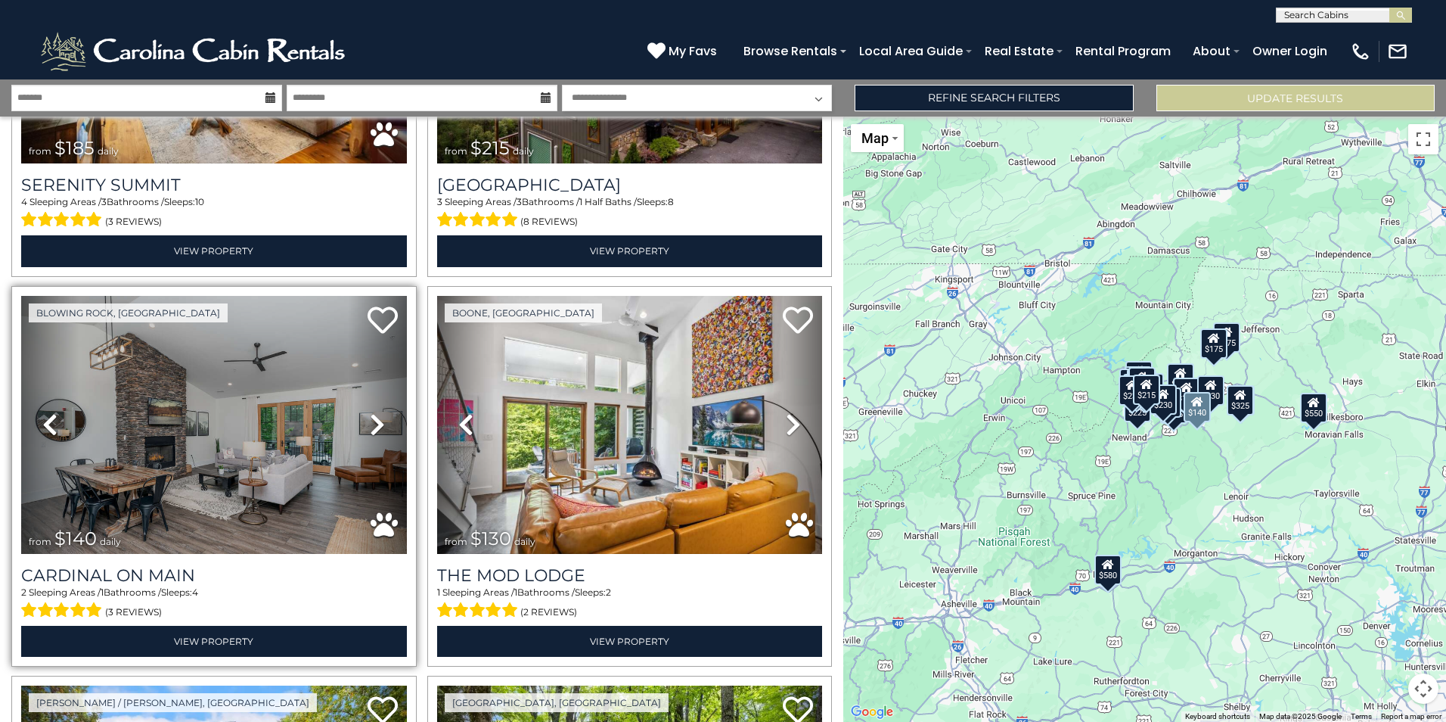
click at [373, 412] on icon at bounding box center [377, 424] width 15 height 24
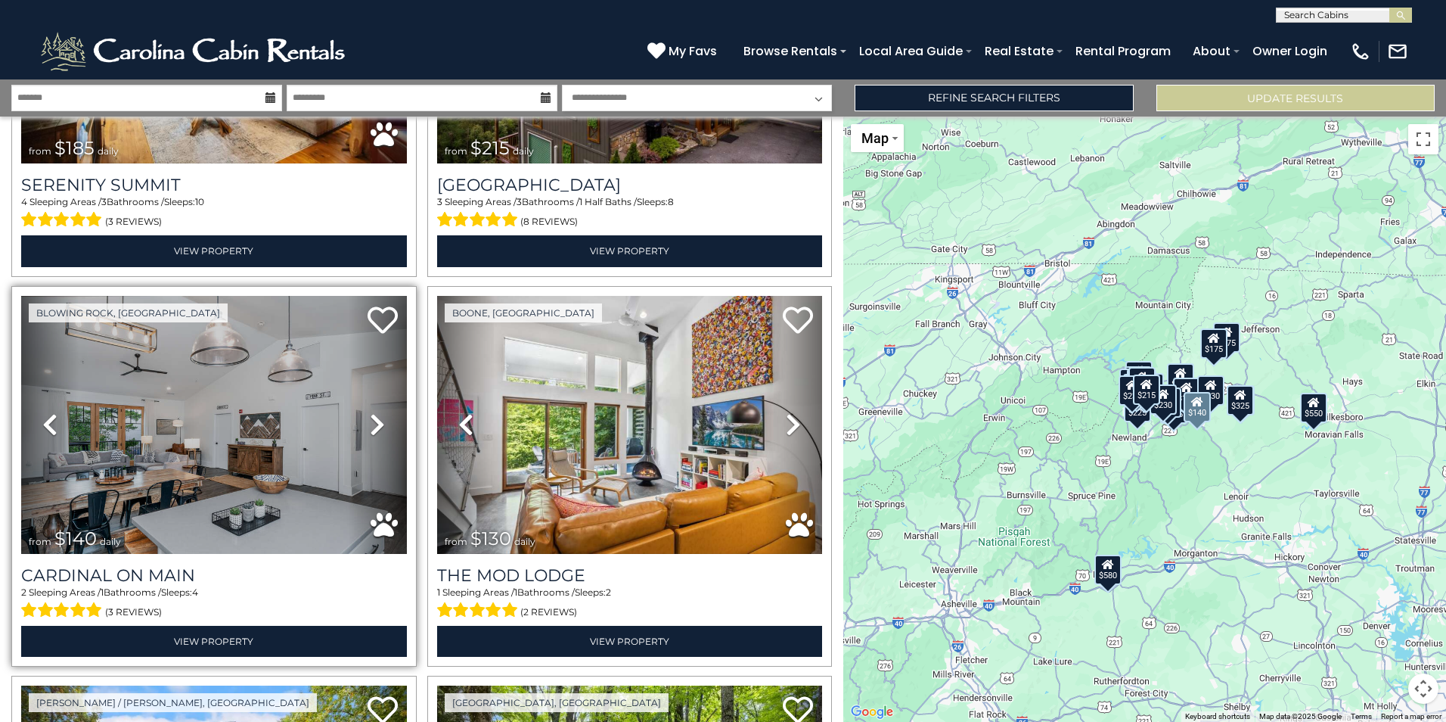
click at [373, 412] on icon at bounding box center [377, 424] width 15 height 24
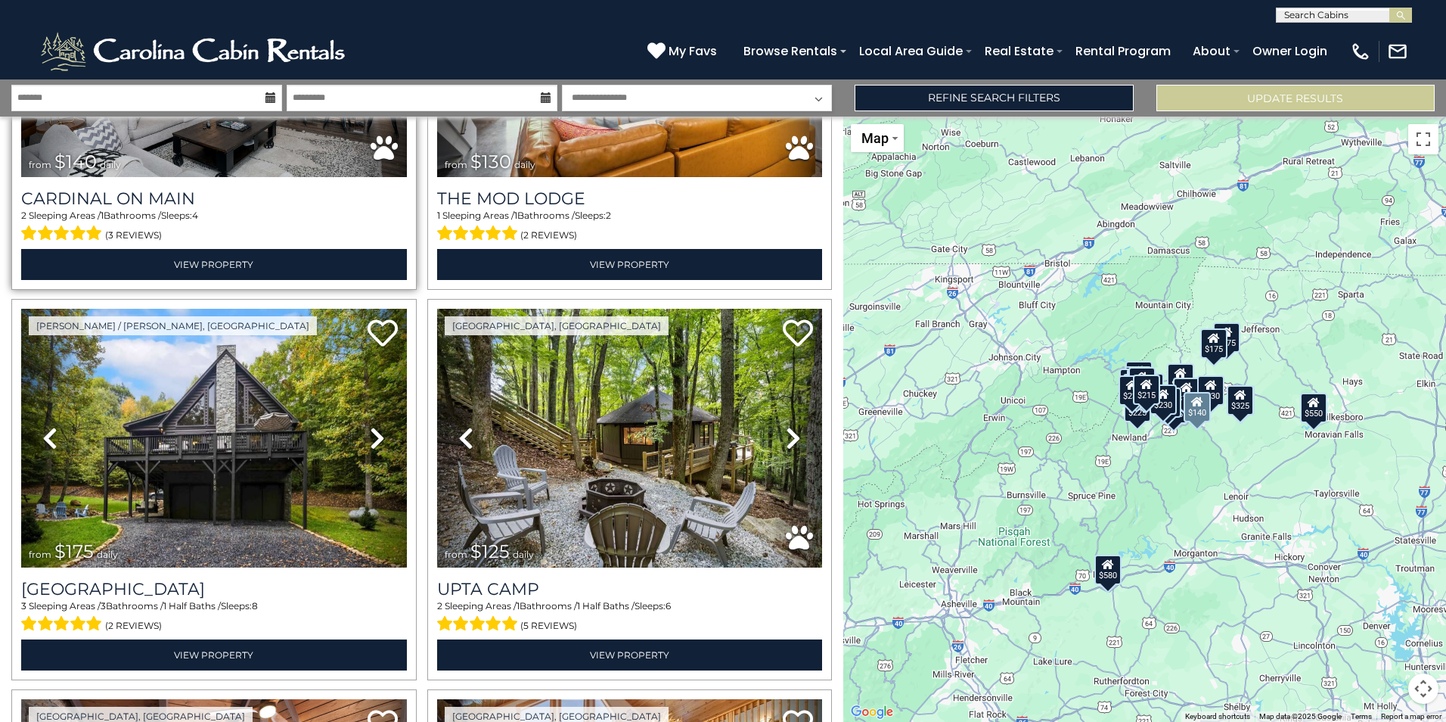
scroll to position [4161, 0]
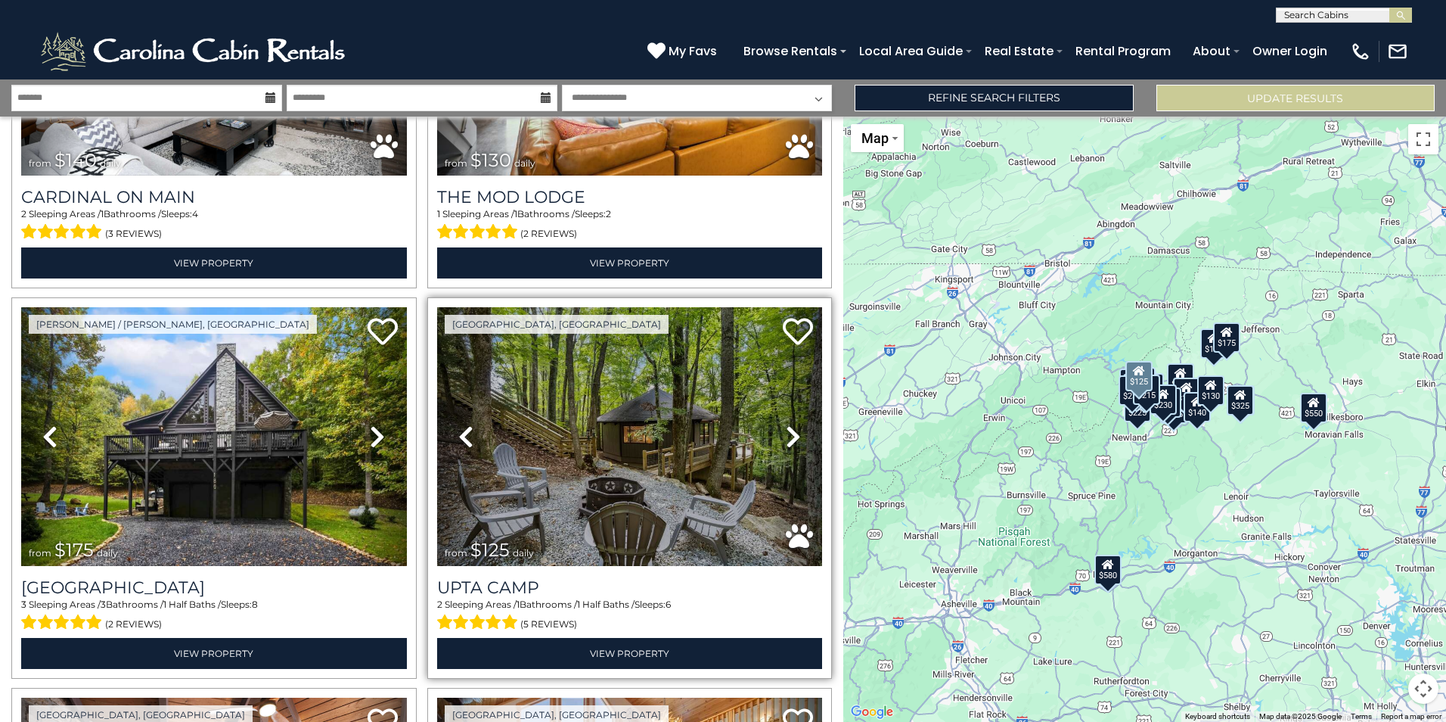
click at [786, 424] on icon at bounding box center [793, 436] width 15 height 24
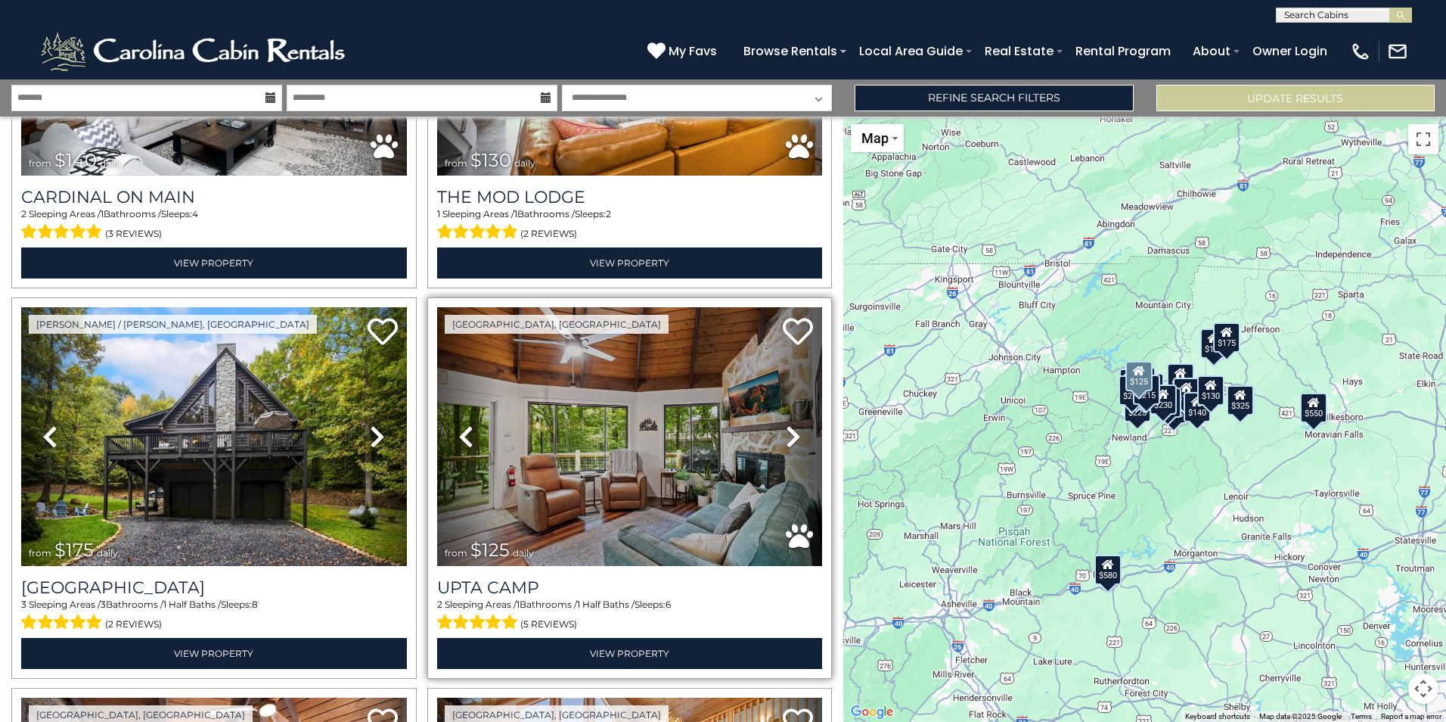
click at [786, 424] on icon at bounding box center [793, 436] width 15 height 24
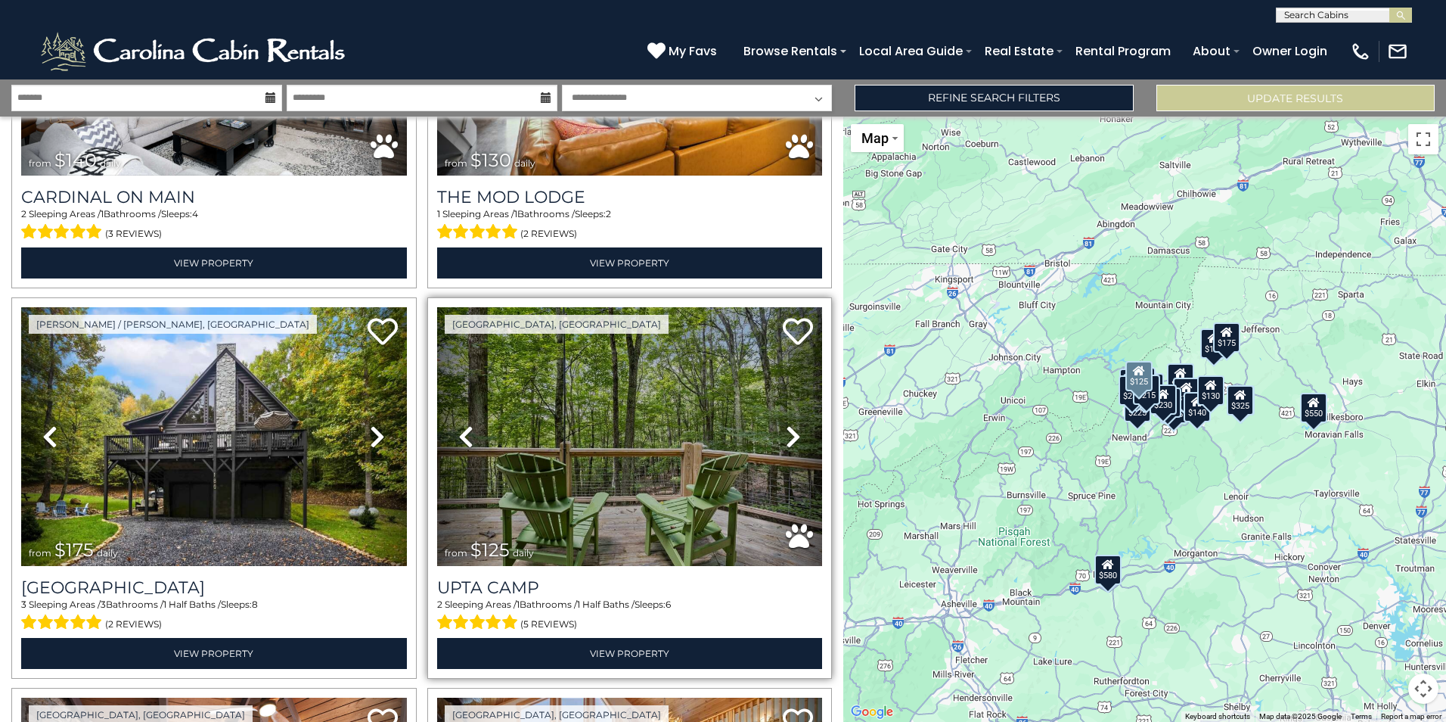
click at [786, 424] on icon at bounding box center [793, 436] width 15 height 24
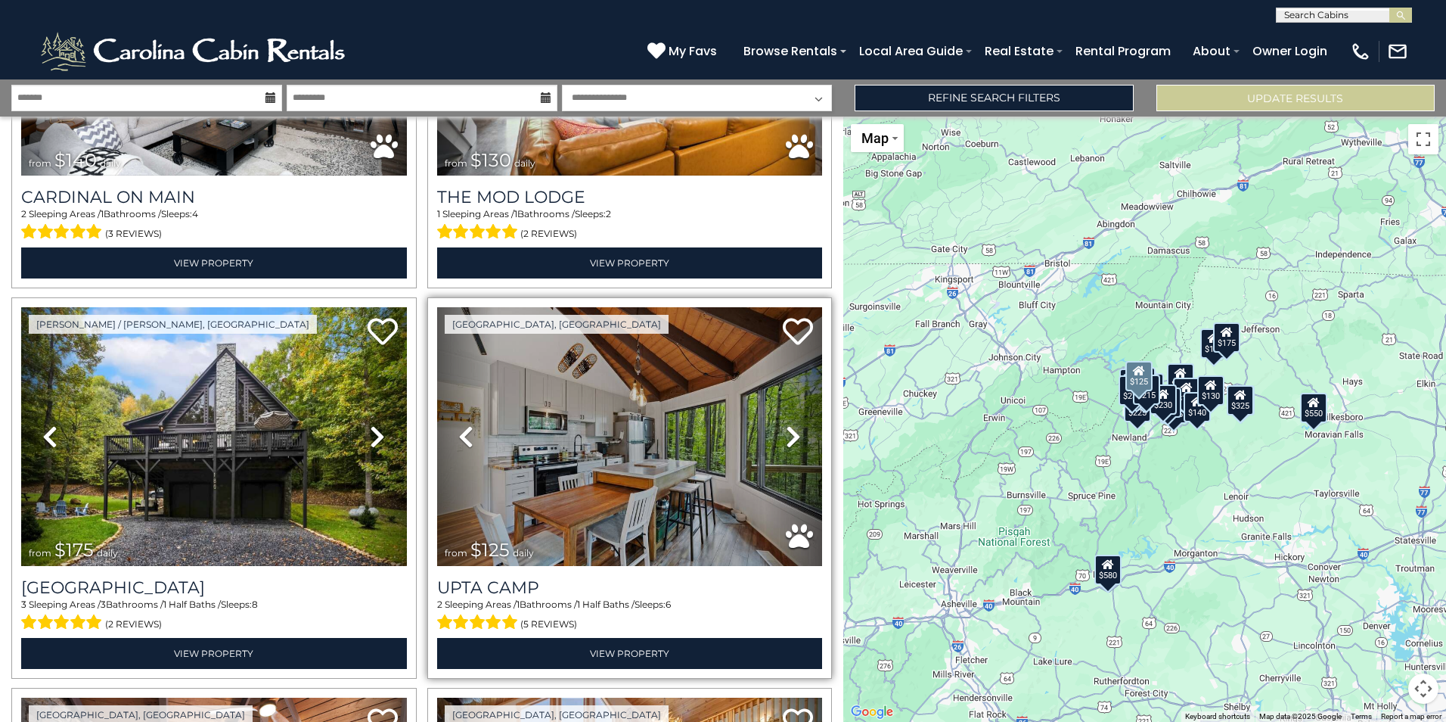
click at [786, 424] on icon at bounding box center [793, 436] width 15 height 24
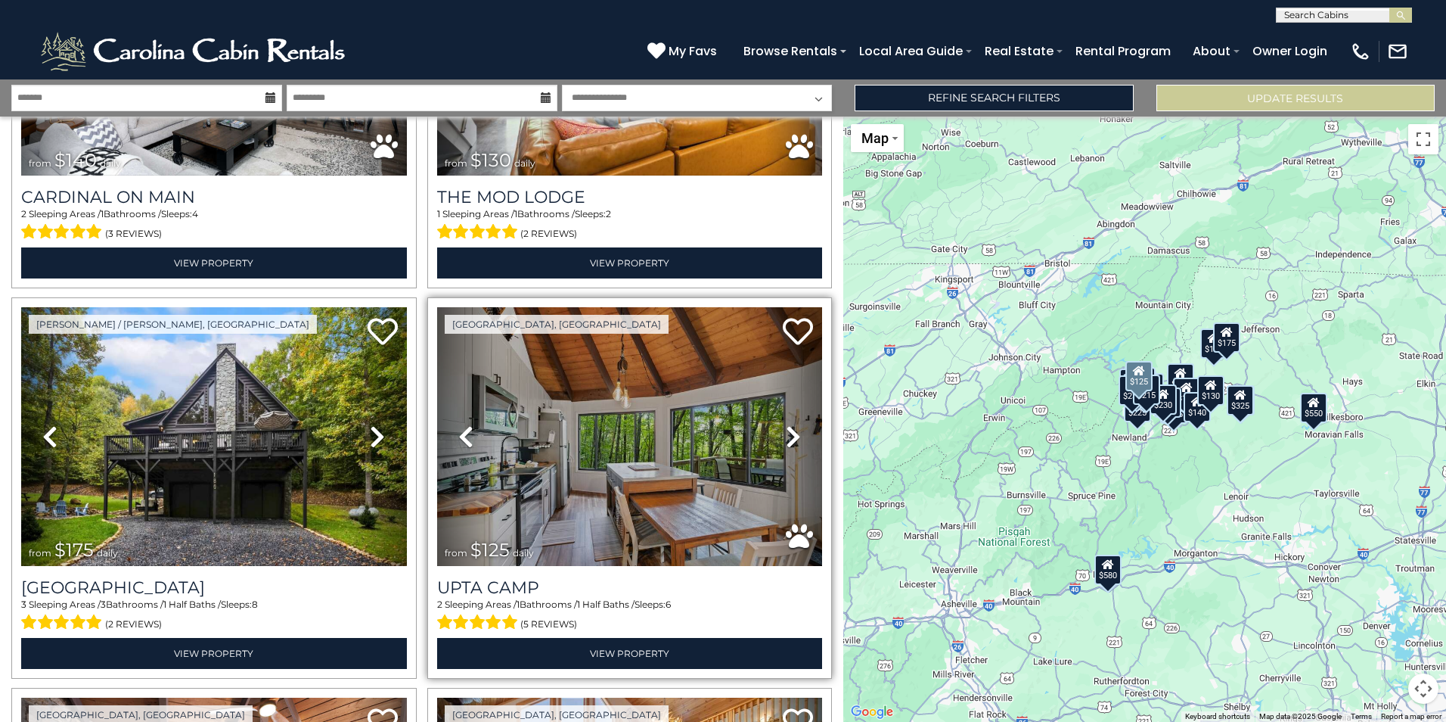
click at [786, 424] on icon at bounding box center [793, 436] width 15 height 24
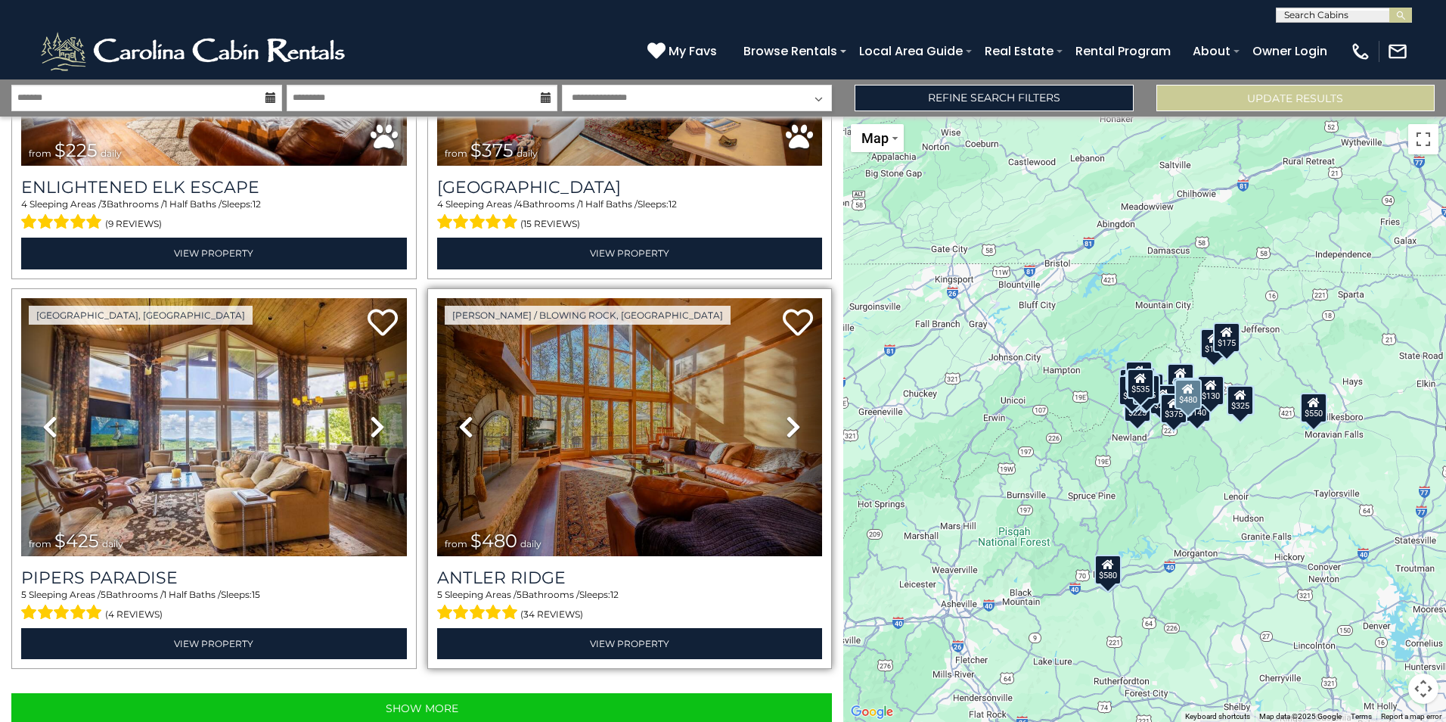
scroll to position [5343, 0]
